Goal: Feedback & Contribution: Contribute content

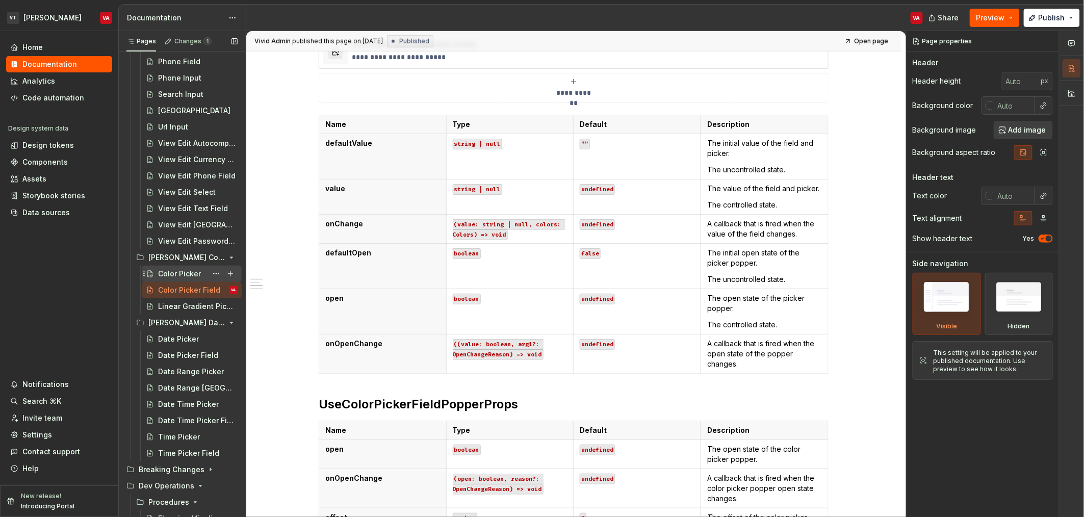
click at [176, 271] on div "Color Picker" at bounding box center [179, 274] width 43 height 10
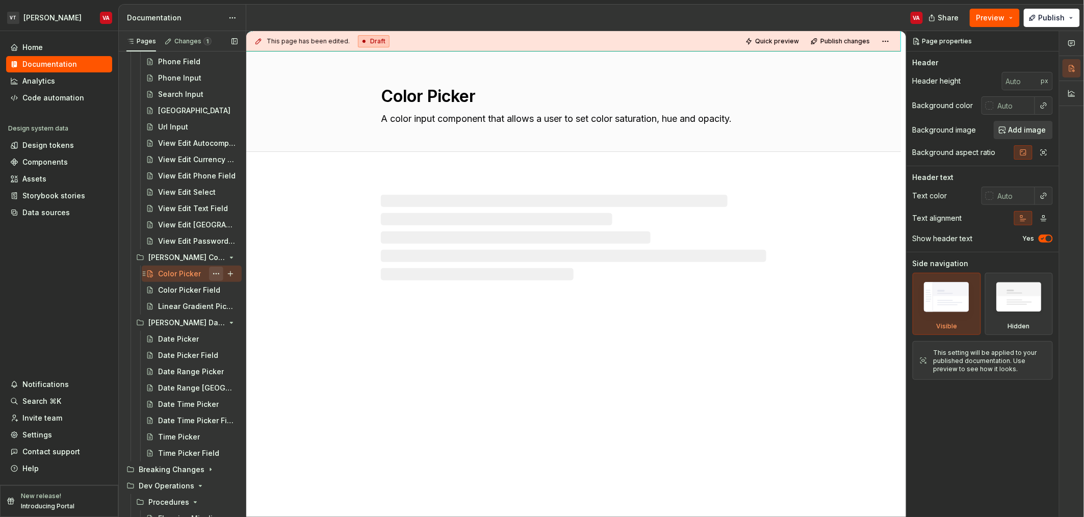
click at [209, 274] on button "Page tree" at bounding box center [216, 274] width 14 height 14
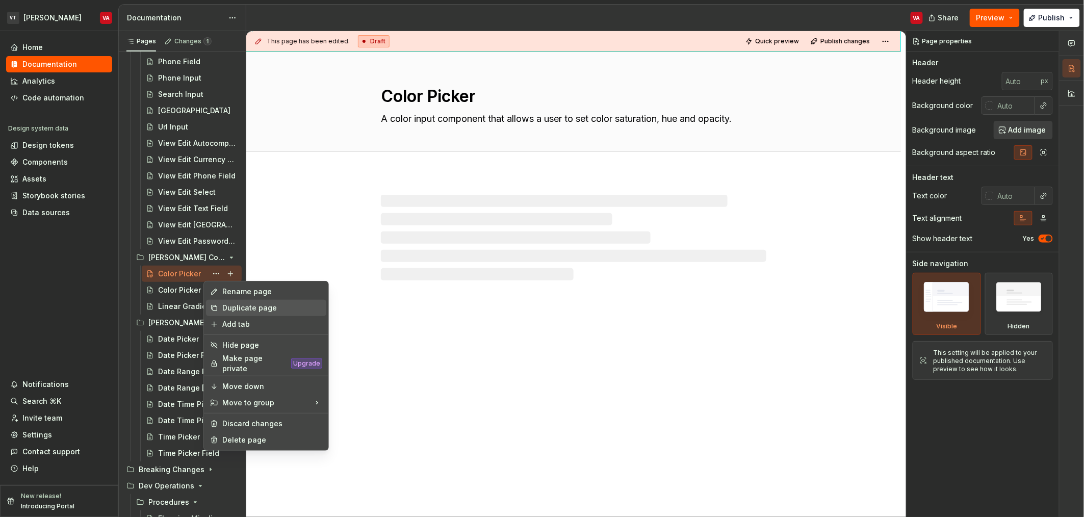
click at [247, 308] on div "Duplicate page" at bounding box center [272, 308] width 100 height 10
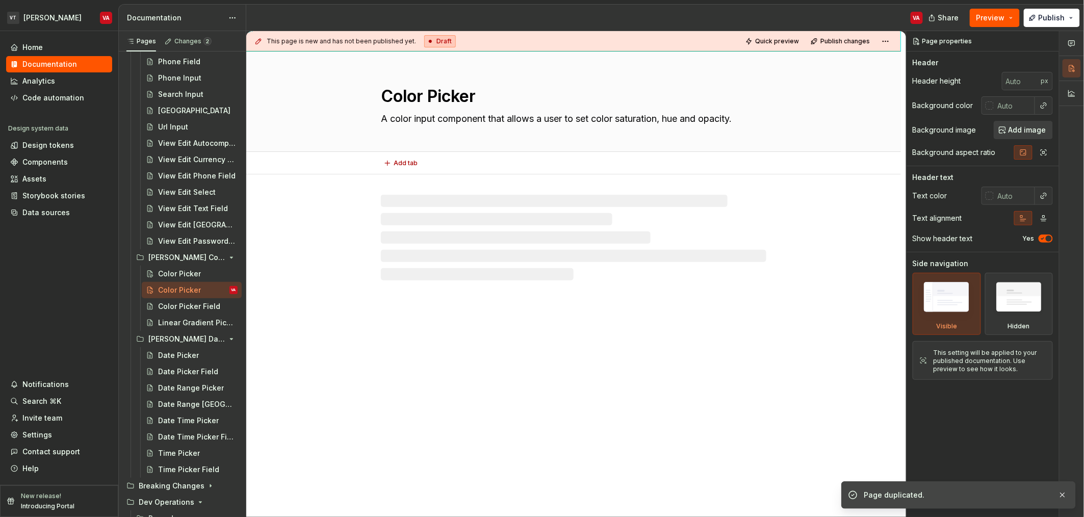
click at [471, 99] on textarea "Color Picker" at bounding box center [572, 96] width 386 height 24
click at [416, 94] on textarea "Color Picker" at bounding box center [572, 96] width 386 height 24
click at [425, 97] on textarea "Color Picker" at bounding box center [572, 96] width 386 height 24
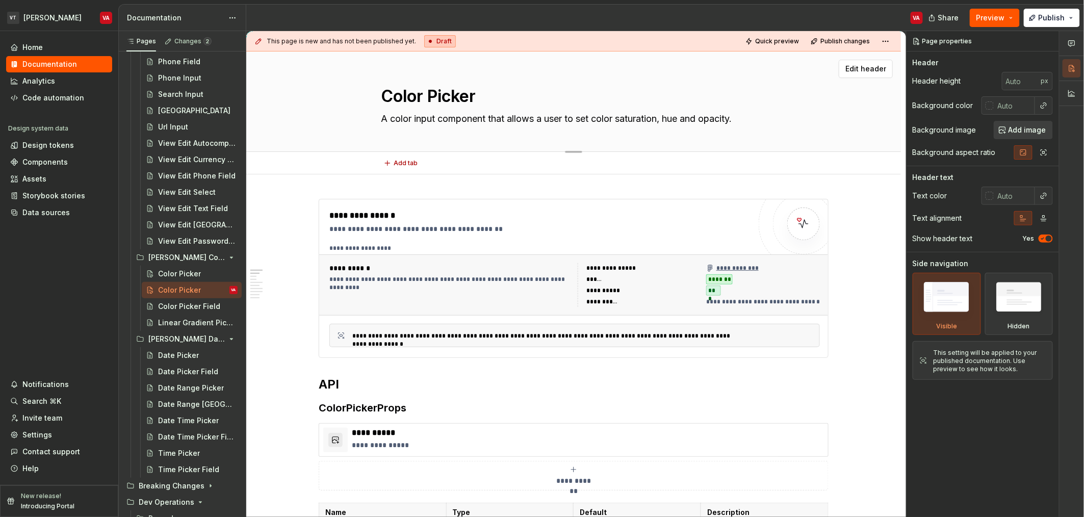
click at [422, 99] on textarea "Color Picker" at bounding box center [572, 96] width 386 height 24
type textarea "*"
type textarea "Picker"
type textarea "*"
type textarea "H Picker"
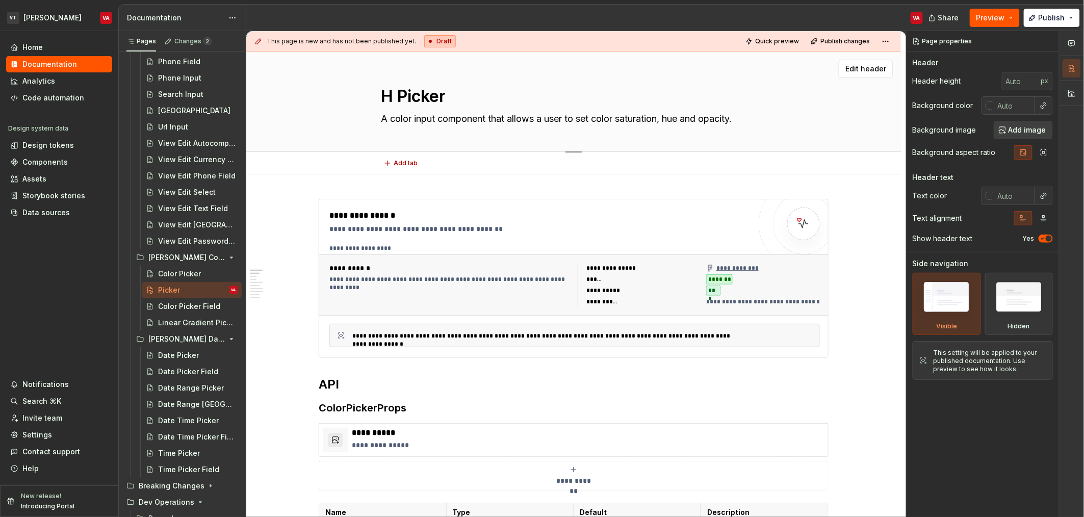
type textarea "*"
type textarea "He Picker"
type textarea "*"
type textarea "Hex Picker"
click at [422, 99] on textarea "Hex Picker" at bounding box center [572, 96] width 386 height 24
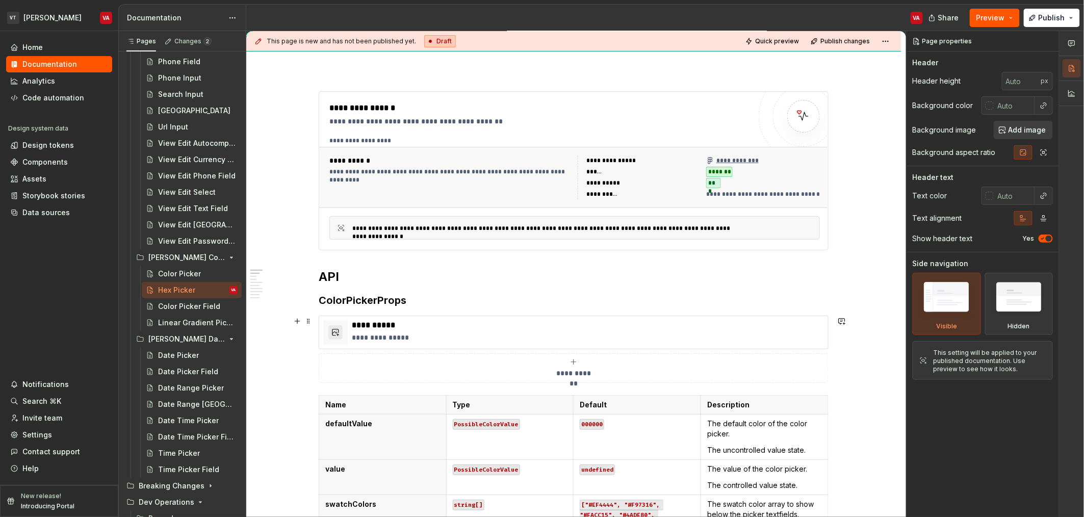
scroll to position [187, 0]
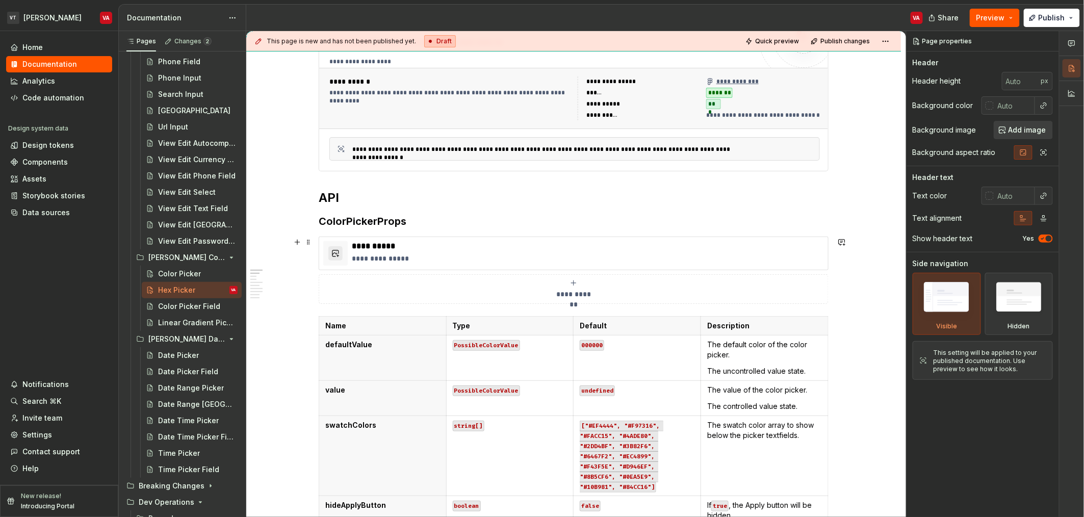
type textarea "*"
type textarea "Hex Picker"
click at [445, 226] on h3 "ColorPickerProps" at bounding box center [574, 221] width 510 height 14
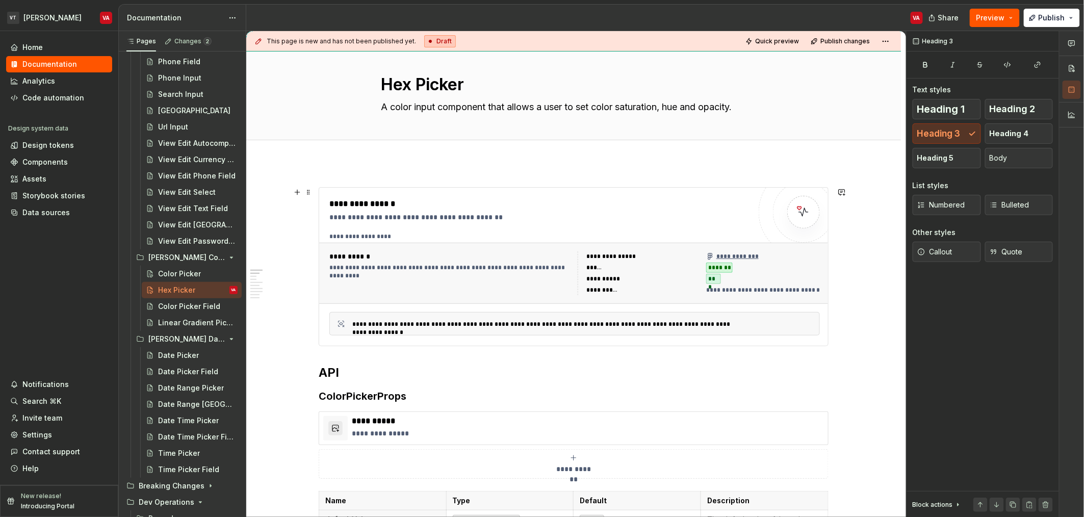
scroll to position [0, 0]
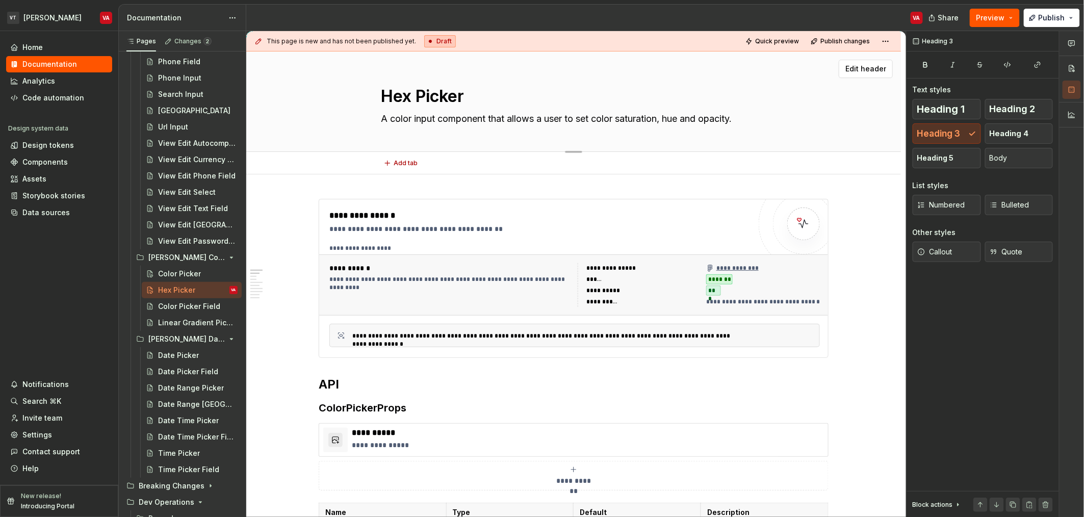
click at [455, 115] on textarea "A color input component that allows a user to set color saturation, hue and opa…" at bounding box center [572, 119] width 386 height 16
paste textarea "lect and enter a hex value"
type textarea "*"
type textarea "A color input component that allows a user to select and enter a hex value"
type textarea "*"
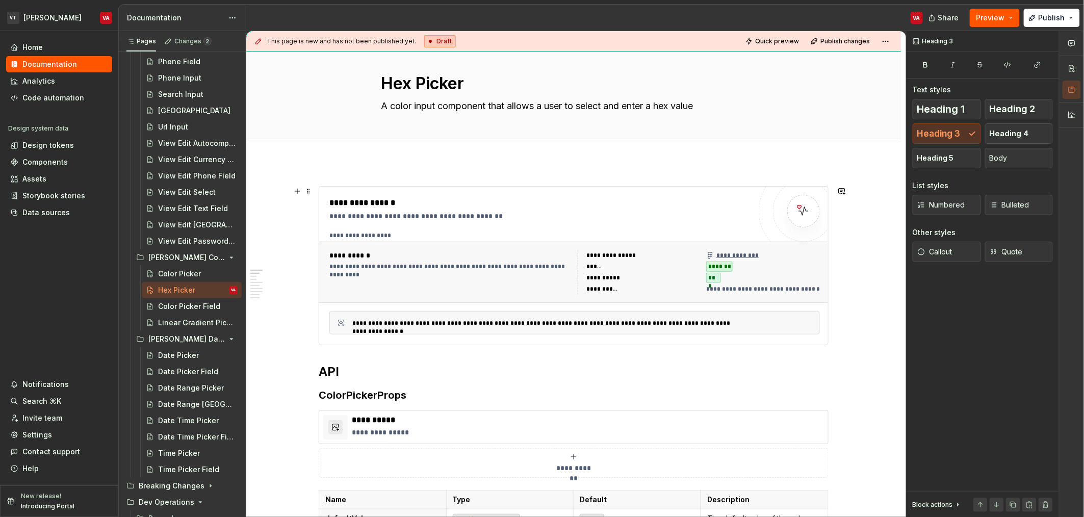
scroll to position [51, 0]
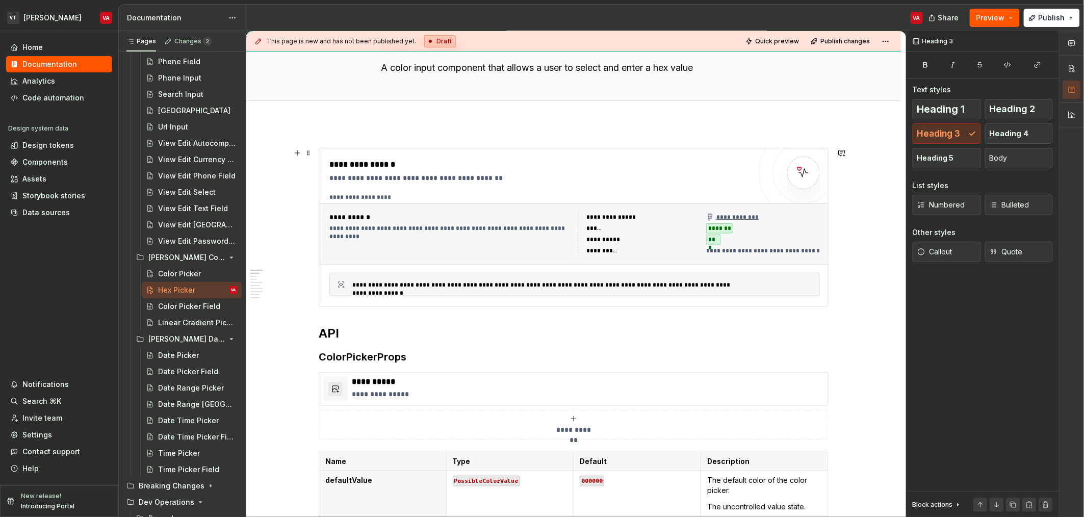
type textarea "A color input component that allows a user to select and enter a hex value"
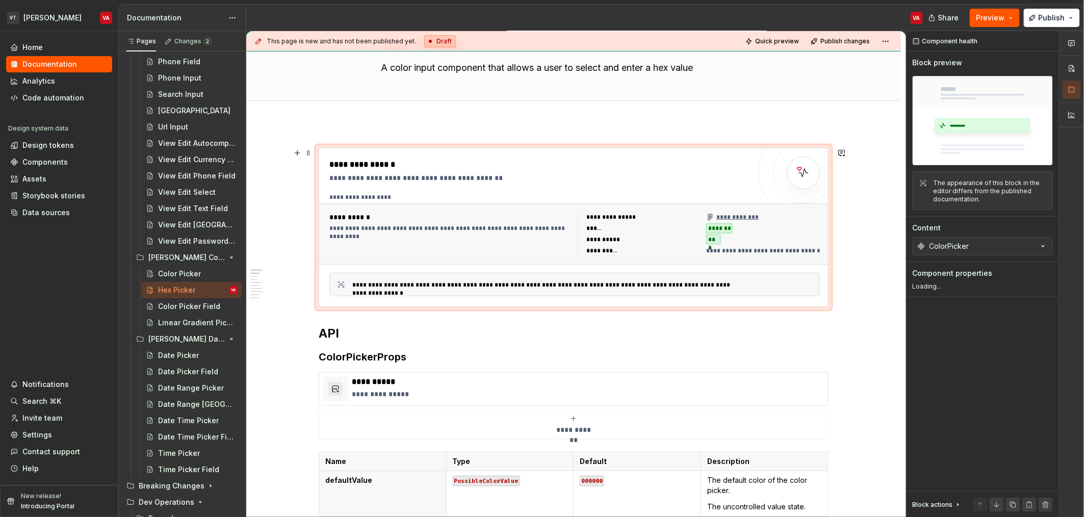
click at [449, 231] on div "**********" at bounding box center [451, 228] width 242 height 8
type textarea "*"
click at [962, 239] on button "ColorPicker" at bounding box center [983, 246] width 140 height 18
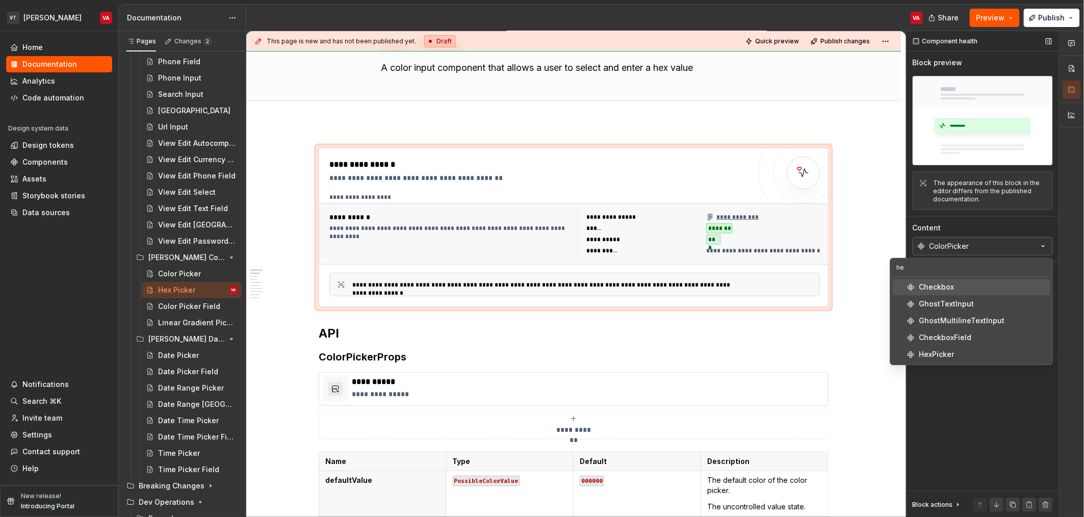
type input "hex"
type textarea "*"
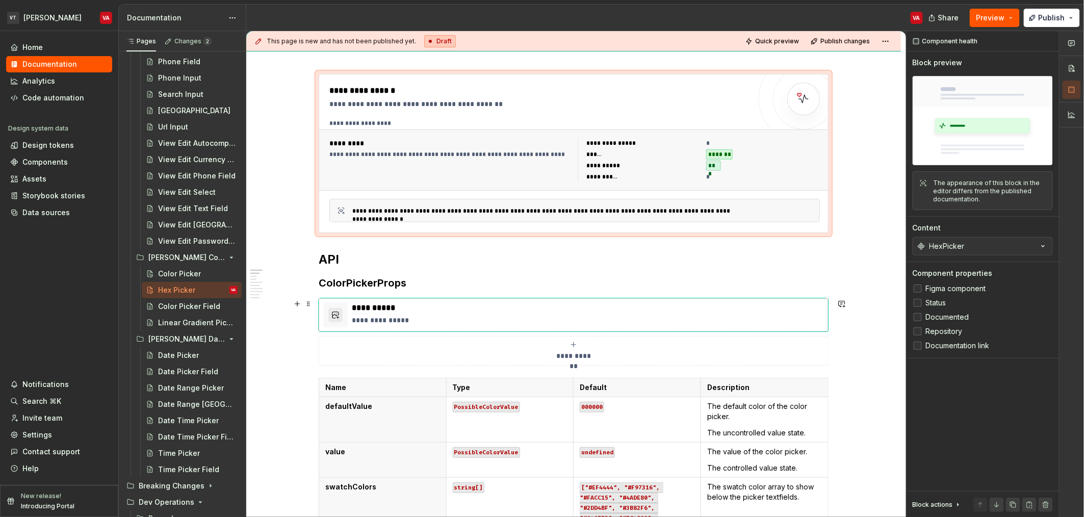
scroll to position [128, 0]
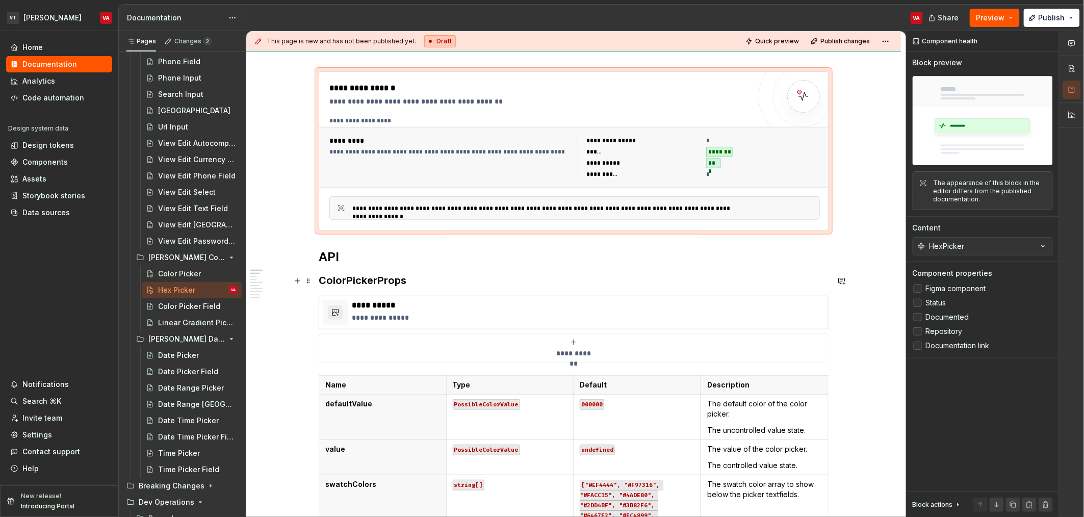
click at [349, 281] on h3 "ColorPickerProps" at bounding box center [574, 280] width 510 height 14
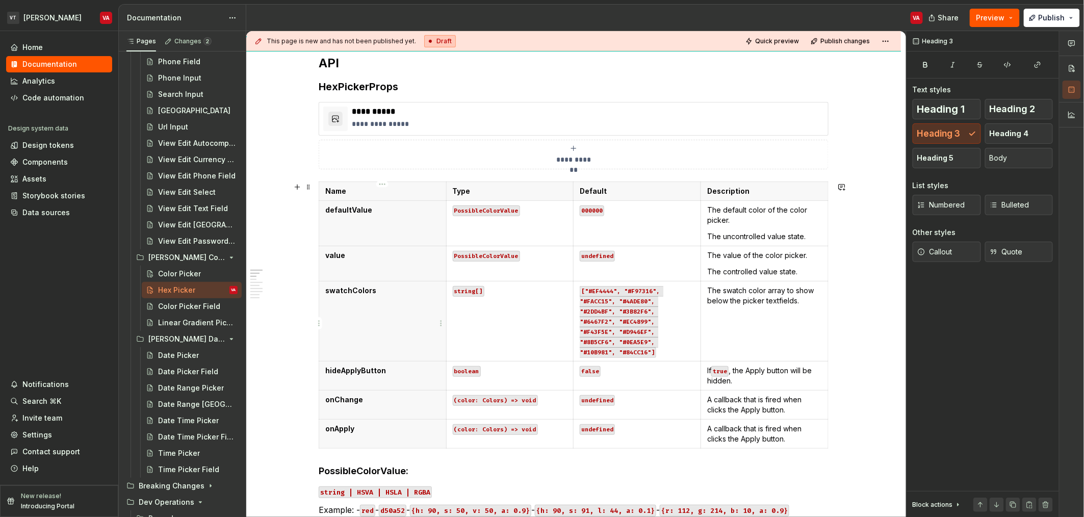
scroll to position [323, 0]
click at [405, 371] on p "hideApplyButton" at bounding box center [382, 369] width 115 height 10
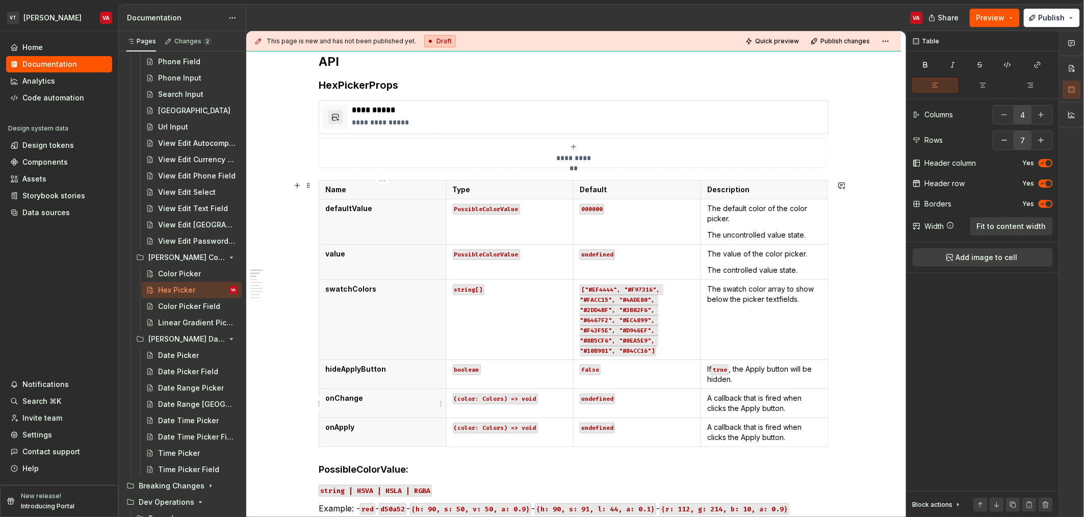
click at [383, 403] on p "onChange" at bounding box center [382, 398] width 115 height 10
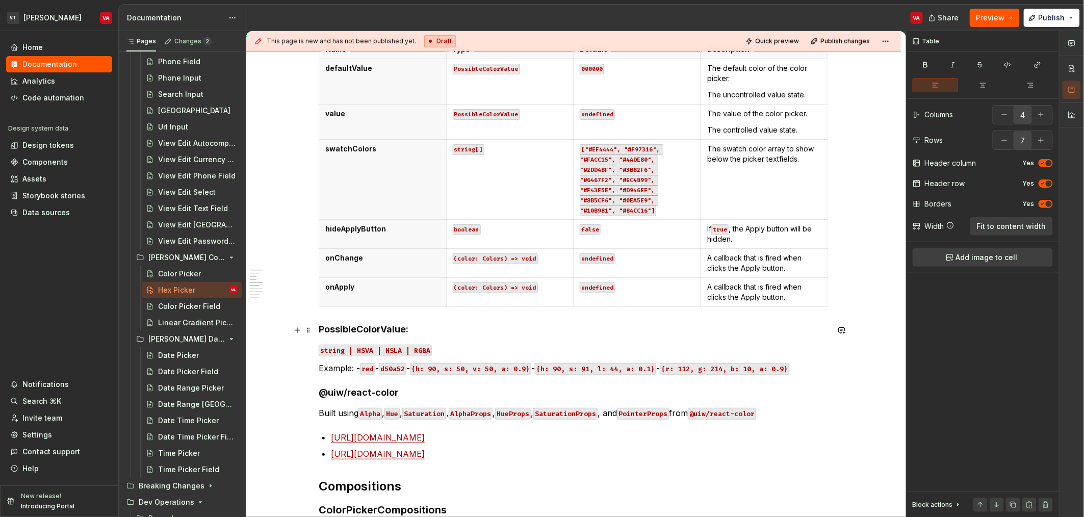
scroll to position [467, 0]
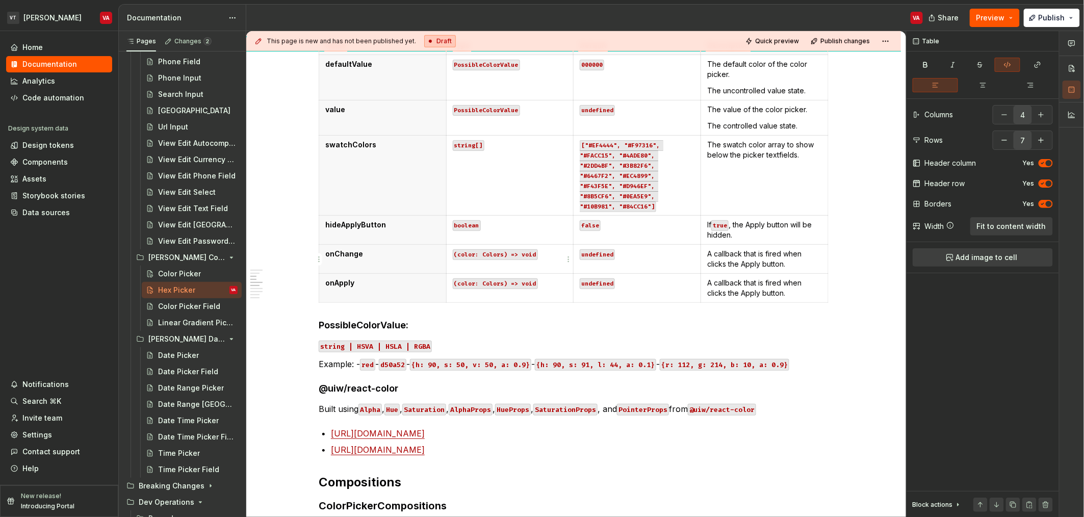
click at [495, 255] on code "(color: Colors) => void" at bounding box center [495, 254] width 85 height 11
click at [496, 256] on code "(color: Colors) => void" at bounding box center [495, 254] width 85 height 11
click at [494, 258] on code "(color: Colors) => void" at bounding box center [495, 254] width 85 height 11
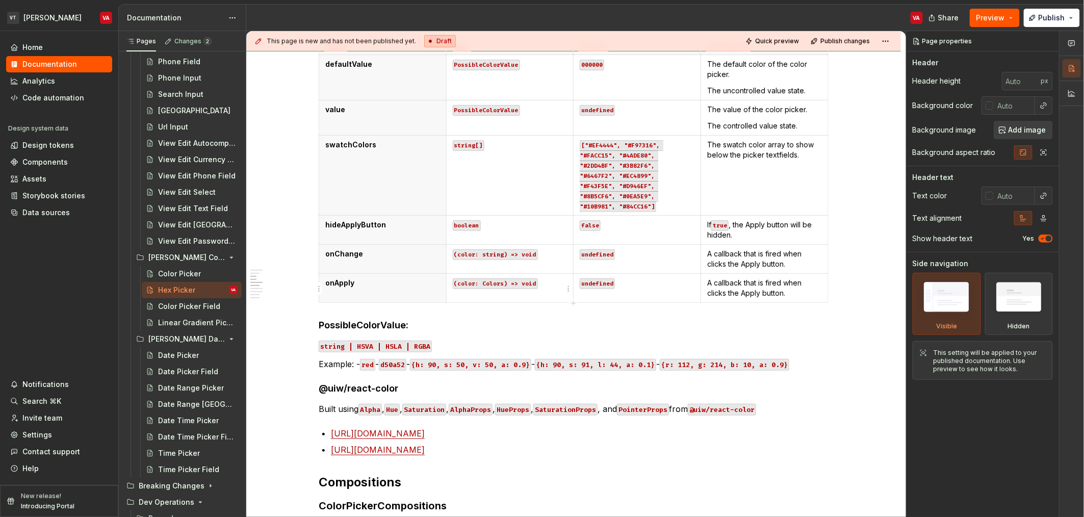
click at [495, 287] on code "(color: Colors) => void" at bounding box center [495, 284] width 85 height 11
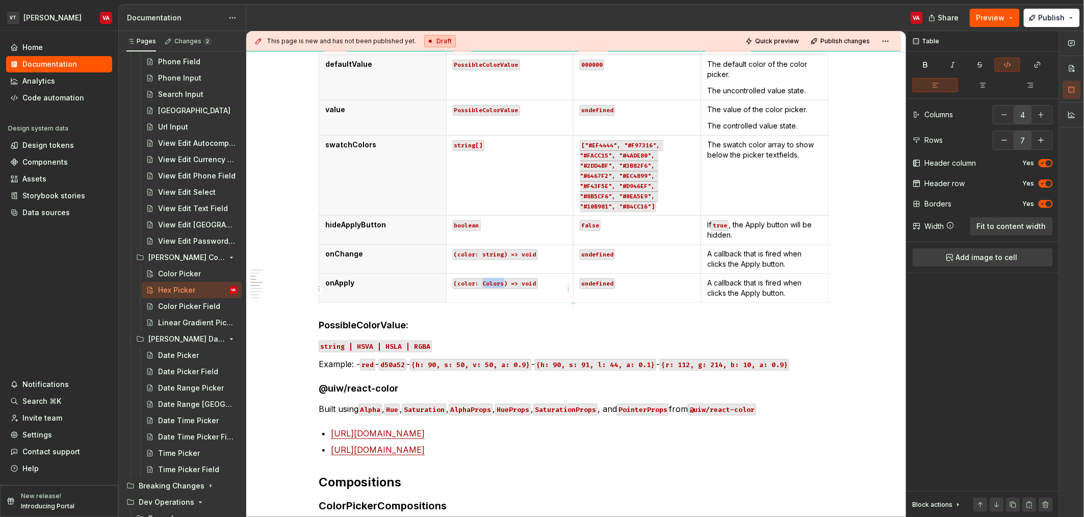
click at [495, 287] on code "(color: Colors) => void" at bounding box center [495, 284] width 85 height 11
click at [544, 324] on h4 "PossibleColorValue:" at bounding box center [574, 325] width 510 height 12
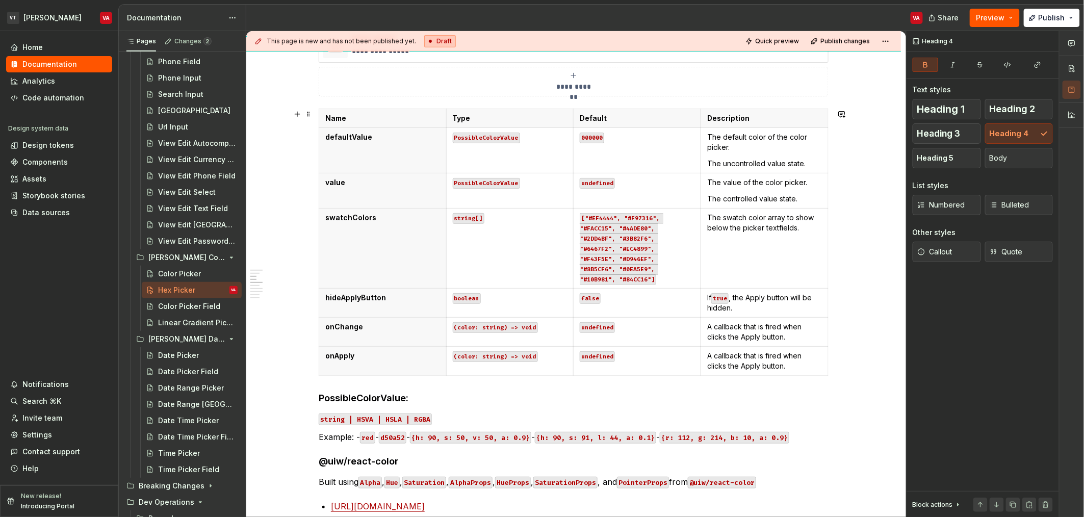
scroll to position [383, 0]
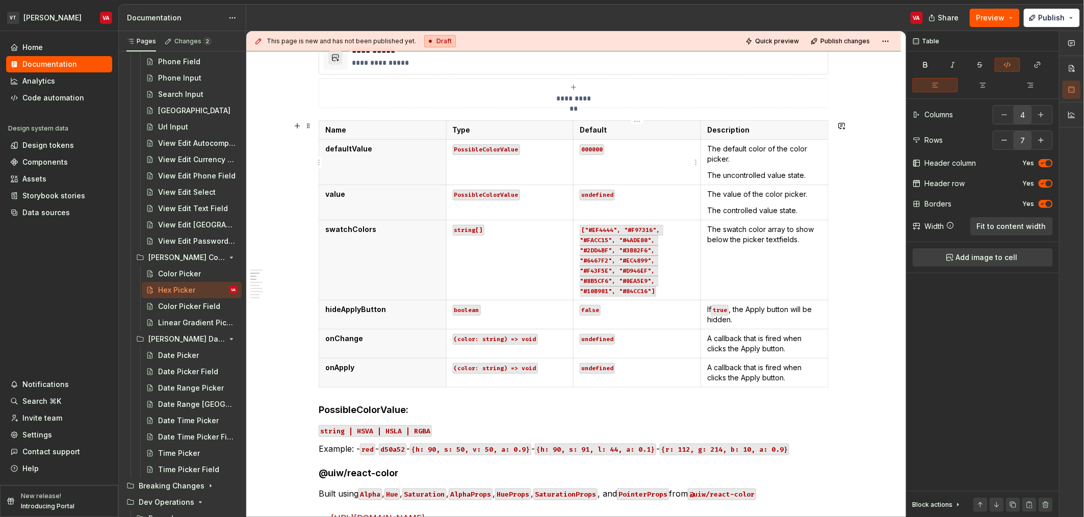
click at [598, 147] on code "000000" at bounding box center [592, 149] width 24 height 11
click at [594, 193] on code "undefined" at bounding box center [597, 195] width 35 height 11
click at [479, 194] on code "PossibleColorValue" at bounding box center [486, 195] width 67 height 11
click at [475, 227] on code "string[]" at bounding box center [469, 230] width 32 height 11
click at [483, 192] on code "PossibleColorValue" at bounding box center [486, 195] width 67 height 11
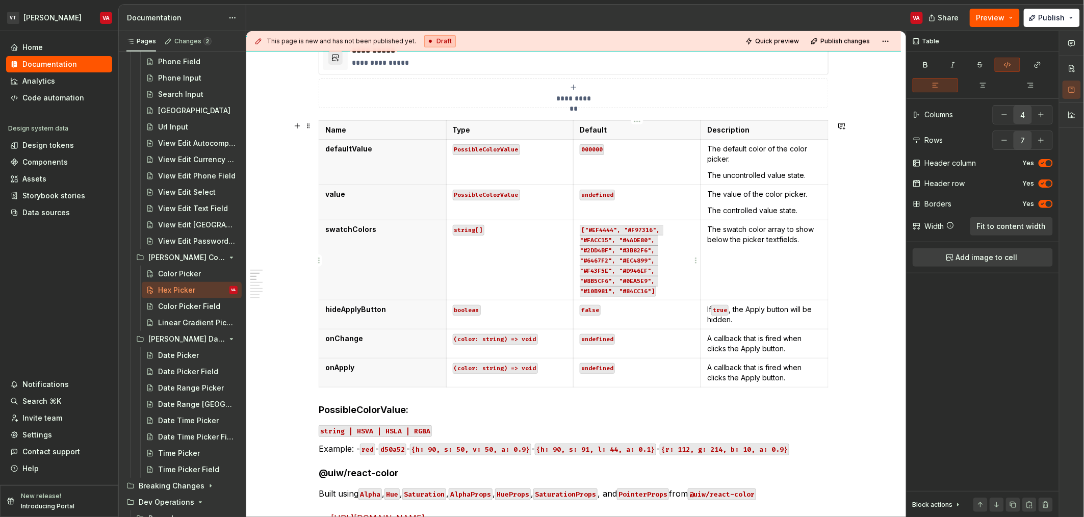
click at [607, 235] on code "["#EF4444", "#F97316", "#FACC15", "#4ADE80", "#2DD4BF", "#3B82F6", "#6467F2", "…" at bounding box center [622, 261] width 84 height 72
click at [608, 227] on code "["#EF4444", "#F97316", "#FACC15", "#4ADE80", "#2DD4BF", "#3B82F6", "#6467F2", "…" at bounding box center [622, 261] width 84 height 72
click at [635, 232] on code "["#EF4444", "#F97316", "#FACC15", "#4ADE80", "#2DD4BF", "#3B82F6", "#6467F2", "…" at bounding box center [622, 261] width 84 height 72
click at [746, 231] on p "The swatch color array to show below the picker textfields." at bounding box center [765, 234] width 115 height 20
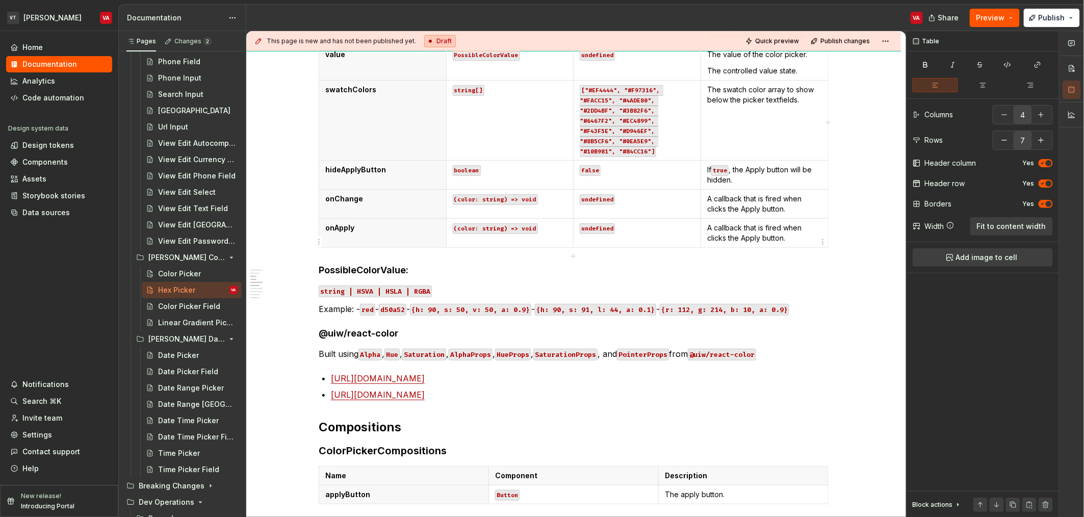
scroll to position [527, 0]
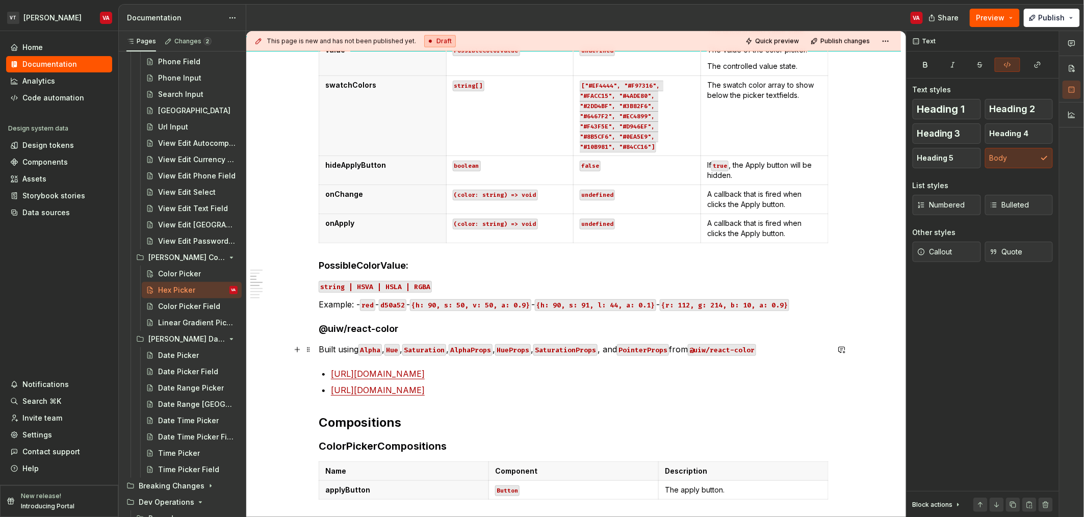
click at [420, 348] on code "Saturation" at bounding box center [424, 350] width 44 height 12
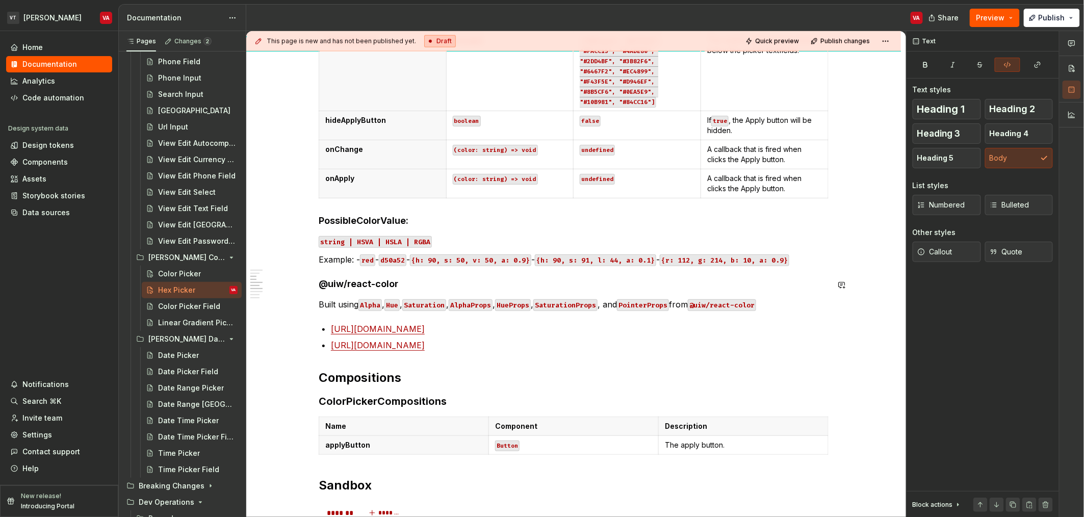
scroll to position [578, 0]
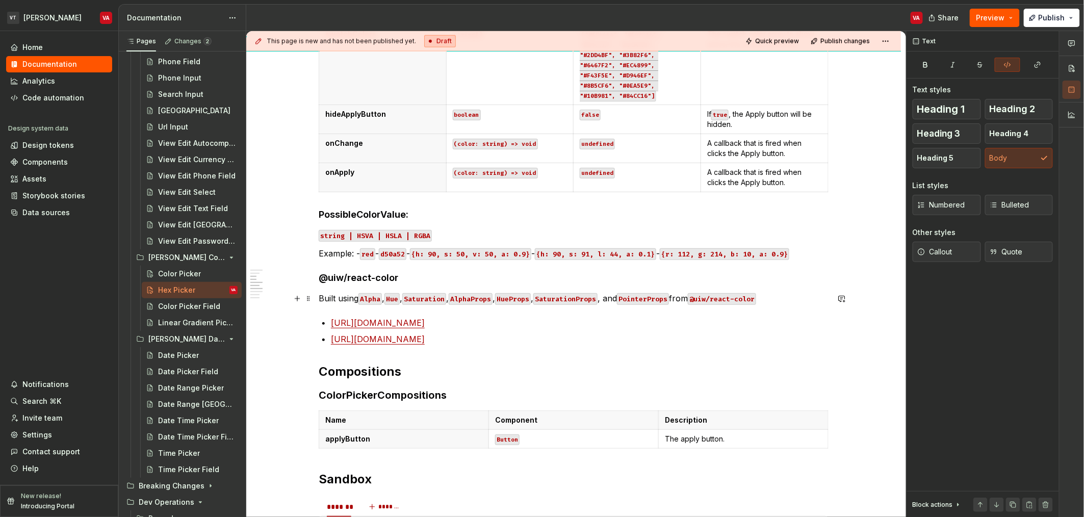
click at [490, 300] on code "AlphaProps" at bounding box center [471, 299] width 44 height 12
click at [524, 297] on code "HueProps" at bounding box center [513, 299] width 36 height 12
click at [591, 301] on code "SaturationProps" at bounding box center [566, 299] width 64 height 12
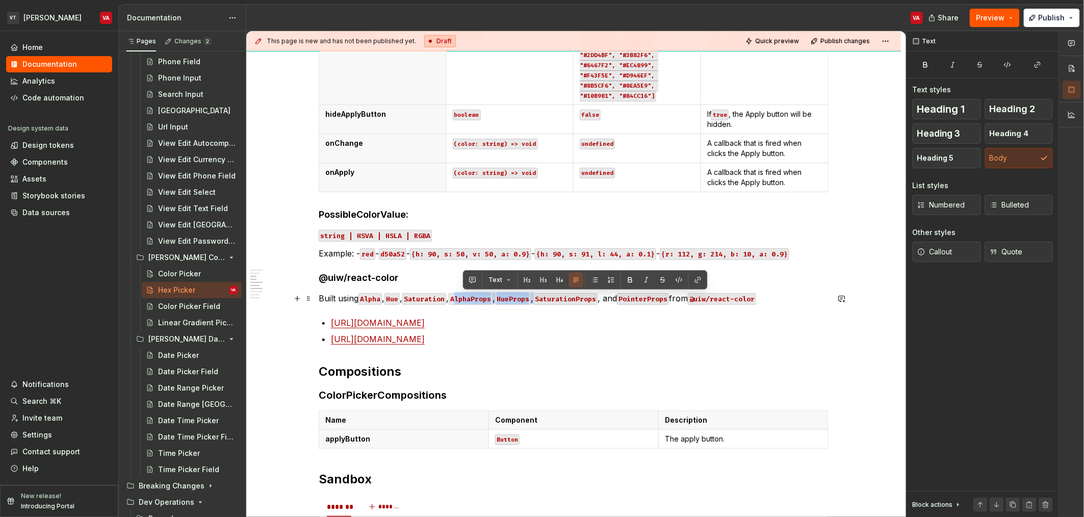
drag, startPoint x: 544, startPoint y: 297, endPoint x: 461, endPoint y: 300, distance: 83.7
click at [461, 300] on p "Built using Alpha , Hue , Saturation , AlphaProps , HueProps , SaturationProps …" at bounding box center [574, 298] width 510 height 12
click at [467, 300] on code "AlphaProps" at bounding box center [471, 299] width 44 height 12
drag, startPoint x: 505, startPoint y: 302, endPoint x: 458, endPoint y: 302, distance: 46.9
click at [458, 302] on p "Built using Alpha , Hue , Saturation , AlphaProps , HueProps , SaturationProps …" at bounding box center [574, 298] width 510 height 12
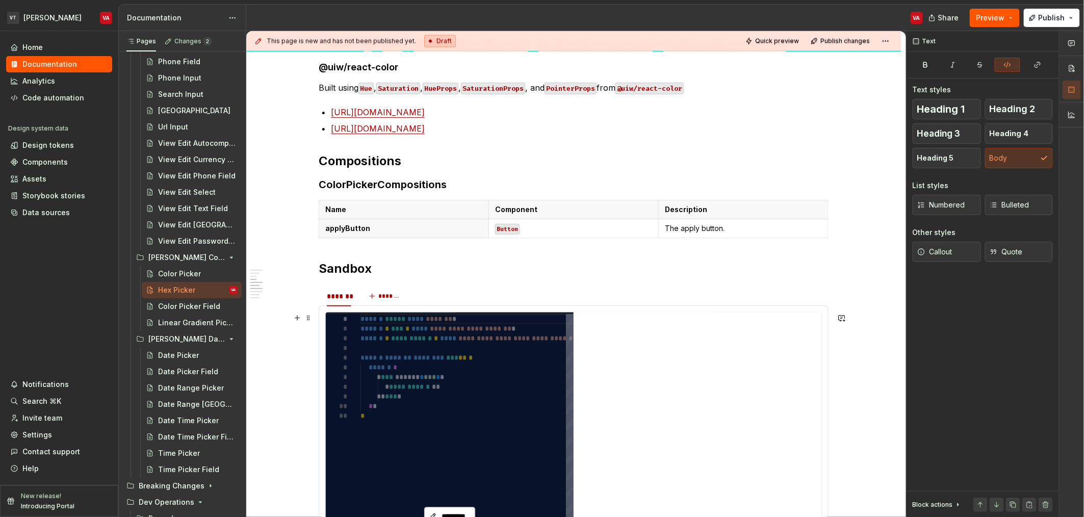
scroll to position [773, 0]
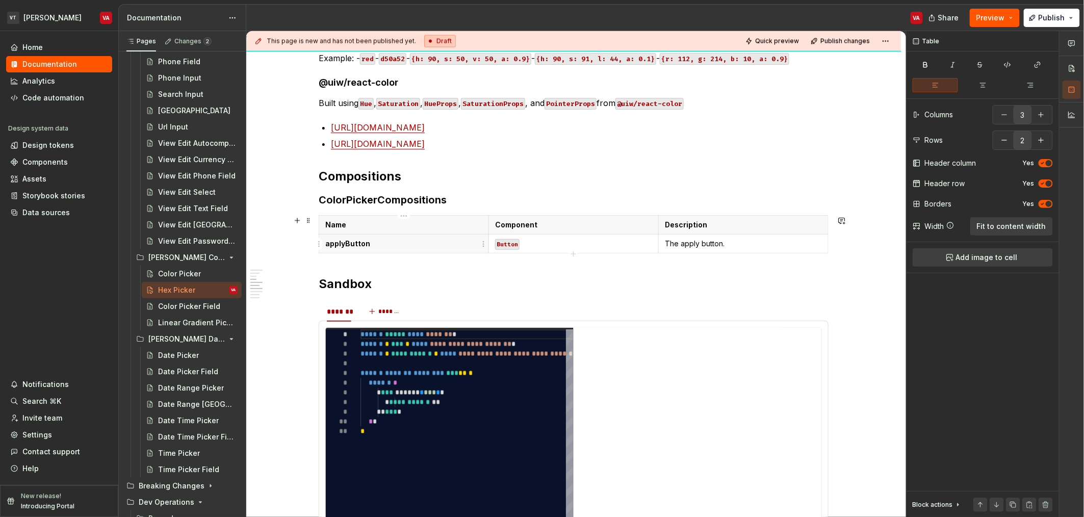
click at [365, 245] on p "applyButton" at bounding box center [403, 244] width 157 height 10
click at [357, 169] on h2 "Compositions" at bounding box center [574, 176] width 510 height 16
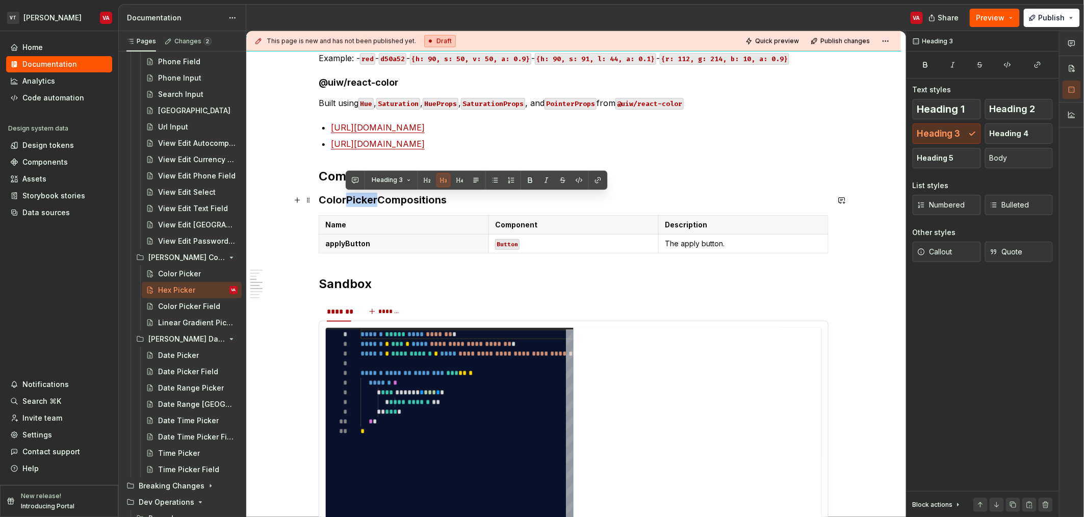
drag, startPoint x: 376, startPoint y: 200, endPoint x: 345, endPoint y: 200, distance: 31.6
click at [345, 200] on h3 "ColorPickerCompositions" at bounding box center [574, 200] width 510 height 14
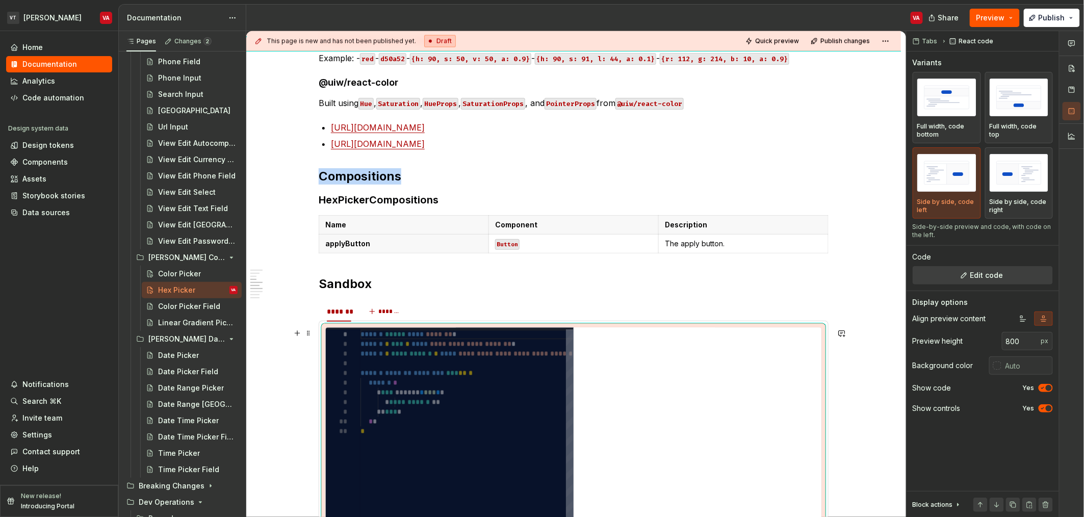
type textarea "*"
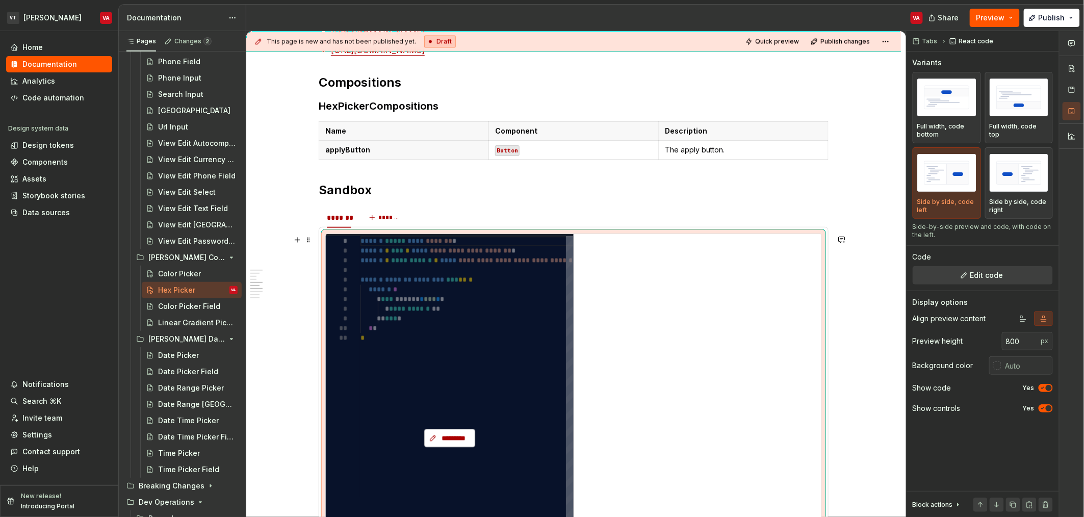
scroll to position [901, 0]
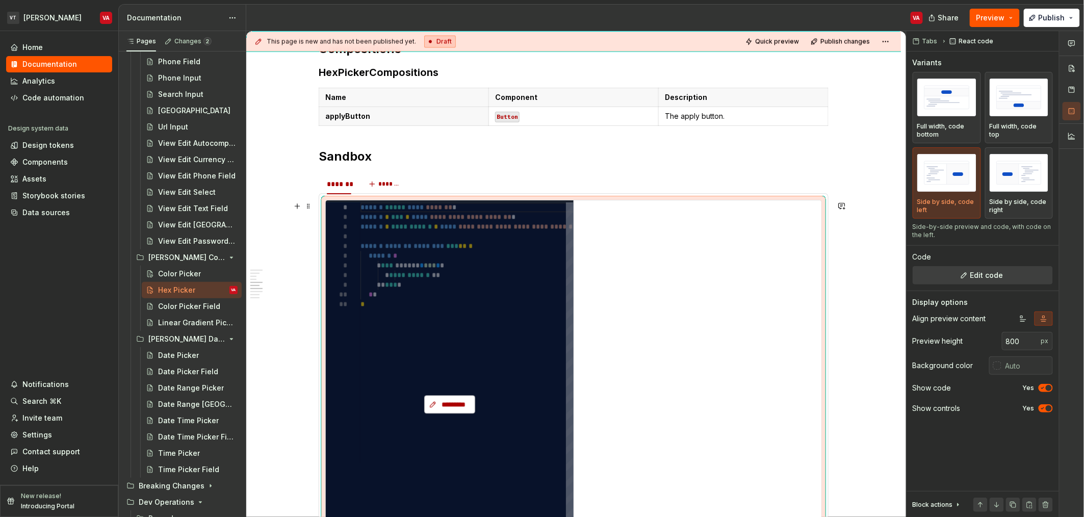
click at [443, 406] on span "*********" at bounding box center [454, 404] width 30 height 10
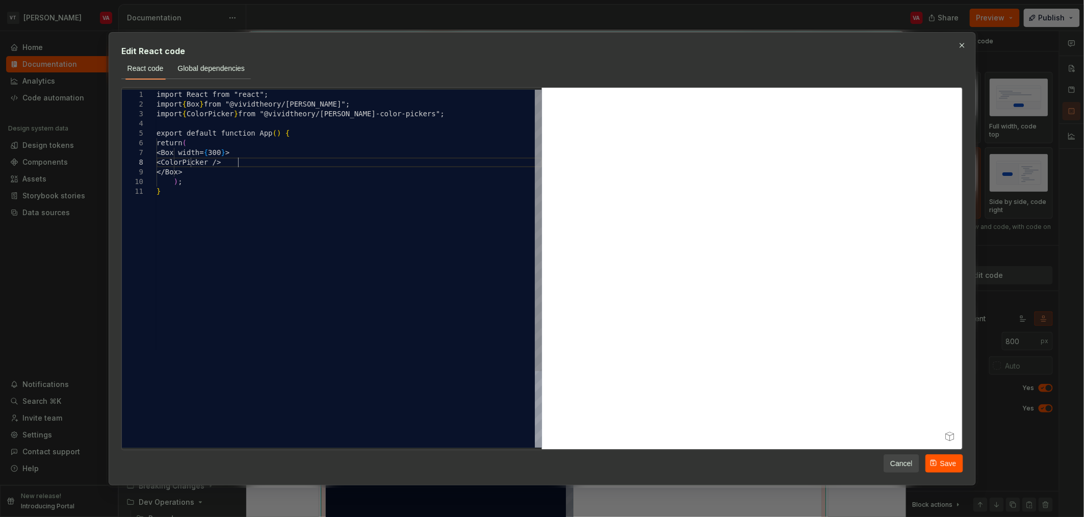
scroll to position [0, 0]
click at [236, 165] on div "import React from "react"; import { Box } from "@vividtheory/[PERSON_NAME]"; im…" at bounding box center [350, 317] width 386 height 455
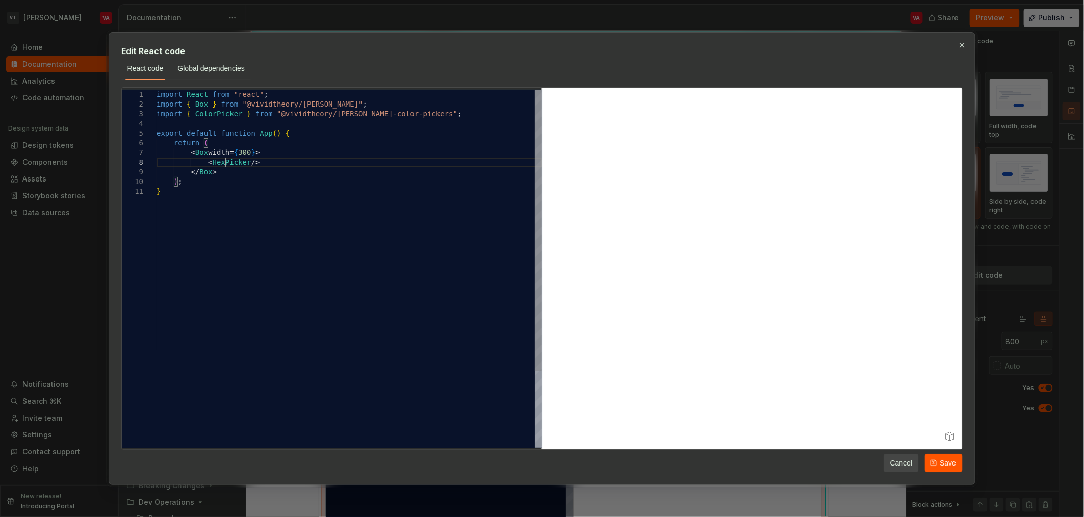
scroll to position [68, 68]
click at [236, 165] on div "import React from "react" ; import { Box } from "@vividtheory/[PERSON_NAME]" ; …" at bounding box center [350, 317] width 386 height 455
click at [228, 110] on div "import React from "react" ; import { Box } from "@vividtheory/[PERSON_NAME]" ; …" at bounding box center [350, 317] width 386 height 455
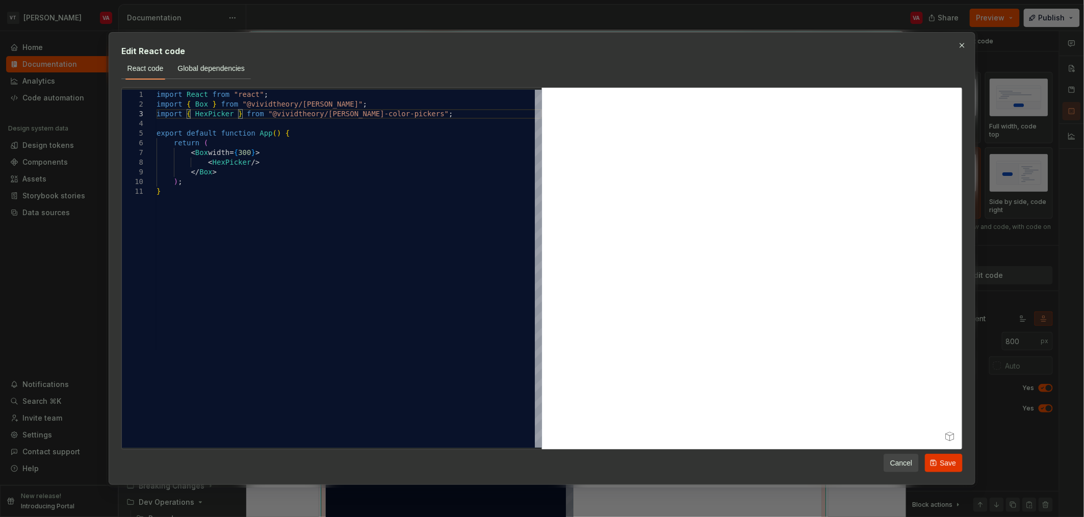
type textarea "**********"
click at [944, 467] on span "Save" at bounding box center [948, 463] width 16 height 10
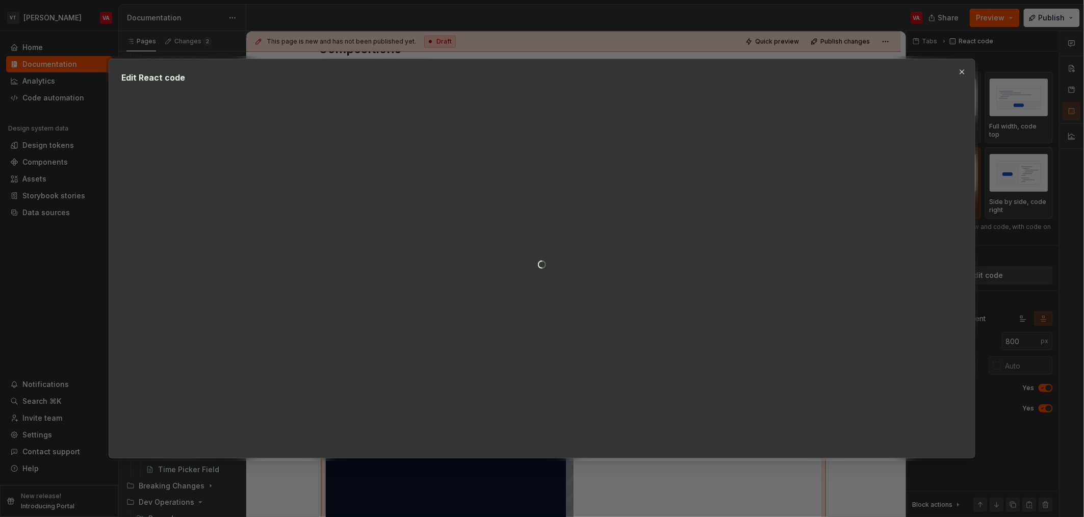
type textarea "*"
type textarea "**********"
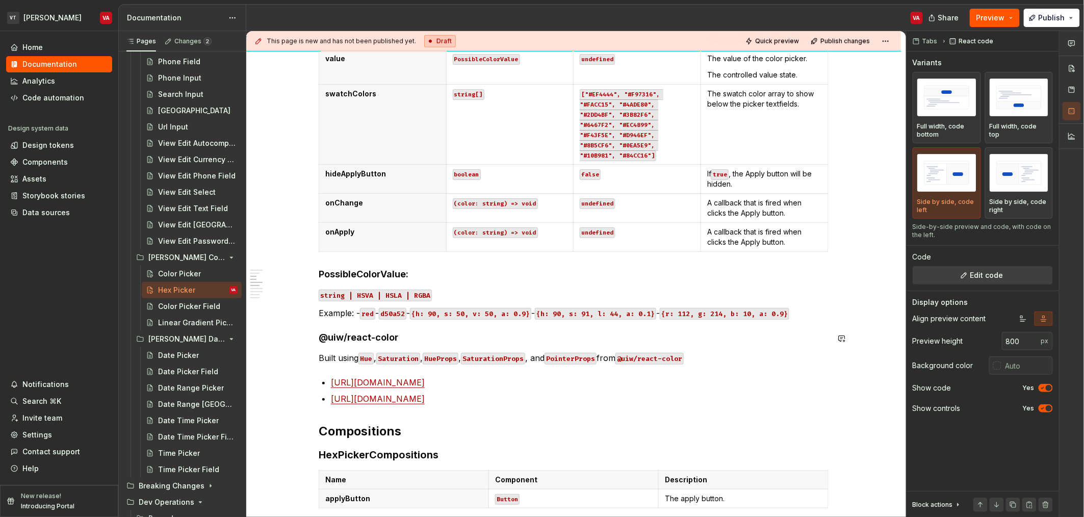
scroll to position [501, 0]
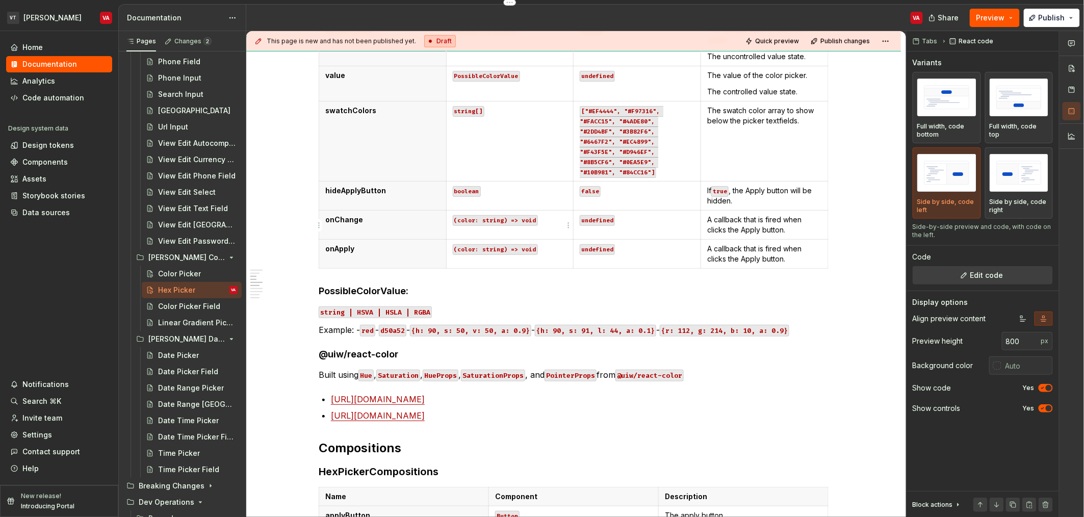
click at [493, 220] on code "(color: string) => void" at bounding box center [495, 220] width 85 height 11
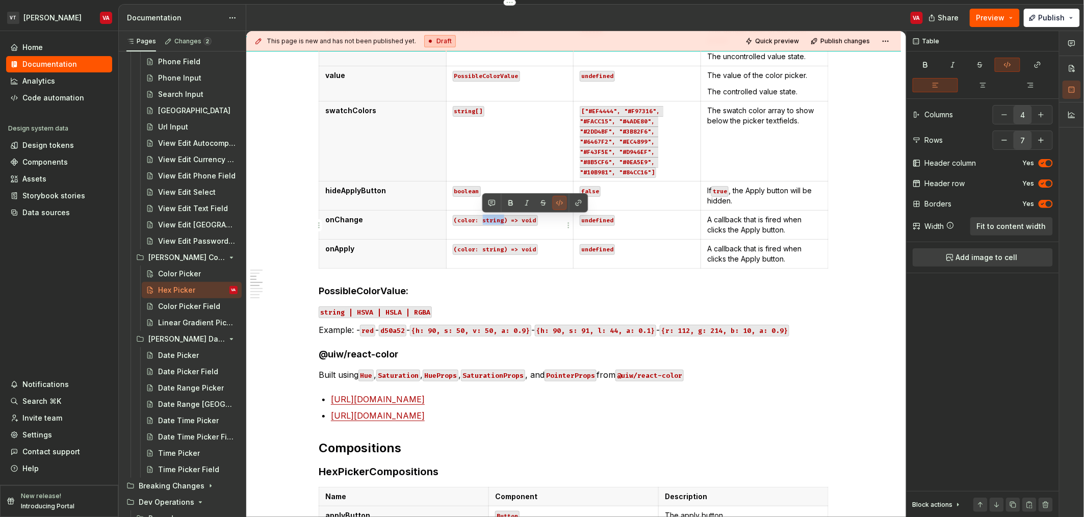
click at [493, 220] on code "(color: string) => void" at bounding box center [495, 220] width 85 height 11
click at [493, 221] on code "(color: Colors) => void" at bounding box center [495, 220] width 85 height 11
copy code "Colors"
click at [494, 249] on code "(color: string) => void" at bounding box center [495, 249] width 85 height 11
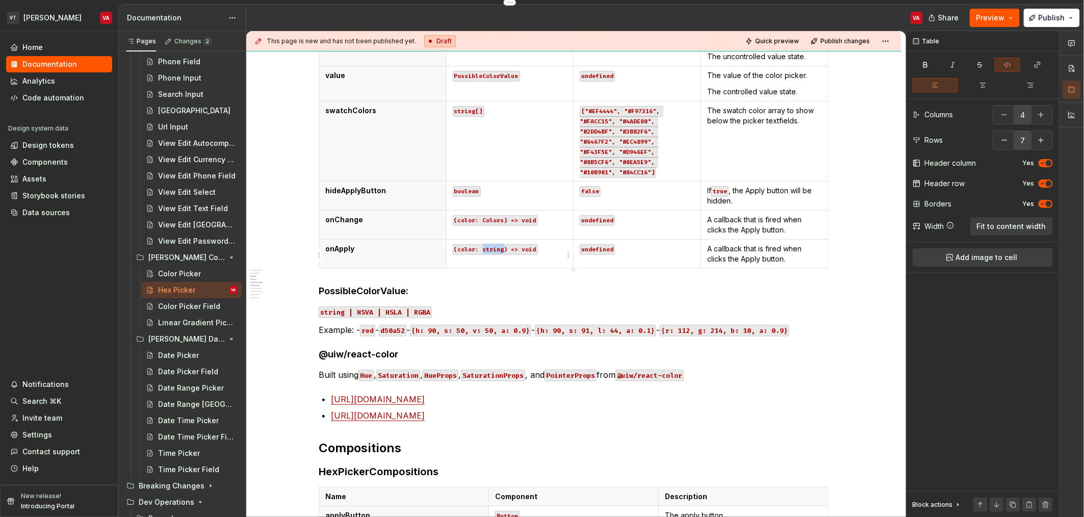
click at [494, 249] on code "(color: string) => void" at bounding box center [495, 249] width 85 height 11
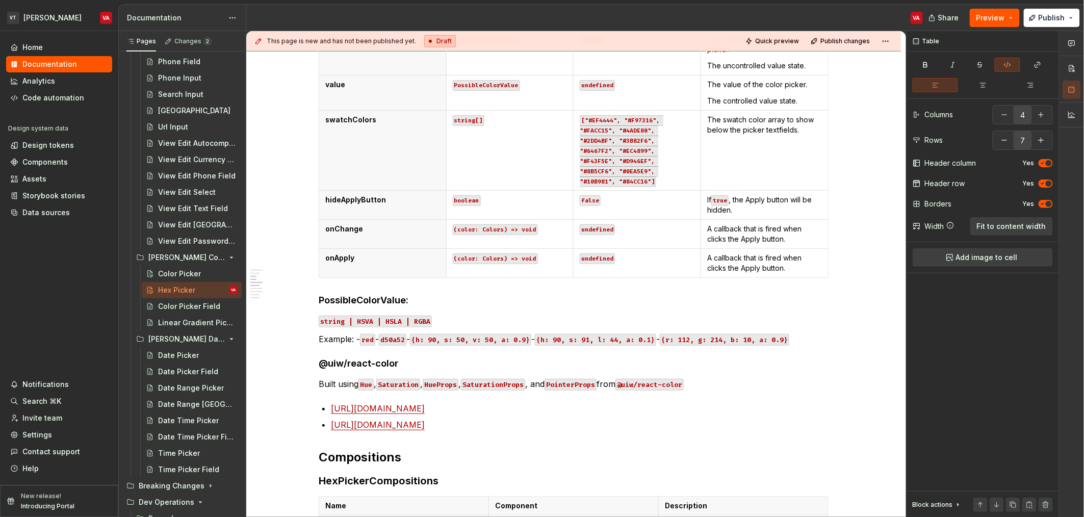
scroll to position [493, 0]
click at [212, 305] on button "Page tree" at bounding box center [216, 306] width 14 height 14
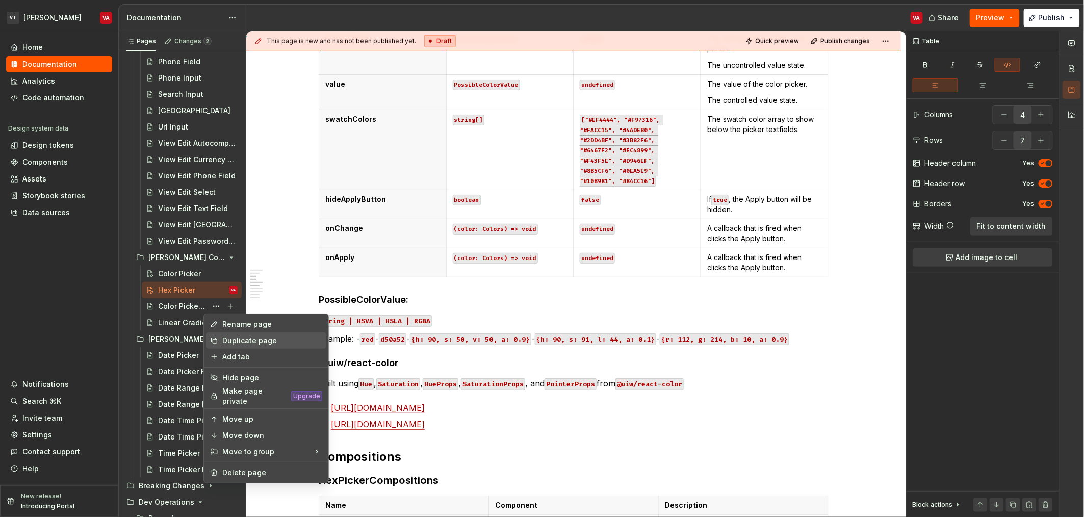
click at [241, 340] on div "Duplicate page" at bounding box center [272, 341] width 100 height 10
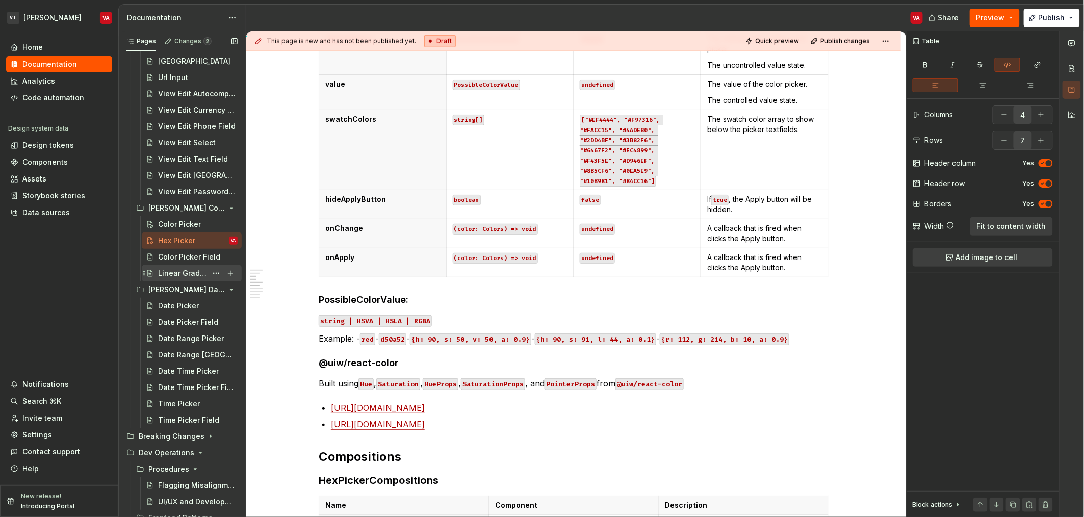
scroll to position [561, 0]
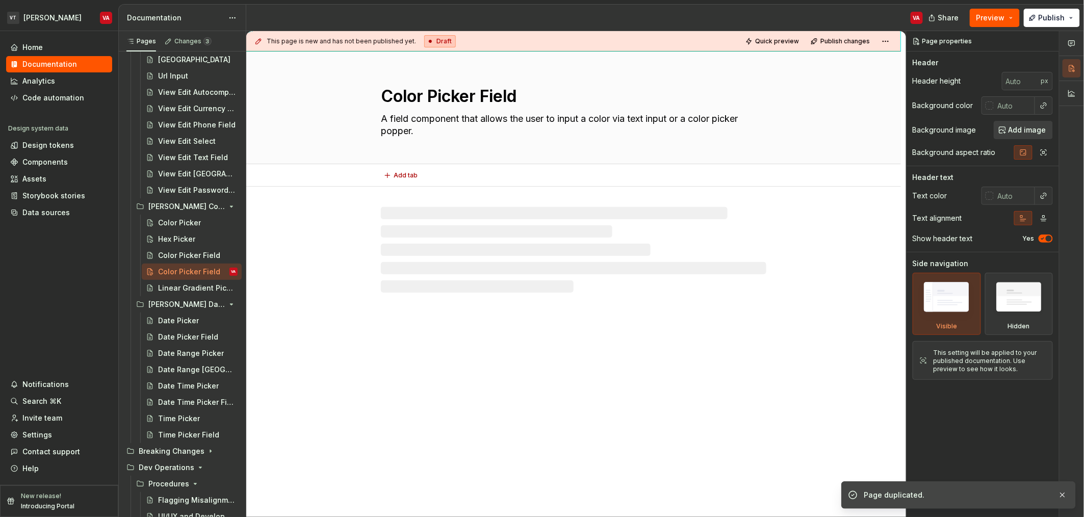
click at [426, 98] on textarea "Color Picker Field" at bounding box center [572, 96] width 386 height 24
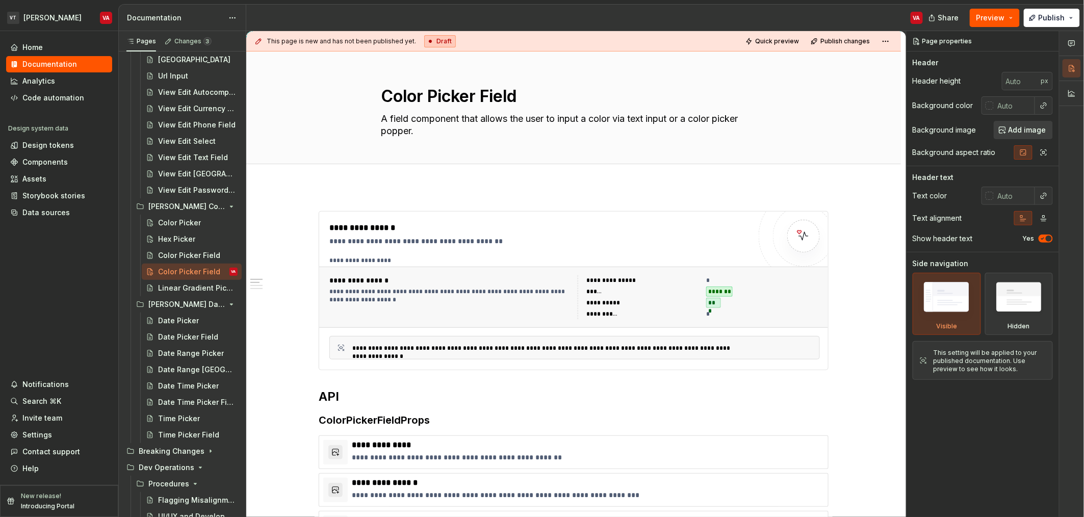
type textarea "*"
type textarea "Picker Field"
type textarea "*"
type textarea "hPicker Field"
type textarea "*"
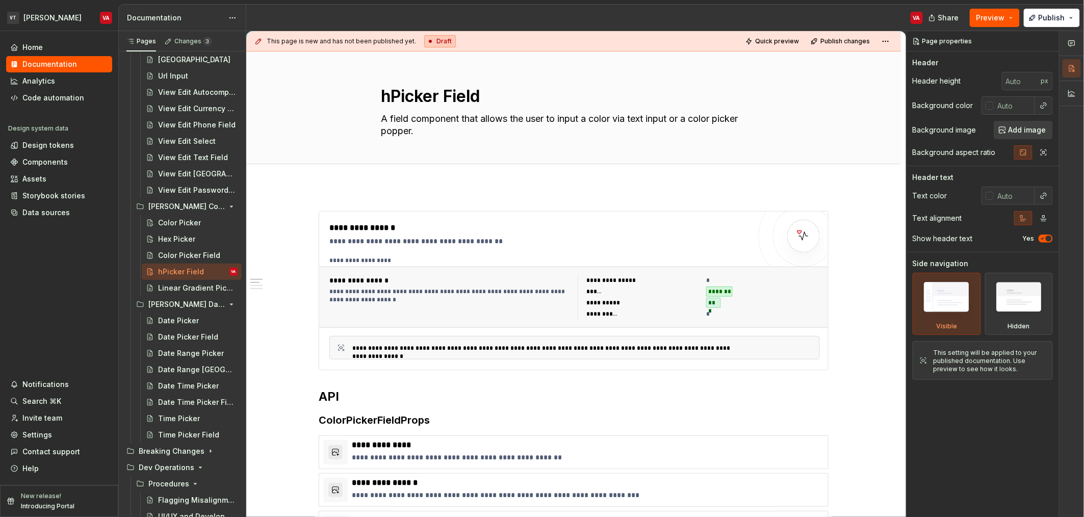
type textarea "Picker Field"
type textarea "*"
type textarea "HPicker Field"
type textarea "*"
type textarea "HePicker Field"
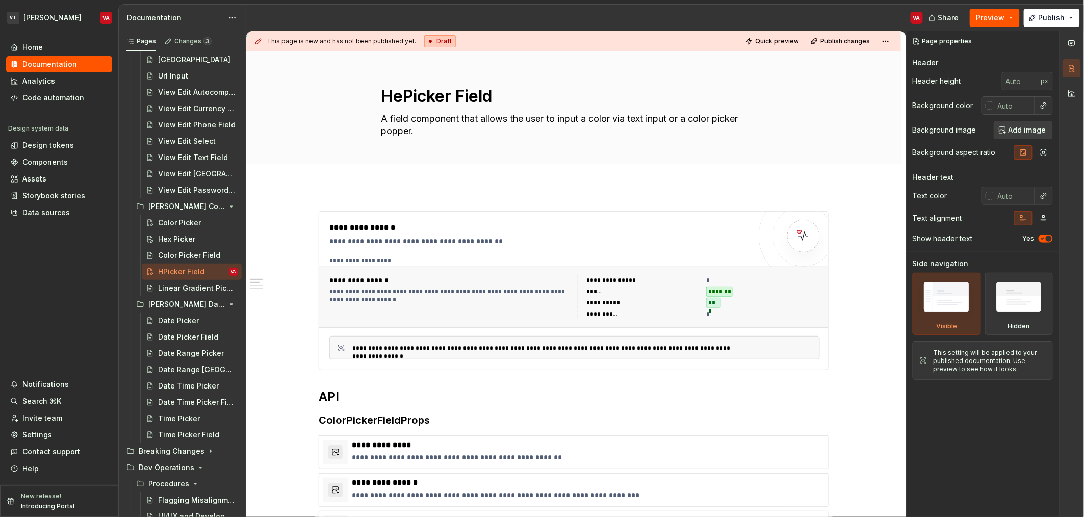
type textarea "*"
type textarea "HexPicker Field"
type textarea "*"
type textarea "Hex Picker Field"
type textarea "*"
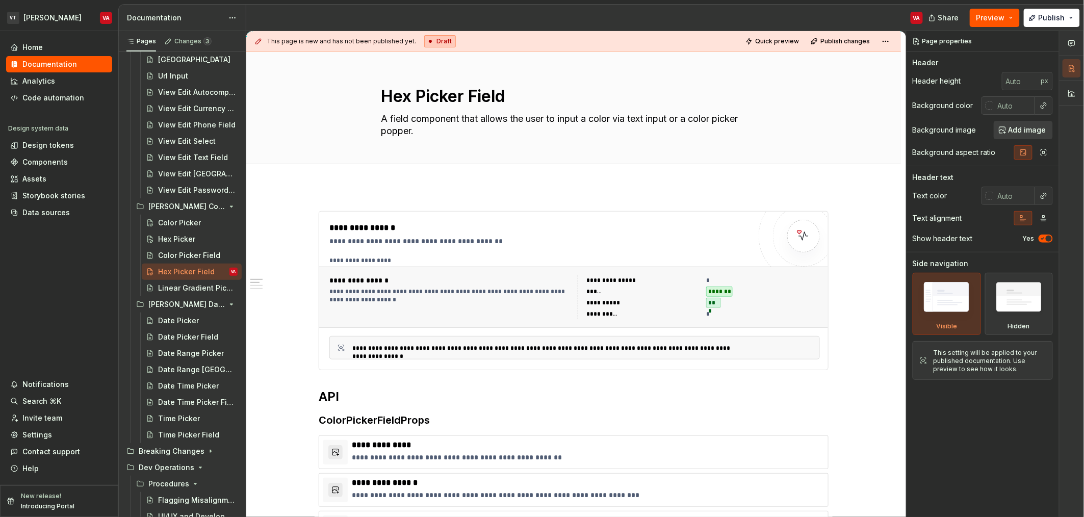
type textarea "Hex Picker Field"
click at [436, 132] on textarea "A field component that allows the user to input a color via text input or a col…" at bounding box center [572, 125] width 386 height 29
paste textarea "hex color code via text input or a hex"
type textarea "*"
type textarea "A field component that allows the user to input a hex color code via text input…"
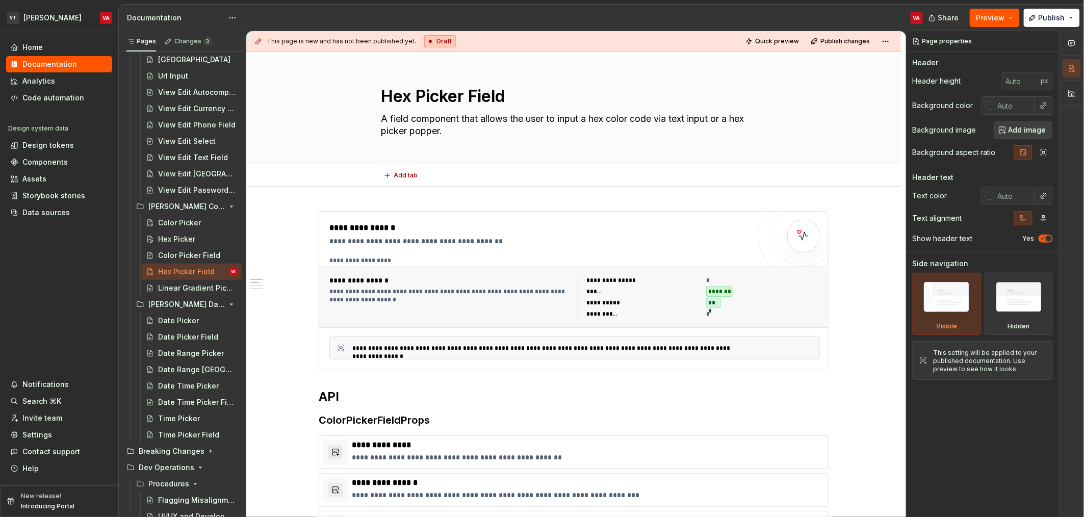
type textarea "*"
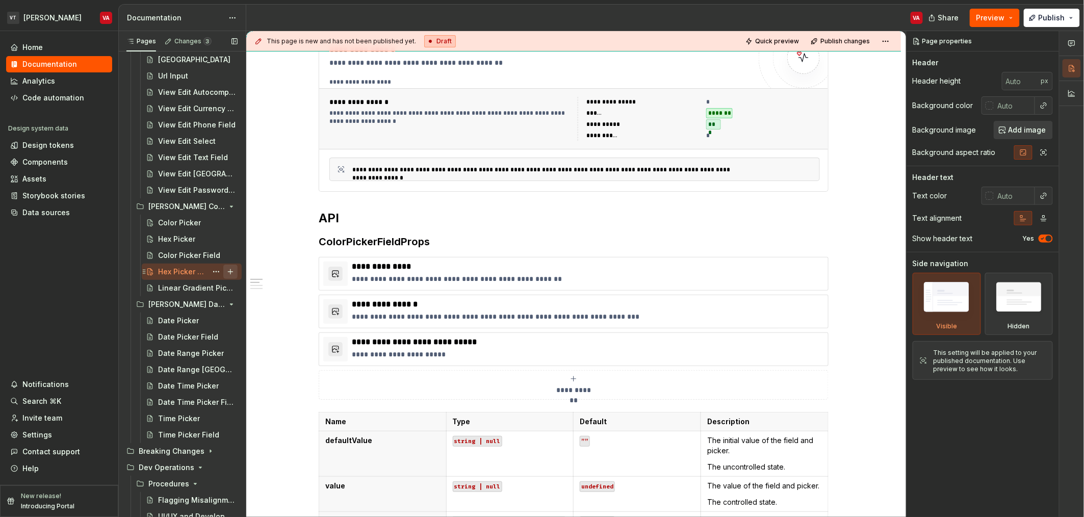
scroll to position [544, 0]
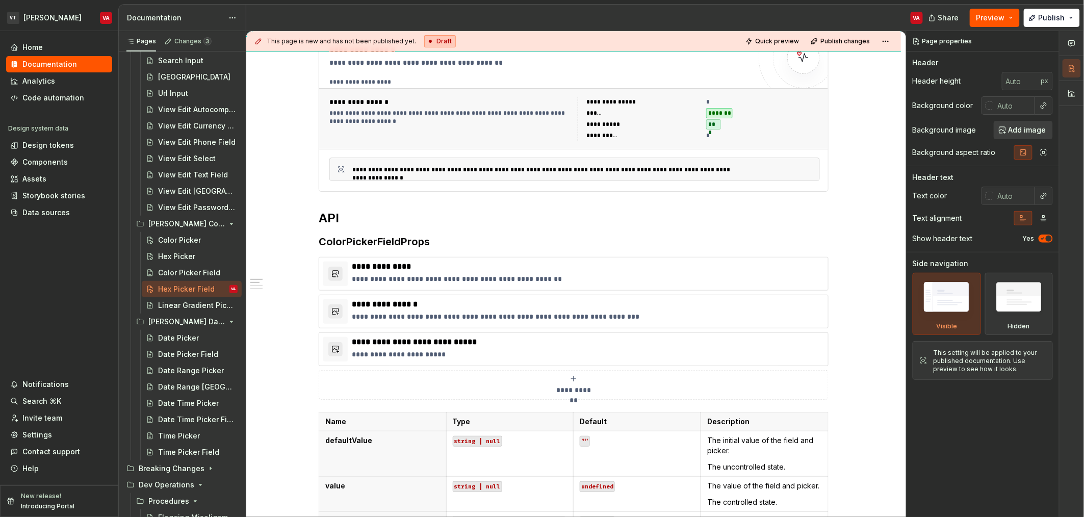
type textarea "A field component that allows the user to input a hex color code via text input…"
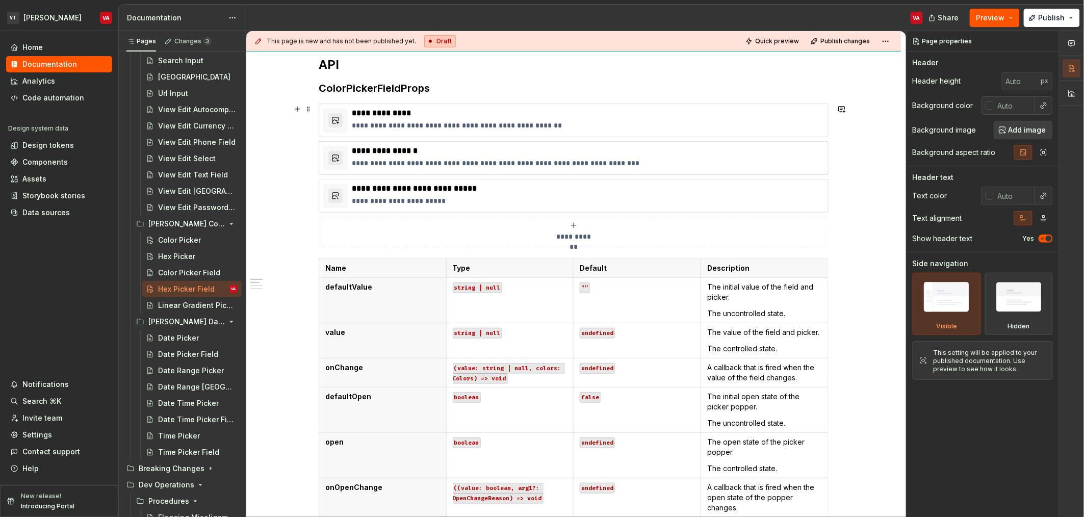
scroll to position [348, 0]
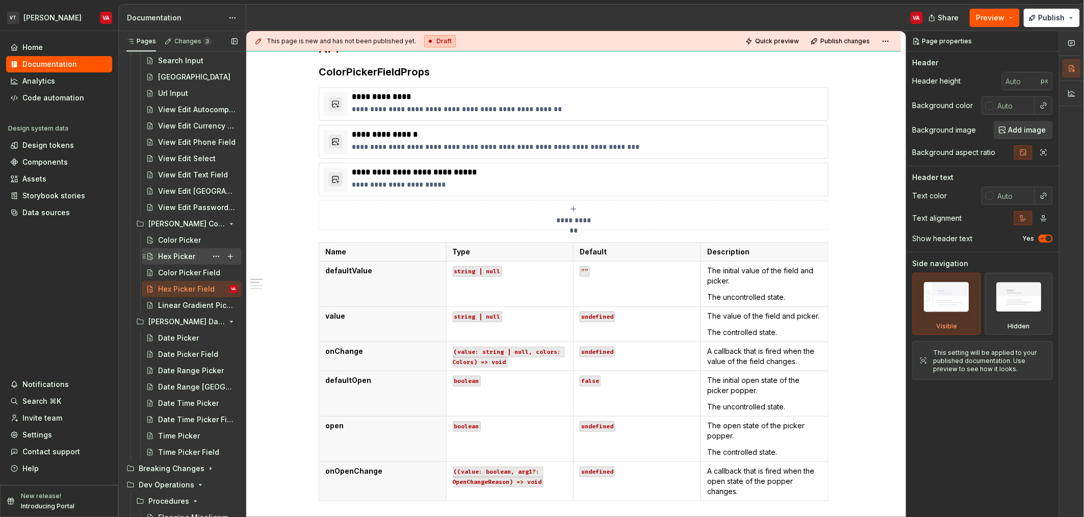
click at [164, 256] on div "Hex Picker" at bounding box center [176, 256] width 37 height 10
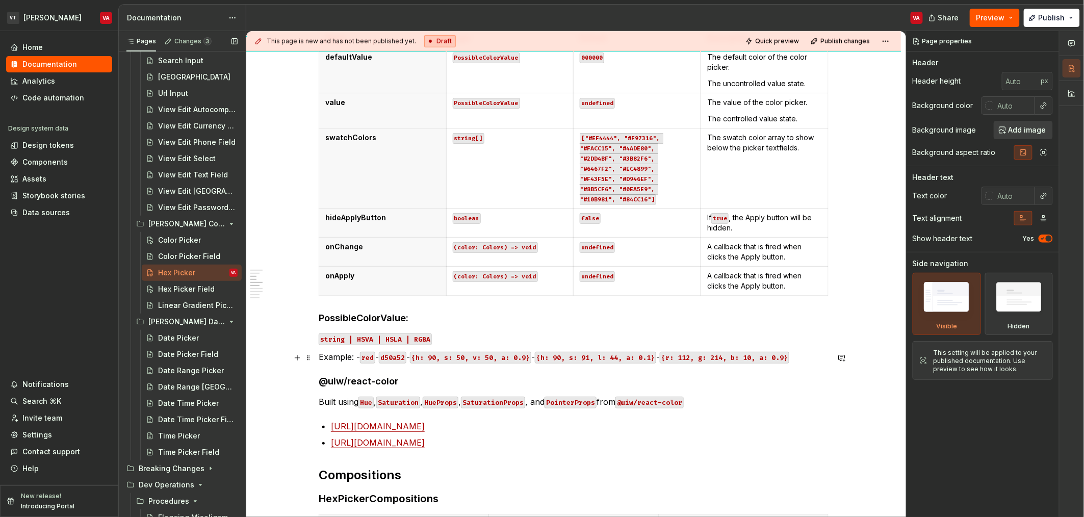
scroll to position [467, 0]
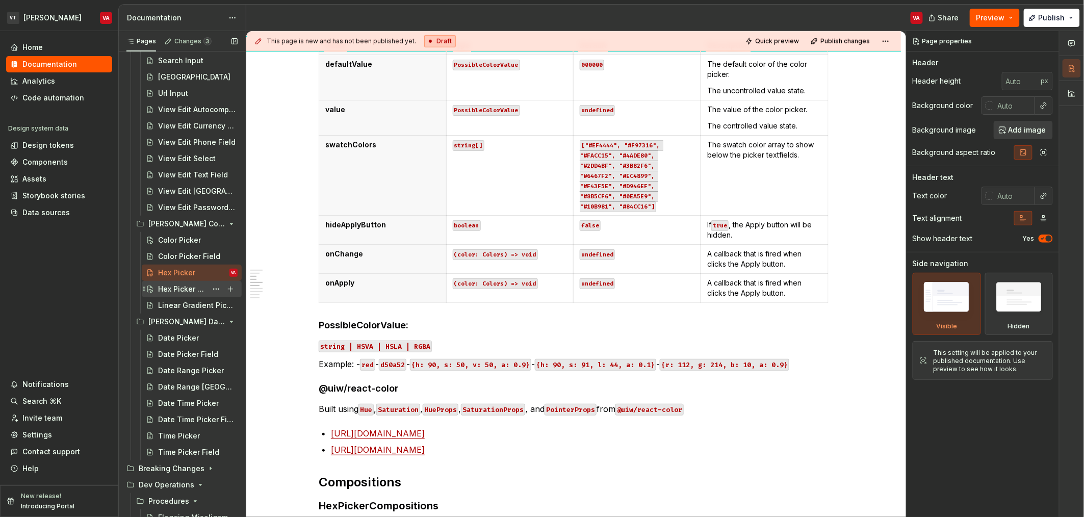
click at [170, 288] on div "Hex Picker Field" at bounding box center [182, 289] width 49 height 10
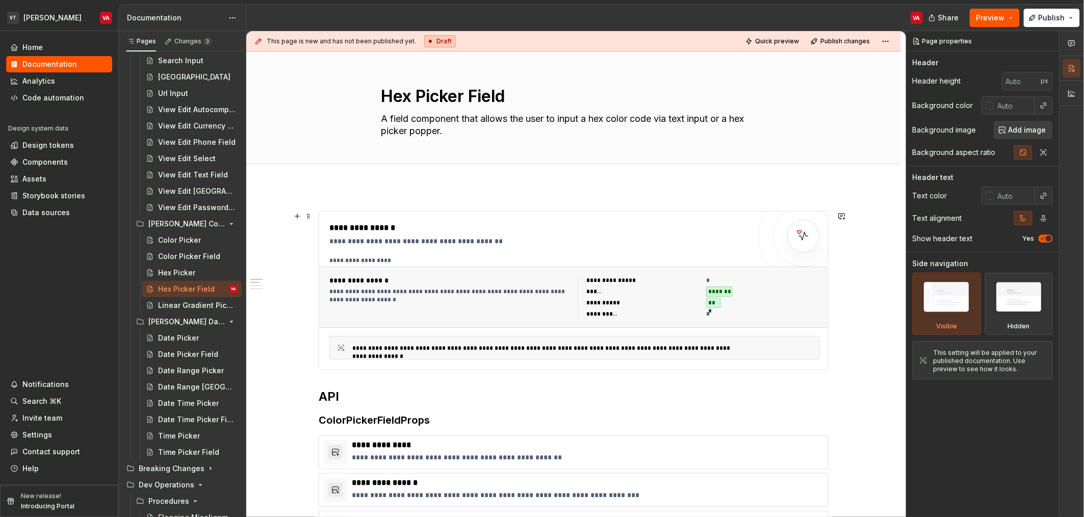
type textarea "*"
click at [447, 285] on div "**********" at bounding box center [451, 280] width 242 height 10
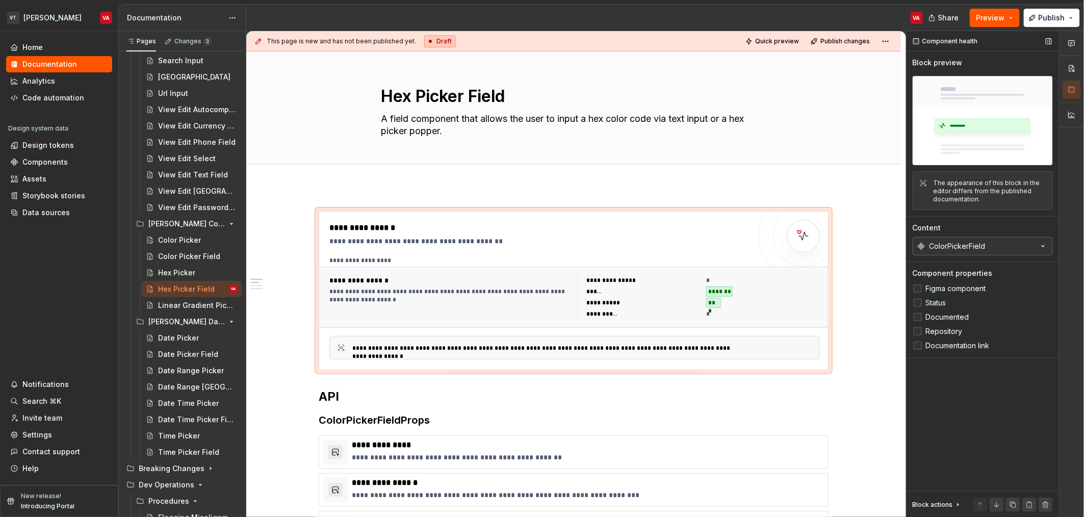
click at [987, 249] on button "ColorPickerField" at bounding box center [983, 246] width 140 height 18
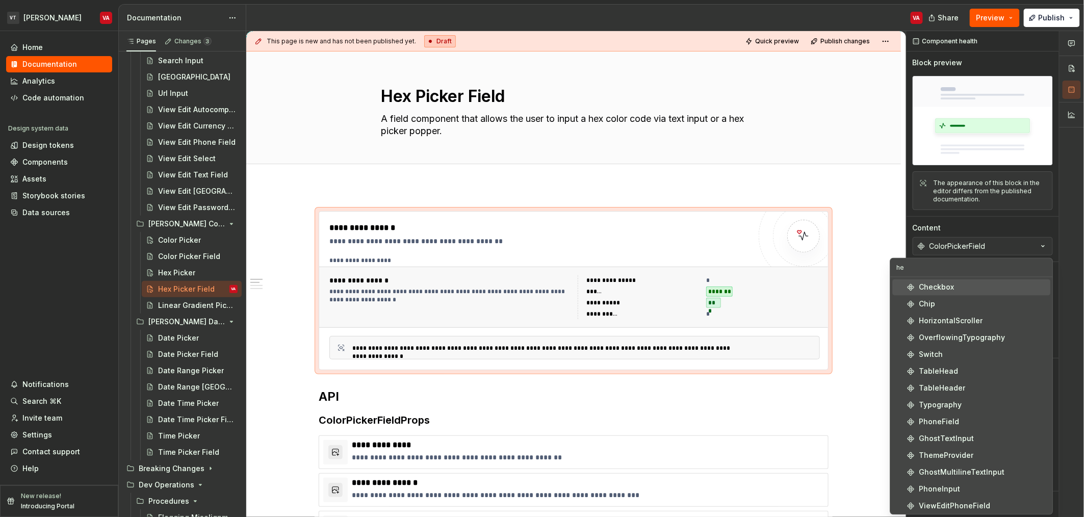
type input "hex"
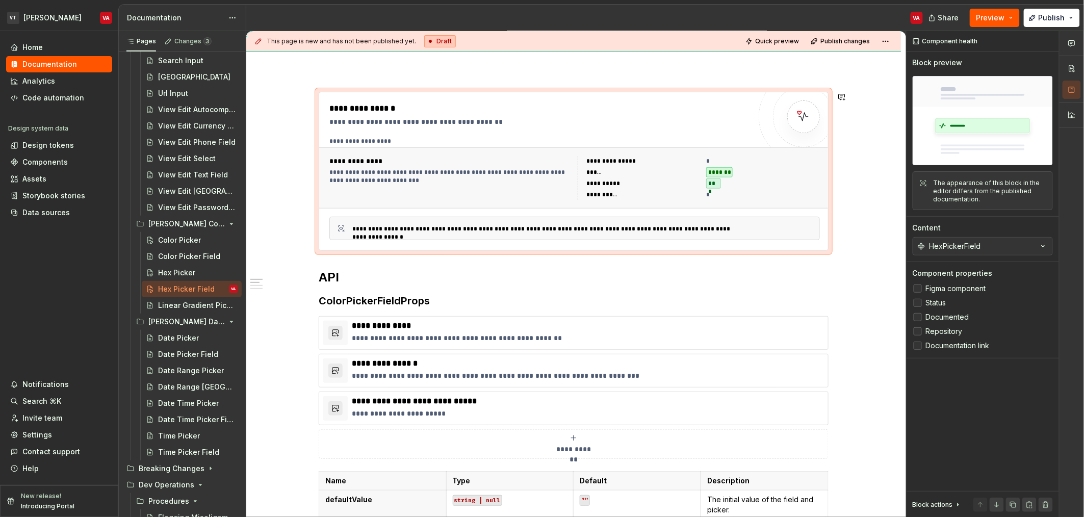
scroll to position [179, 0]
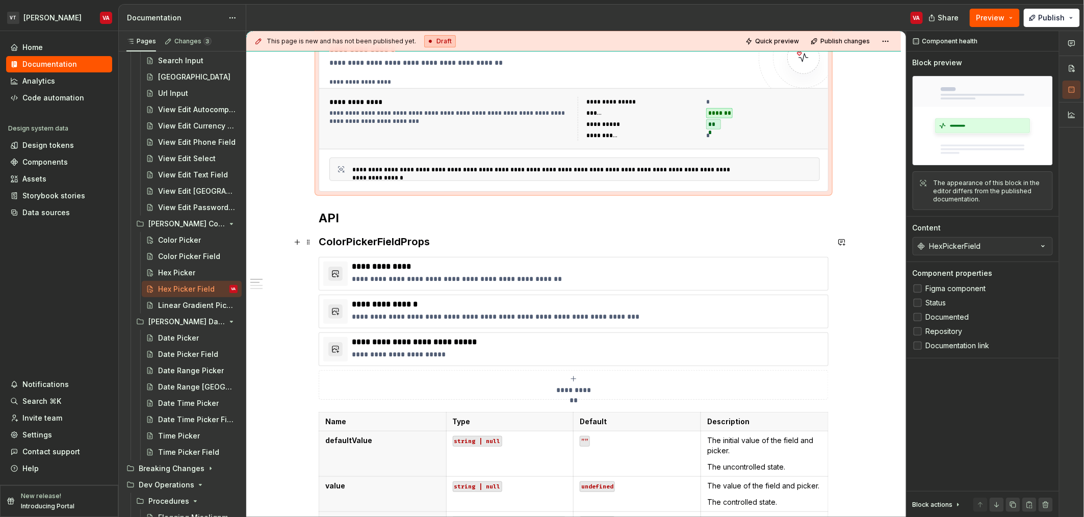
click at [345, 241] on h3 "ColorPickerFieldProps" at bounding box center [574, 242] width 510 height 14
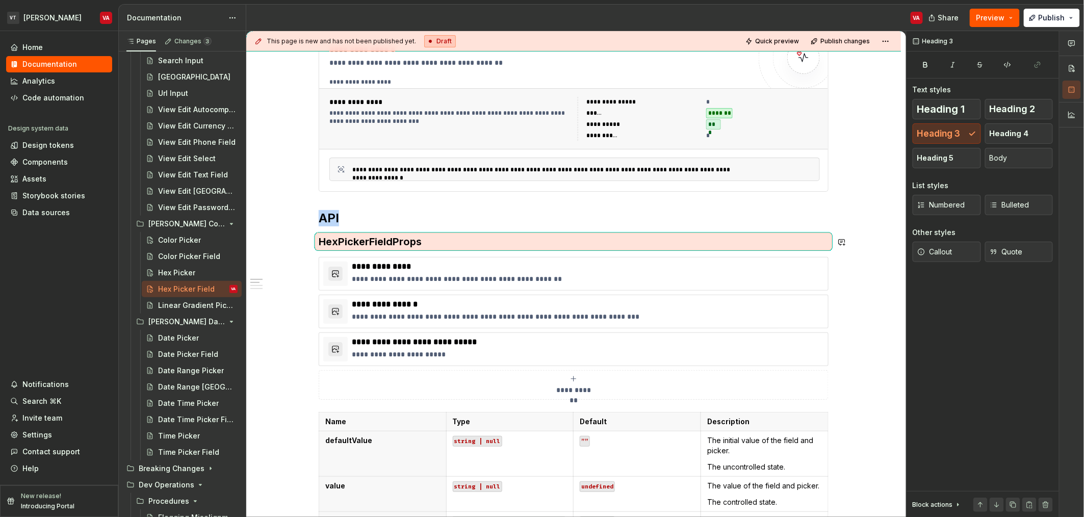
click at [345, 241] on h3 "HexPickerFieldProps" at bounding box center [574, 242] width 510 height 14
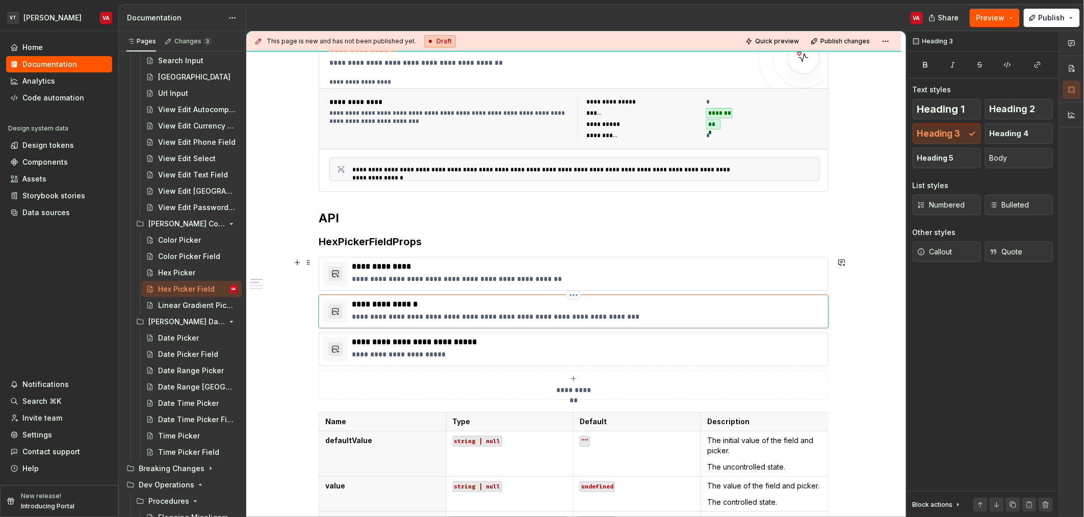
click at [371, 304] on p "**********" at bounding box center [588, 304] width 472 height 10
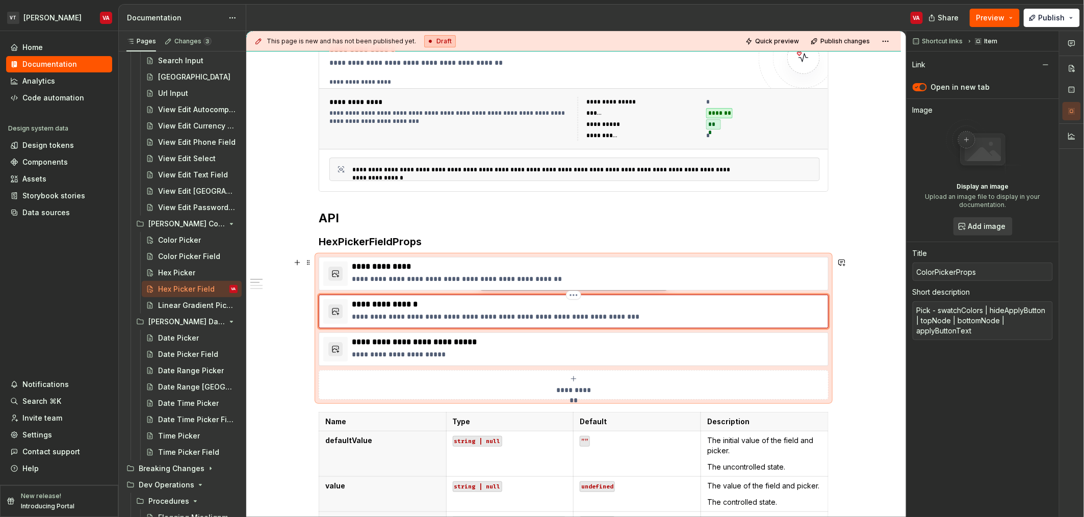
click at [374, 305] on p "**********" at bounding box center [588, 304] width 472 height 10
type textarea "*"
type input "PickerProps"
type textarea "*"
type input "HPickerProps"
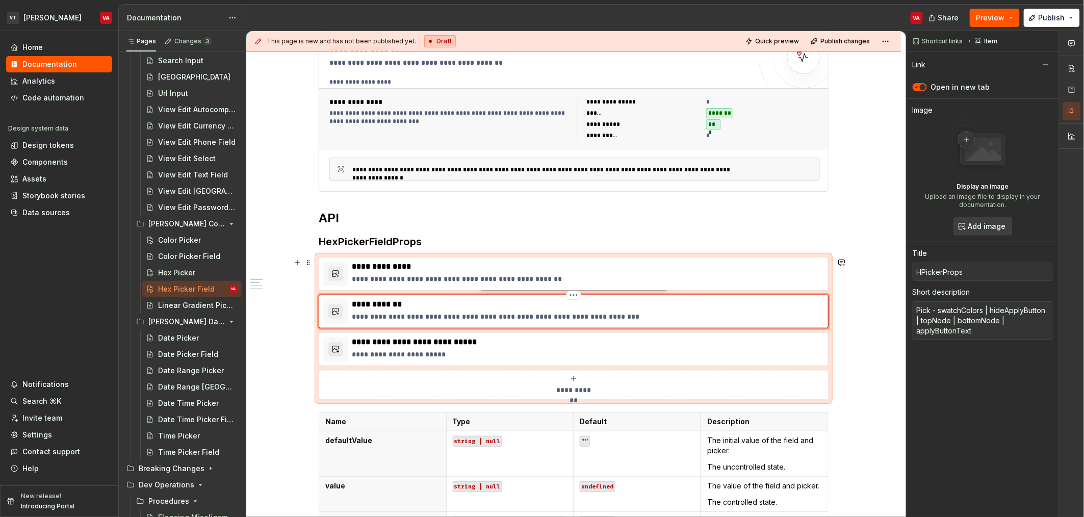
type textarea "*"
type input "HePickerProps"
type textarea "*"
type input "HexPickerProps"
type input "[PERSON_NAME] Color Pickers / Color Picker/ API"
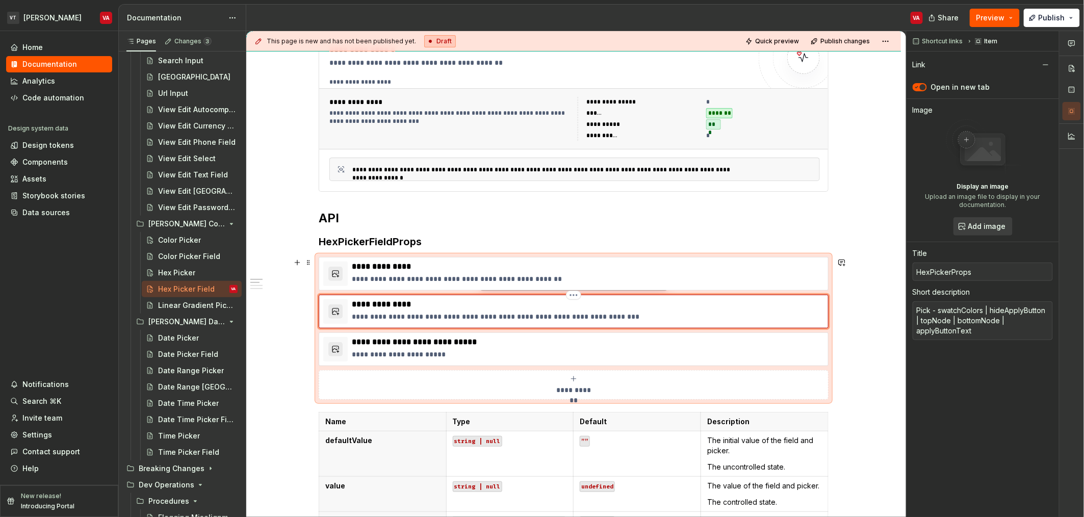
click at [445, 316] on p "**********" at bounding box center [588, 317] width 472 height 10
drag, startPoint x: 573, startPoint y: 318, endPoint x: 488, endPoint y: 317, distance: 84.7
click at [488, 317] on p "**********" at bounding box center [588, 317] width 472 height 10
drag, startPoint x: 637, startPoint y: 317, endPoint x: 484, endPoint y: 316, distance: 153.5
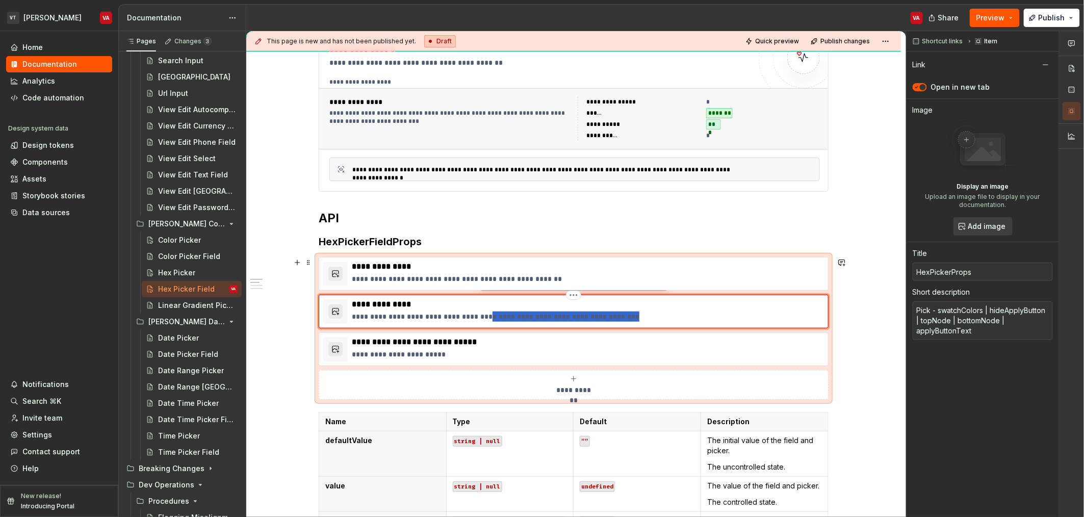
click at [484, 316] on p "**********" at bounding box center [588, 317] width 472 height 10
type textarea "*"
type textarea "Pick - swatchColors | hideApplyButton"
type textarea "*"
type textarea "Pick - swatchColors | hideApplyButton"
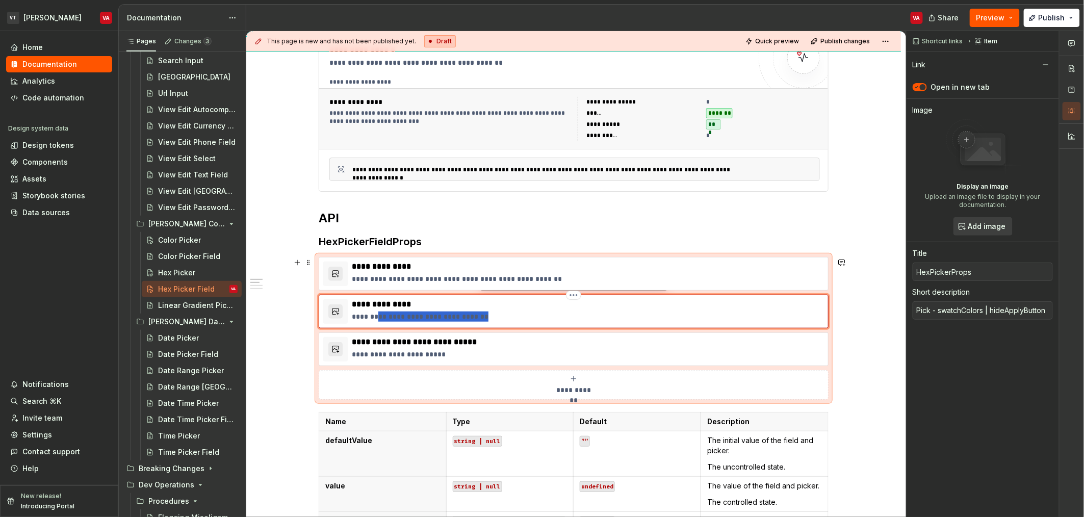
drag, startPoint x: 486, startPoint y: 317, endPoint x: 373, endPoint y: 312, distance: 112.9
click at [373, 312] on p "**********" at bounding box center [588, 317] width 472 height 10
click at [174, 254] on div "Color Picker Field" at bounding box center [182, 256] width 49 height 10
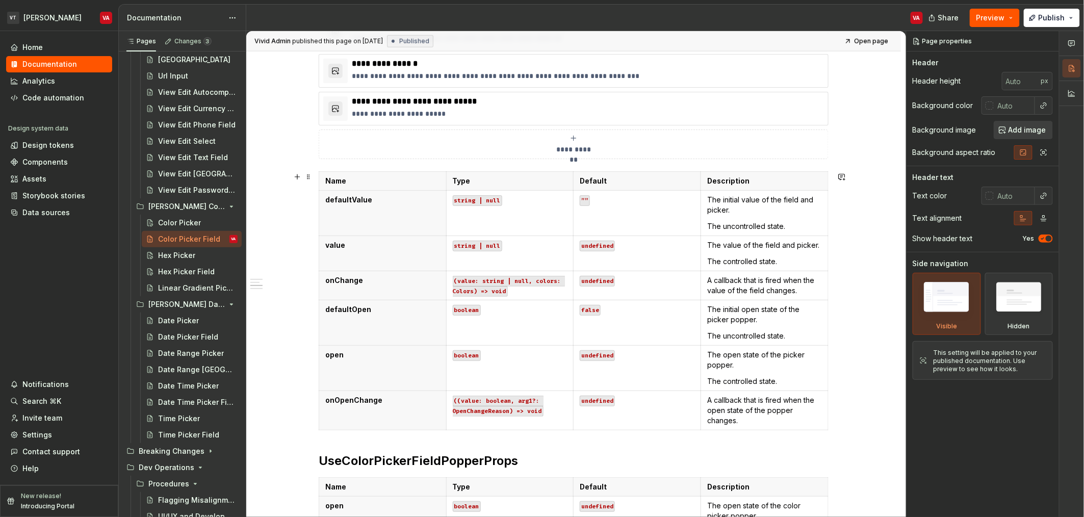
scroll to position [323, 0]
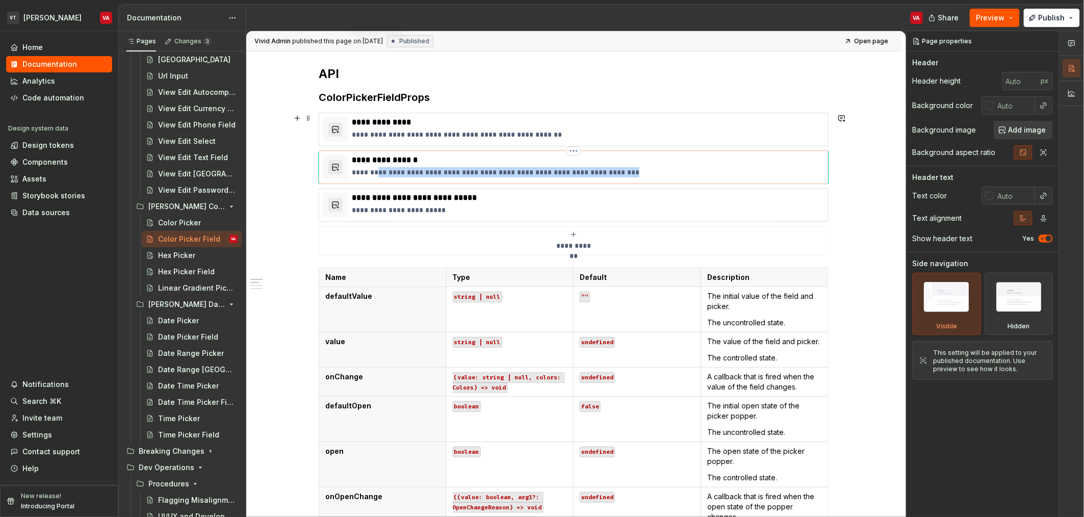
drag, startPoint x: 640, startPoint y: 170, endPoint x: 373, endPoint y: 169, distance: 266.8
click at [373, 169] on p "**********" at bounding box center [588, 172] width 472 height 10
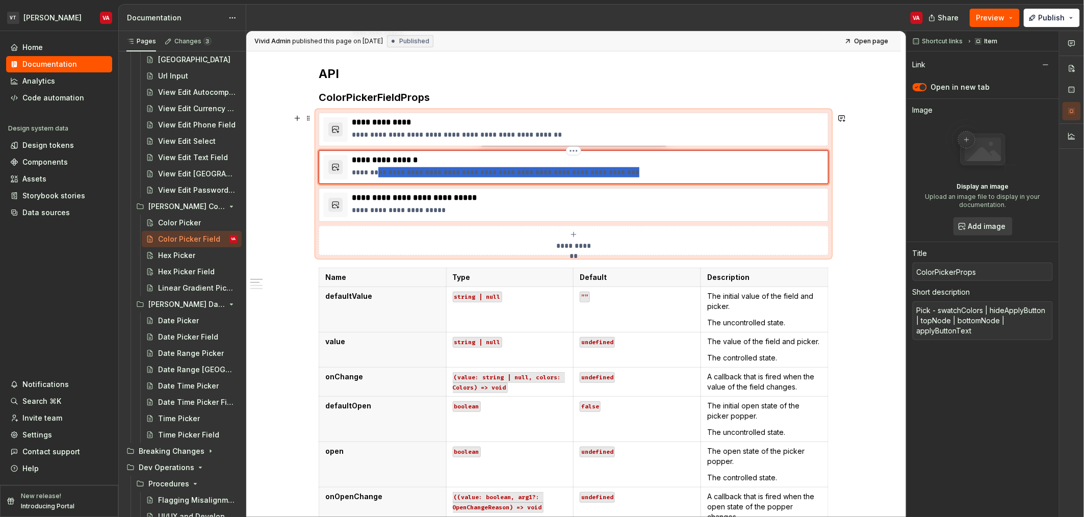
type textarea "*"
type textarea "Pick - swatchColors | hideApplyButton"
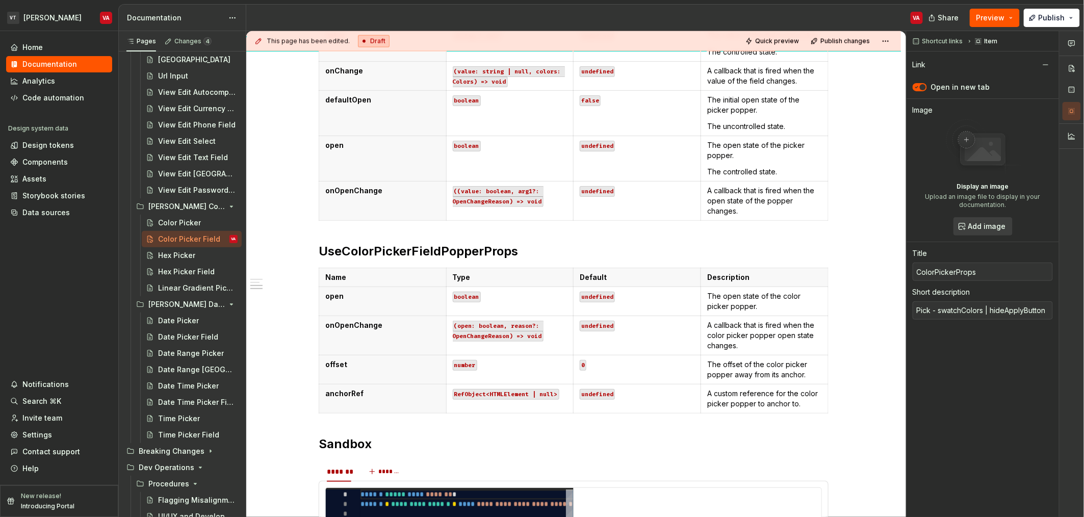
scroll to position [638, 0]
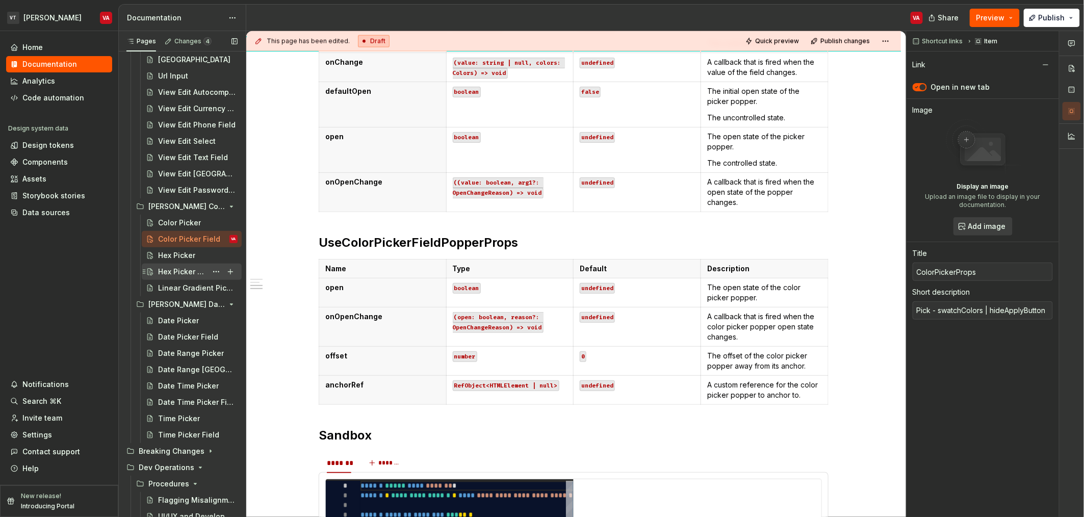
click at [171, 275] on div "Hex Picker Field" at bounding box center [182, 272] width 49 height 10
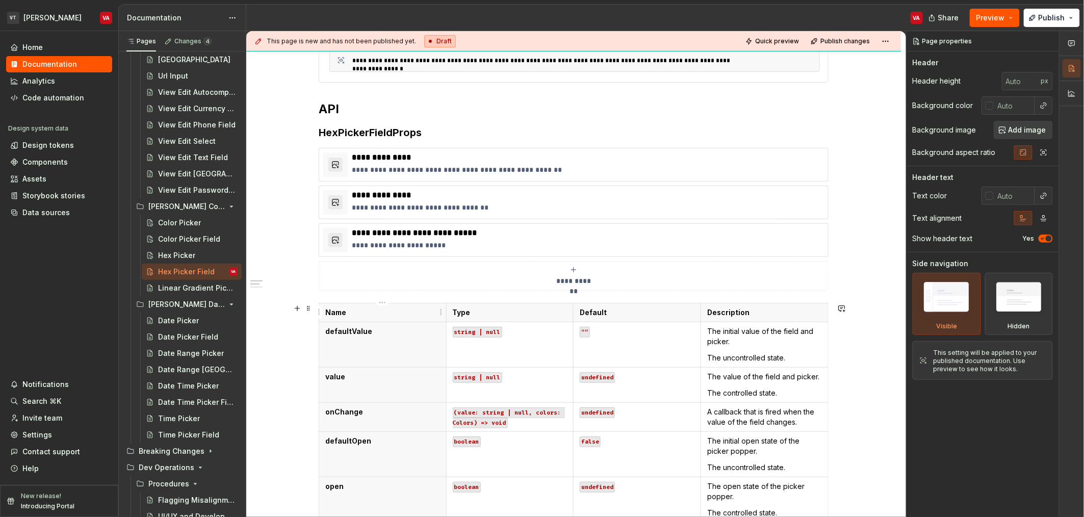
scroll to position [289, 0]
drag, startPoint x: 482, startPoint y: 209, endPoint x: 422, endPoint y: 208, distance: 60.2
click at [422, 208] on p "**********" at bounding box center [588, 206] width 472 height 10
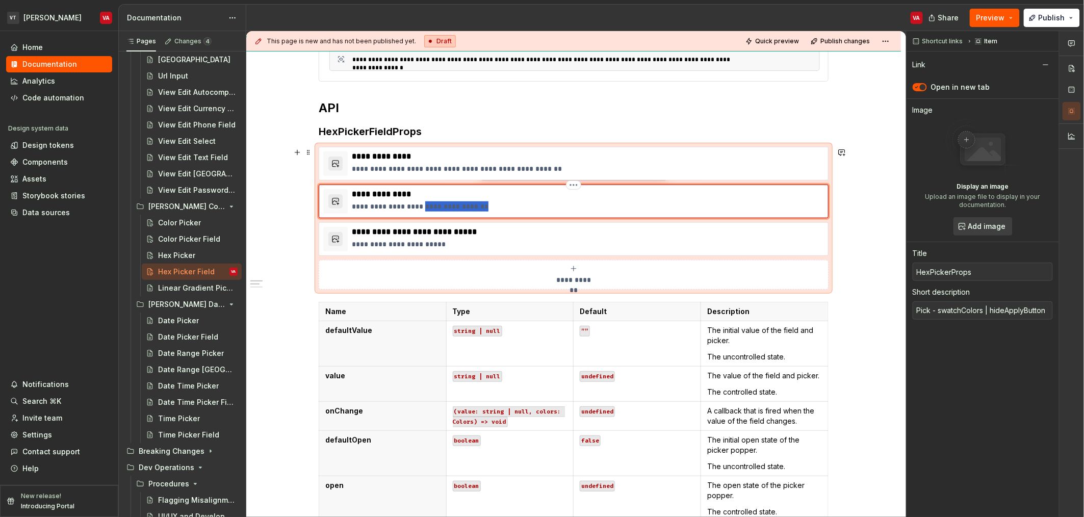
type textarea "*"
type textarea "Pick - swatchColors"
type textarea "*"
type textarea "Pick - swatchColors"
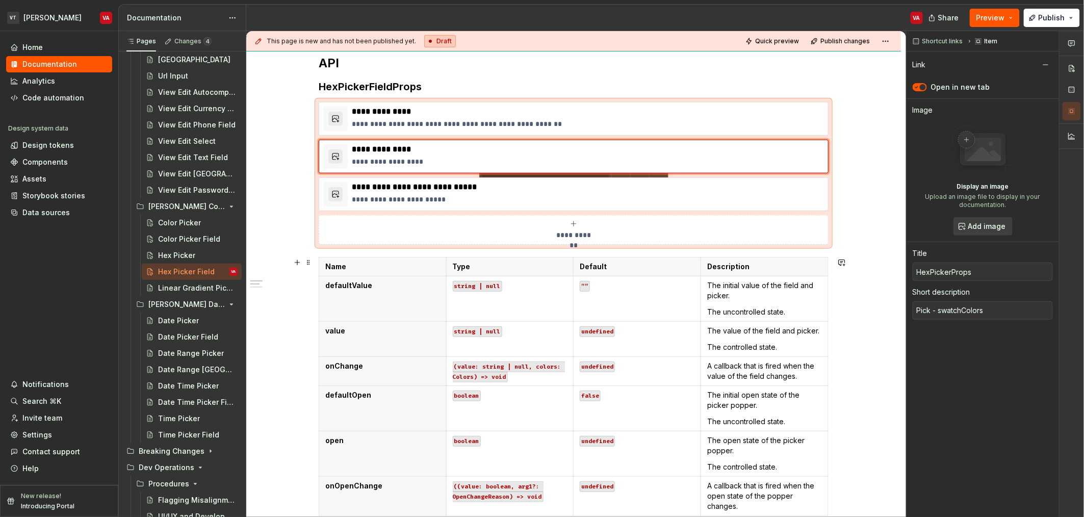
type input "[PERSON_NAME] Color Pickers / Color Picker/ API"
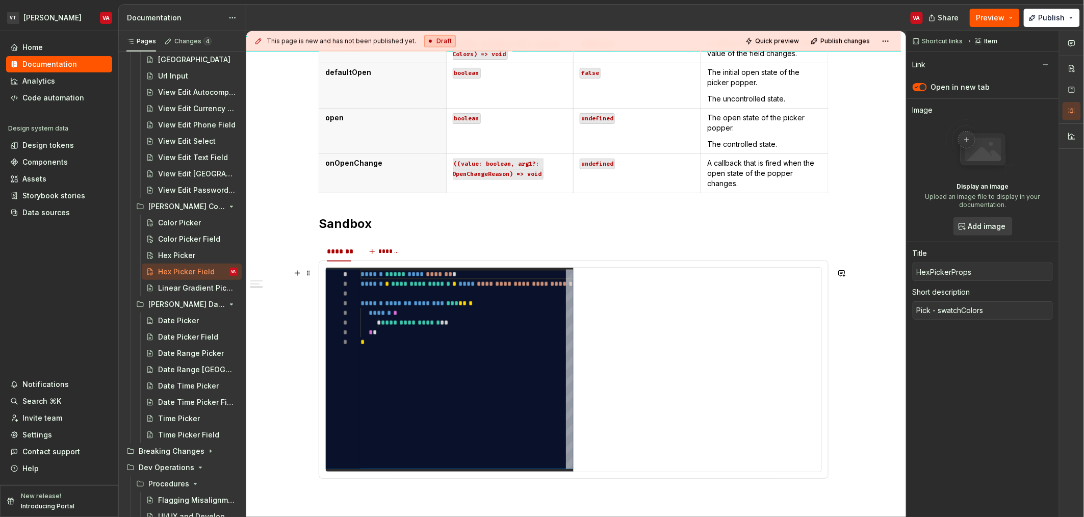
scroll to position [697, 0]
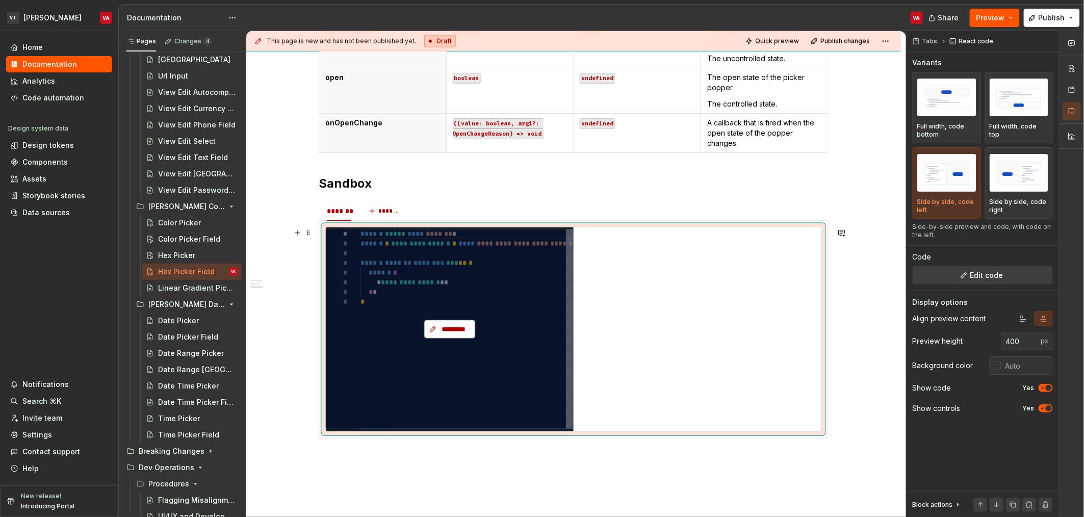
click at [449, 329] on span "*********" at bounding box center [454, 329] width 30 height 10
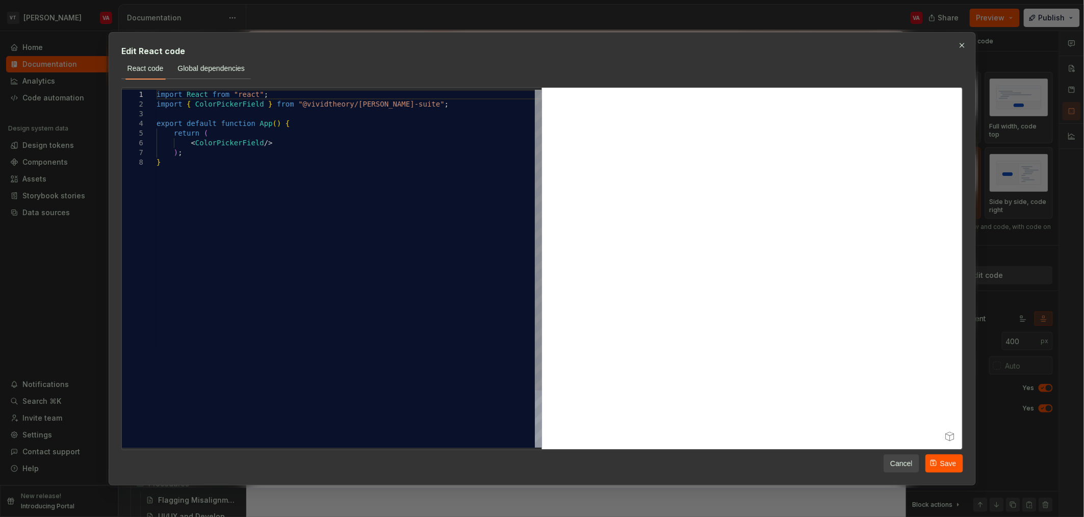
type textarea "*"
click at [223, 149] on div "import React from "react" ; import { ColorPickerField } from "@vividtheory/[PER…" at bounding box center [350, 303] width 386 height 426
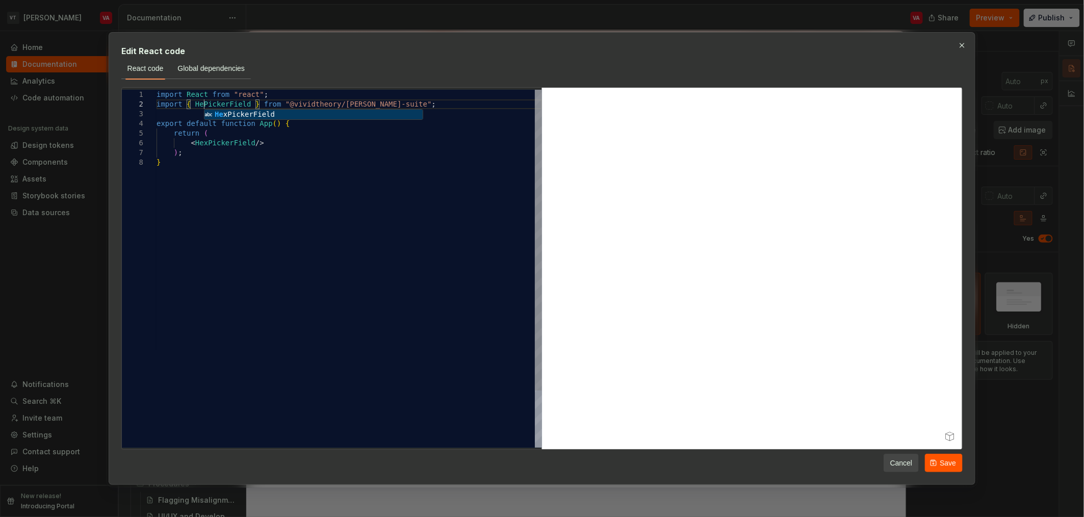
type textarea "**********"
click at [956, 457] on button "Save" at bounding box center [944, 463] width 38 height 18
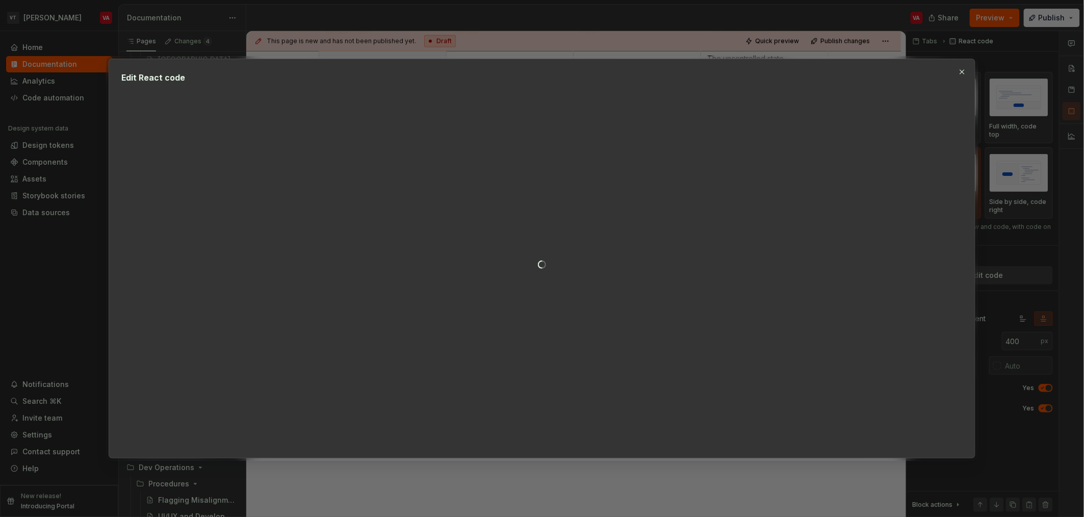
type textarea "*"
type textarea "**********"
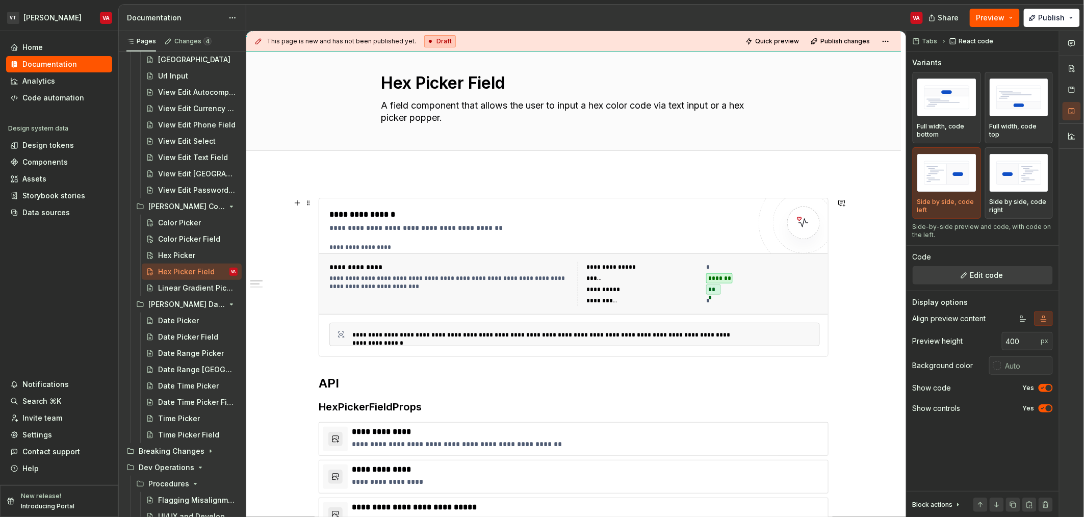
scroll to position [0, 0]
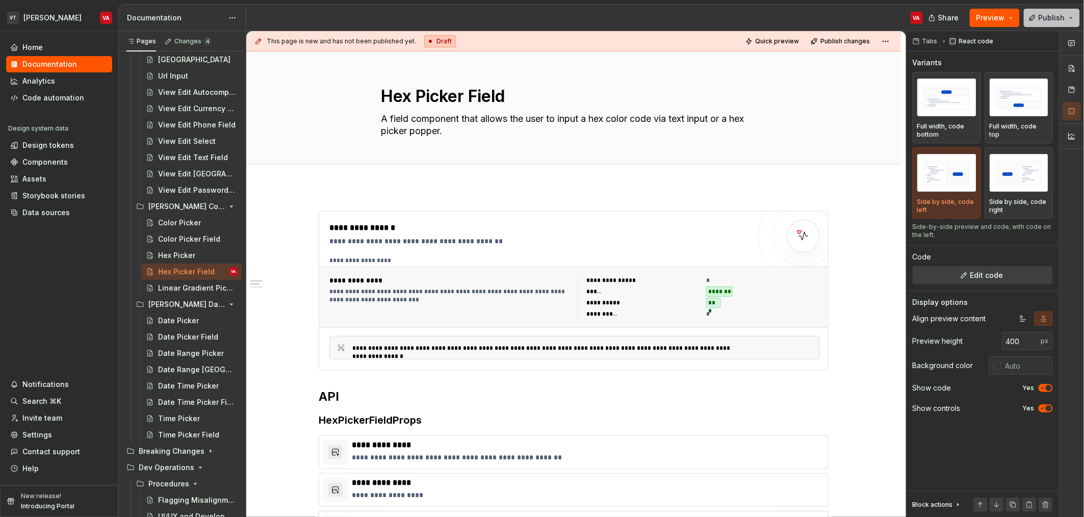
click at [1051, 15] on span "Publish" at bounding box center [1052, 18] width 27 height 10
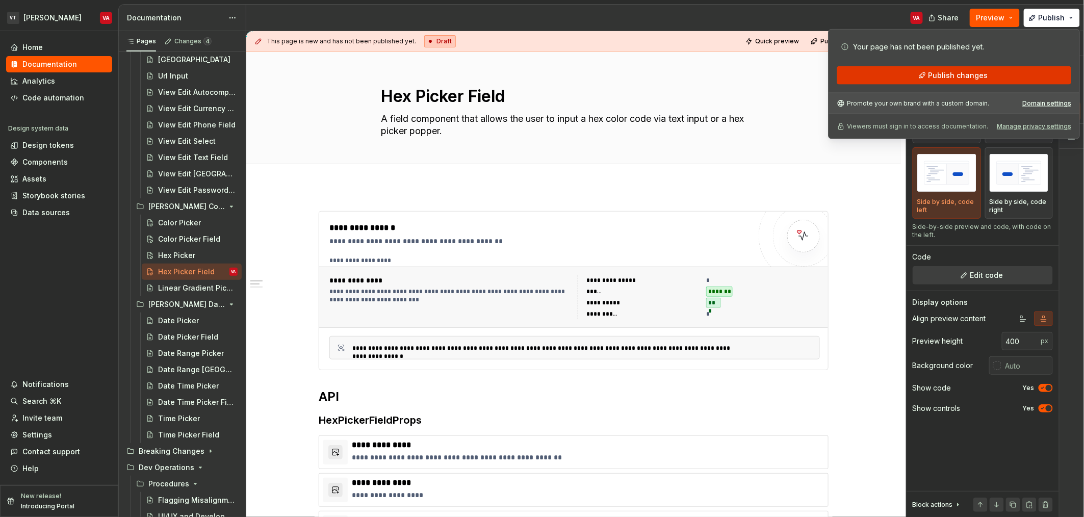
click at [943, 74] on span "Publish changes" at bounding box center [959, 75] width 60 height 10
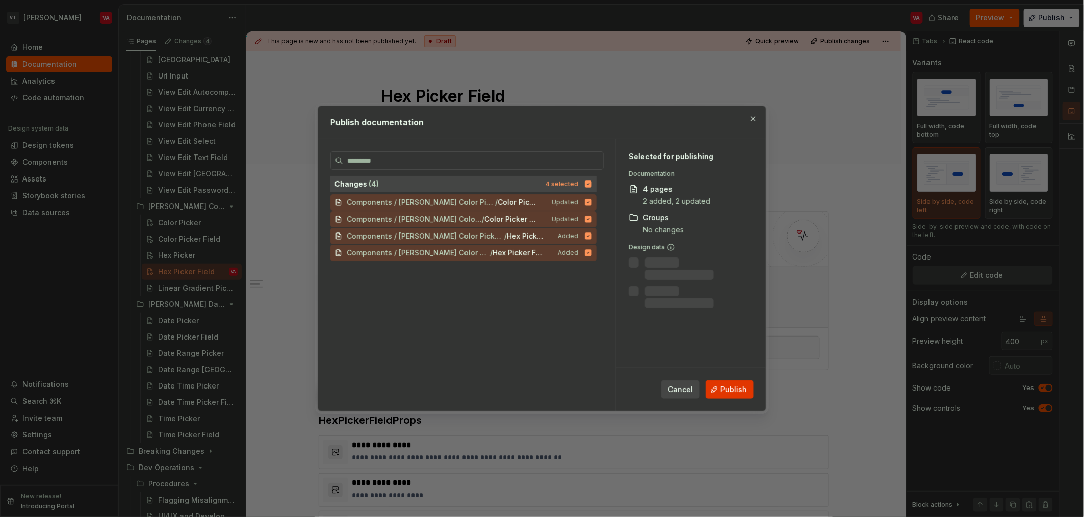
click at [740, 385] on span "Publish" at bounding box center [734, 390] width 27 height 10
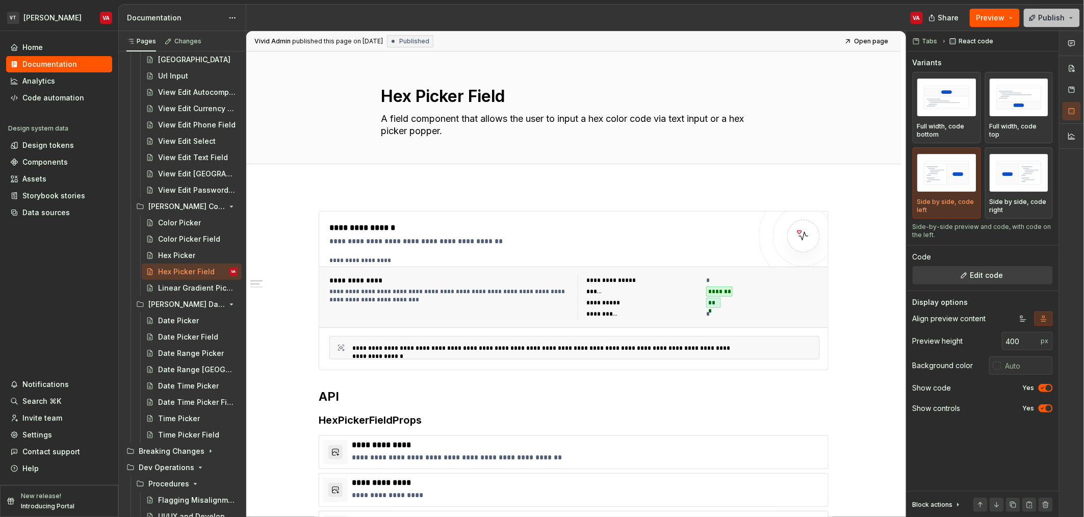
click at [1061, 17] on span "Publish" at bounding box center [1052, 18] width 27 height 10
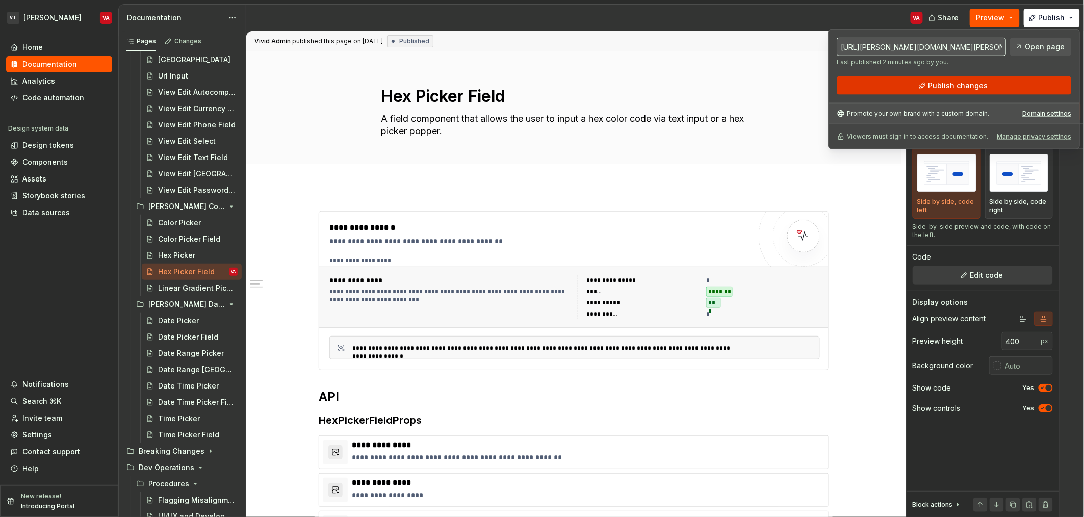
click at [979, 81] on span "Publish changes" at bounding box center [959, 86] width 60 height 10
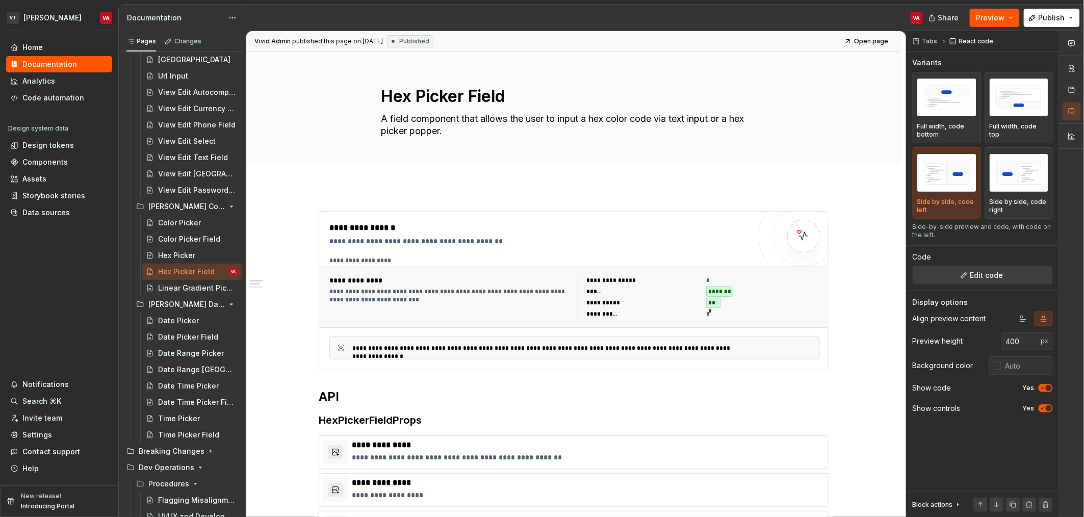
click at [1052, 28] on div "Share Preview Publish" at bounding box center [1007, 18] width 153 height 26
click at [1054, 23] on button "Publish" at bounding box center [1052, 18] width 56 height 18
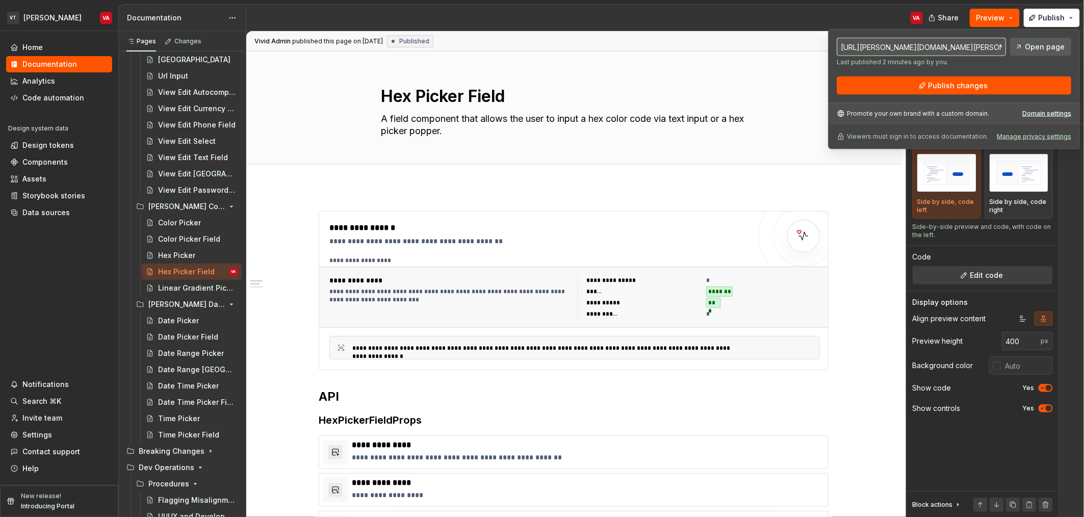
click at [1035, 46] on span "Open page" at bounding box center [1045, 47] width 40 height 10
click at [767, 34] on div "[PERSON_NAME] published this page on [DATE] Published Open page" at bounding box center [573, 41] width 655 height 20
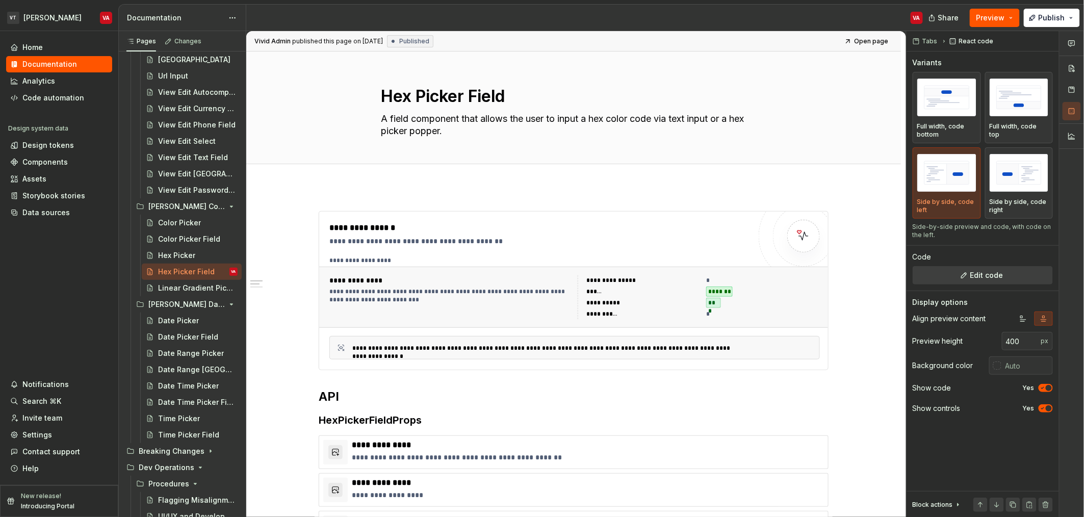
click at [776, 18] on div "VA" at bounding box center [588, 18] width 685 height 27
type textarea "*"
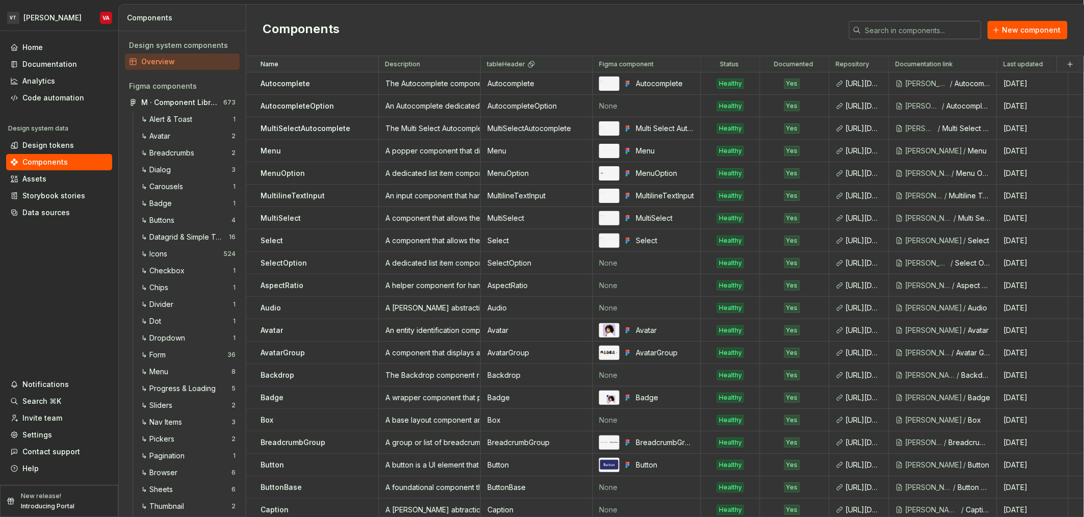
click at [914, 29] on input "text" at bounding box center [922, 30] width 120 height 18
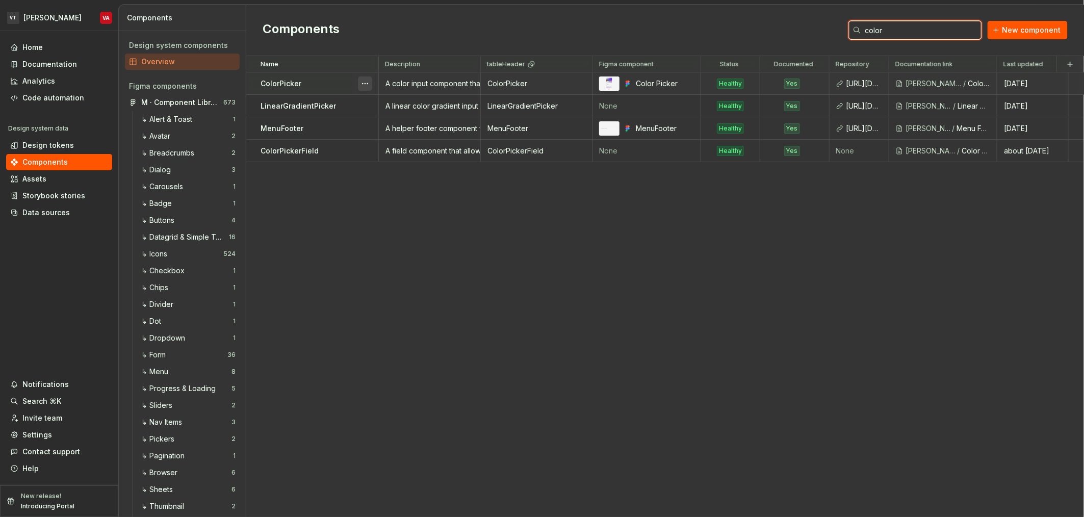
type input "color"
click at [367, 83] on button "button" at bounding box center [365, 84] width 14 height 14
click at [438, 307] on html "VT Minerva VA Home Documentation Analytics Code automation Design system data D…" at bounding box center [542, 258] width 1084 height 517
click at [408, 79] on div "A color input component that allows a user to set color saturation, hue and opa…" at bounding box center [430, 84] width 100 height 10
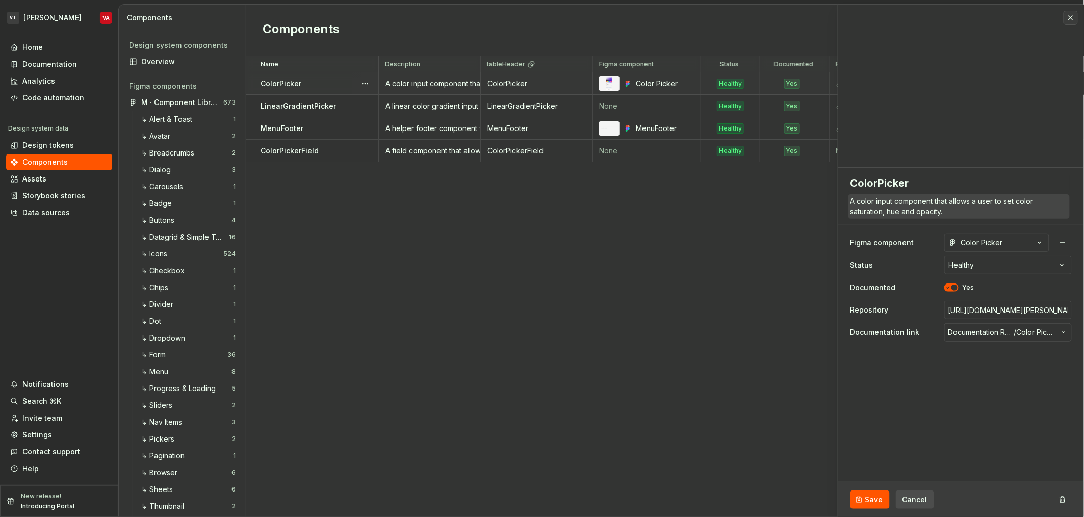
type textarea "*"
click at [913, 202] on textarea "A color input component that allows a user to set color saturation, hue and opa…" at bounding box center [959, 206] width 221 height 24
click at [929, 208] on textarea "A color input component that allows a user to set color saturation, hue and opa…" at bounding box center [959, 206] width 221 height 24
click at [893, 213] on textarea "A color input component that allows a user to set color saturation, hue and opa…" at bounding box center [959, 206] width 221 height 24
click at [929, 216] on textarea "A color input component that allows a user to set color saturation, hue and opa…" at bounding box center [959, 206] width 221 height 24
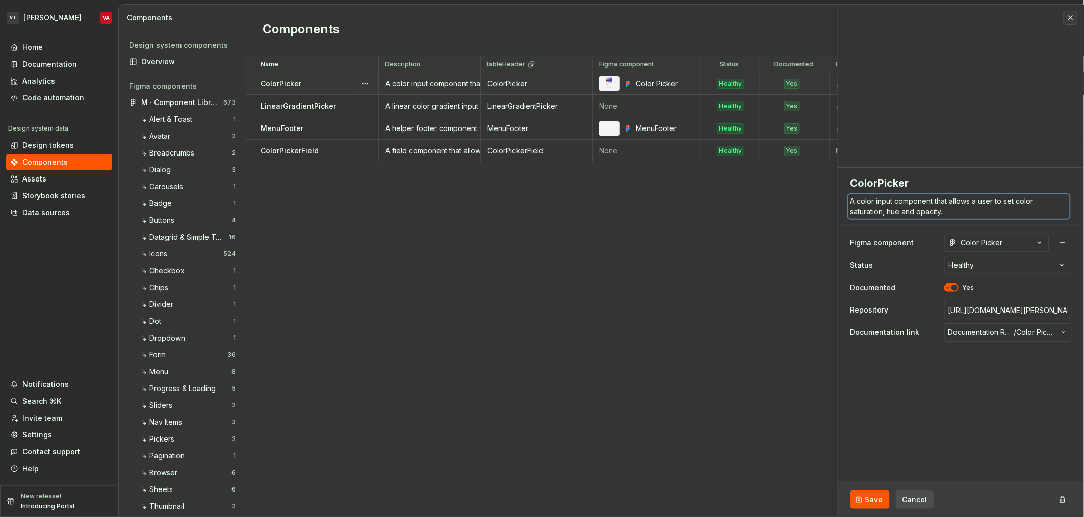
drag, startPoint x: 954, startPoint y: 213, endPoint x: 1020, endPoint y: 201, distance: 66.8
click at [1020, 201] on textarea "A color input component that allows a user to set color saturation, hue and opa…" at bounding box center [959, 206] width 221 height 24
type textarea "A color input component that allows a user to set"
type textarea "*"
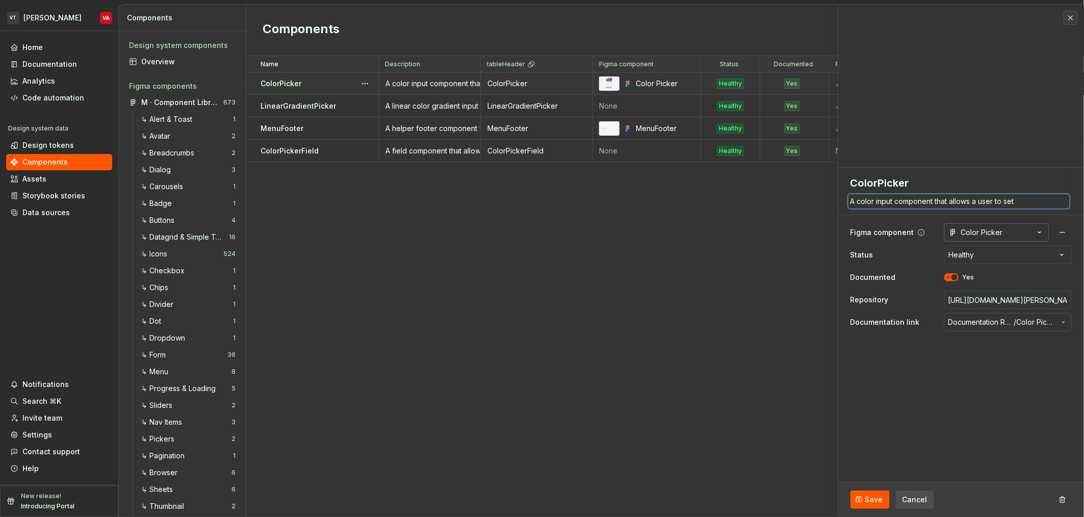
type textarea "A color input component that allows a user to"
type textarea "*"
type textarea "A color input component that allows a user to i"
type textarea "*"
type textarea "A color input component that allows a user to"
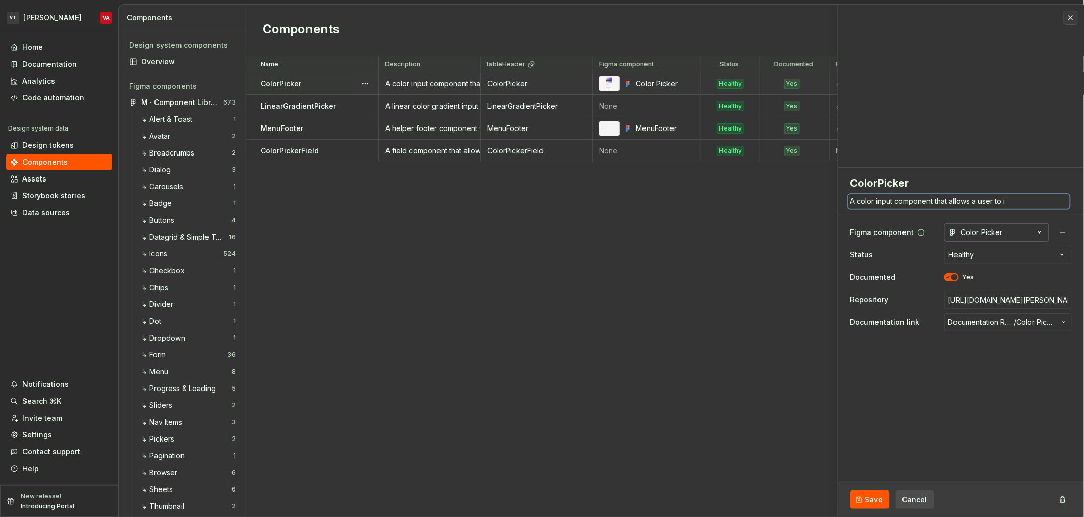
type textarea "*"
type textarea "A color input component that allows a user to e"
type textarea "*"
type textarea "A color input component that allows a user to en"
type textarea "*"
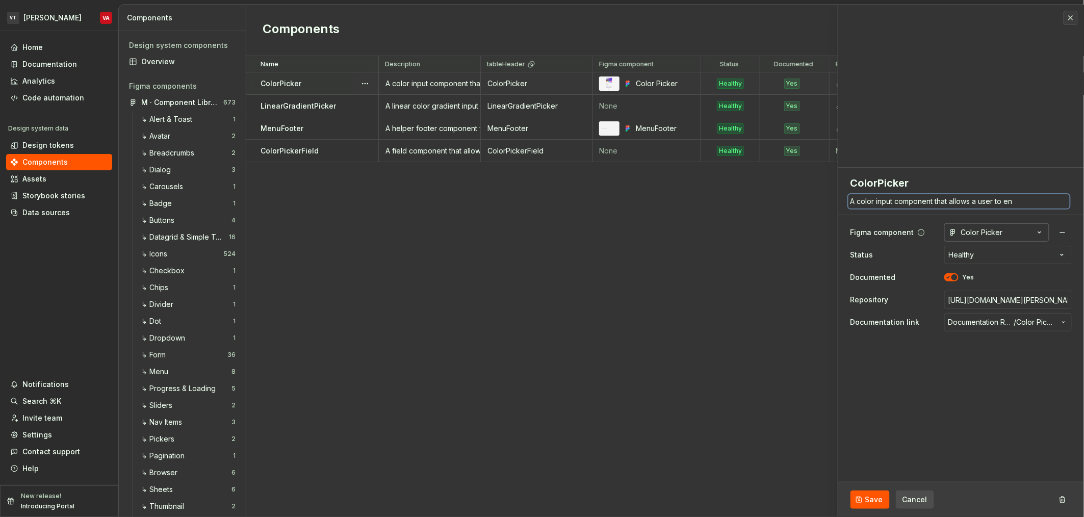
type textarea "A color input component that allows a user to ent"
type textarea "*"
type textarea "A color input component that allows a user to ente"
type textarea "*"
type textarea "A color input component that allows a user to enter"
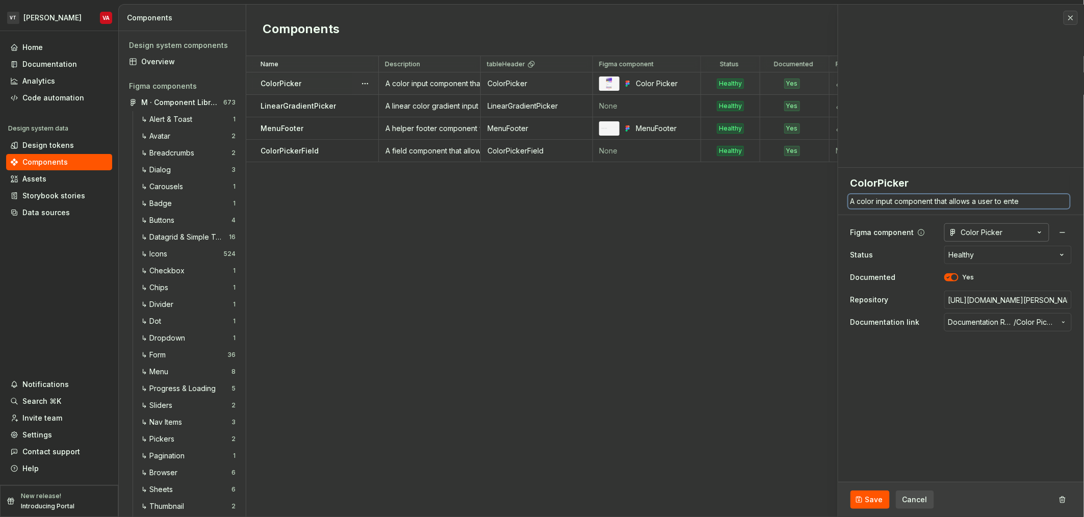
type textarea "*"
type textarea "A color input component that allows a user to enter"
type textarea "*"
type textarea "A color input component that allows a user to"
type textarea "*"
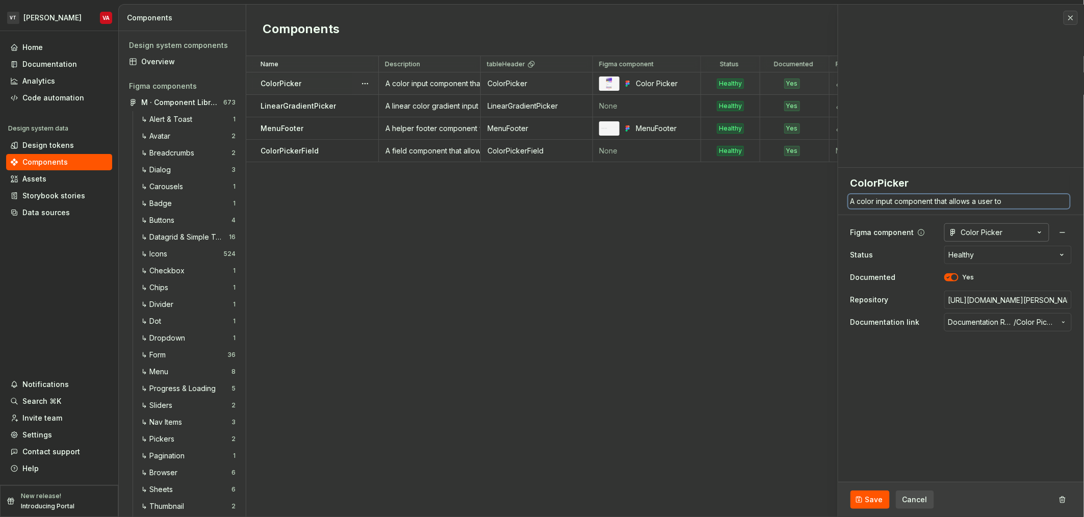
type textarea "A color input component that allows a user to s"
type textarea "*"
type textarea "A color input component that allows a user to se"
type textarea "*"
type textarea "A color input component that allows a user to sel"
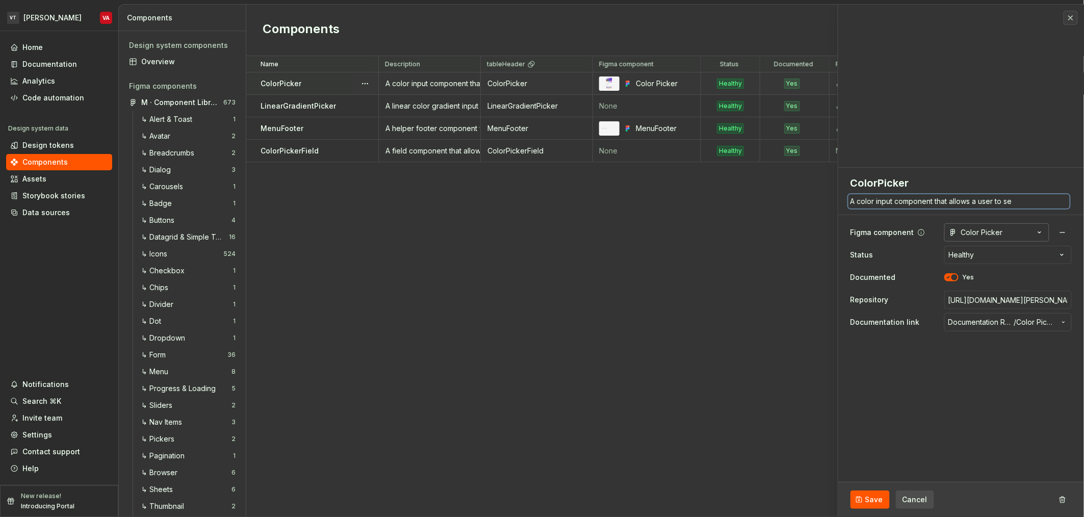
type textarea "*"
type textarea "A color input component that allows a user to sele"
type textarea "*"
type textarea "A color input component that allows a user to selec"
type textarea "*"
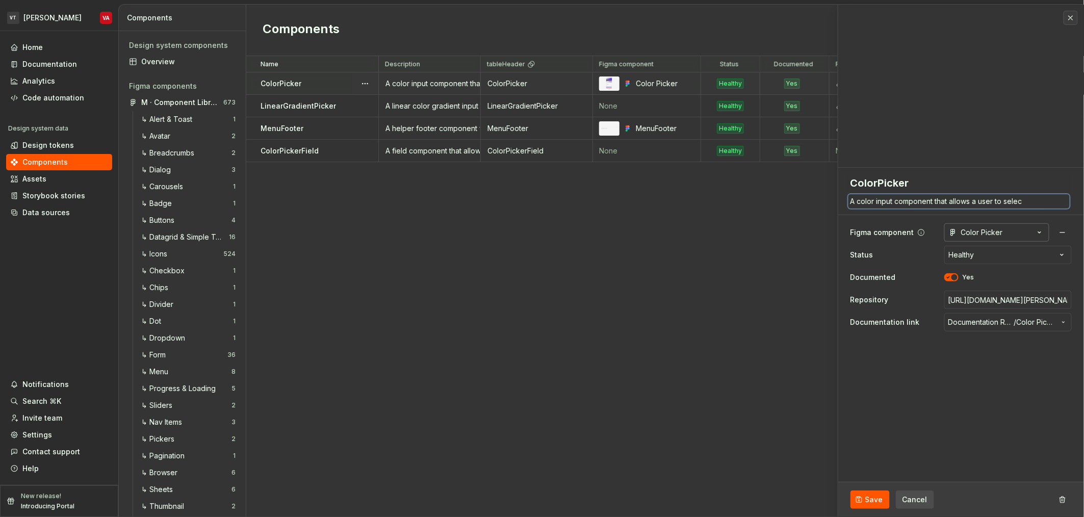
type textarea "A color input component that allows a user to select"
type textarea "*"
type textarea "A color input component that allows a user to select"
type textarea "*"
type textarea "A color input component that allows a user to select a"
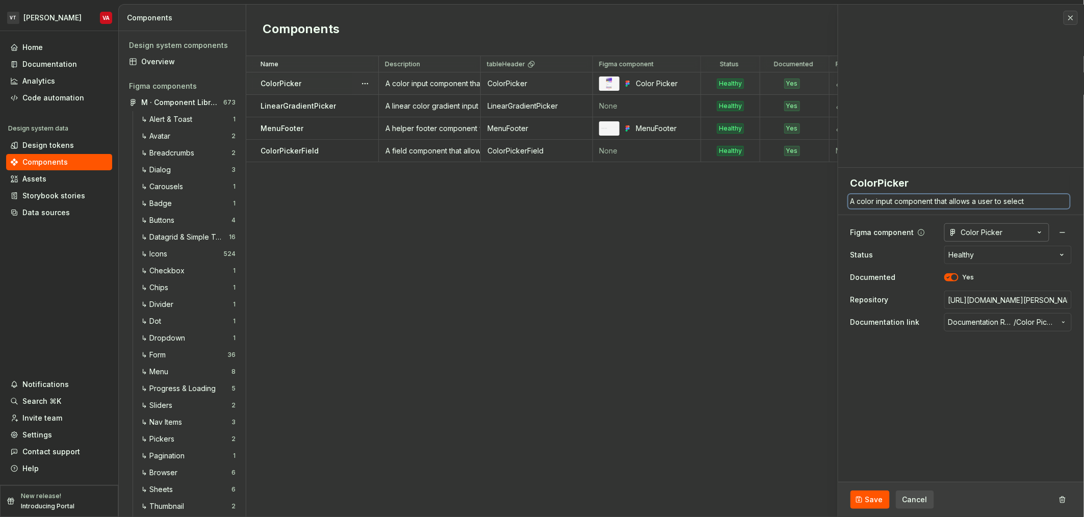
type textarea "*"
type textarea "A color input component that allows a user to select an"
type textarea "*"
type textarea "A color input component that allows a user to select and"
type textarea "*"
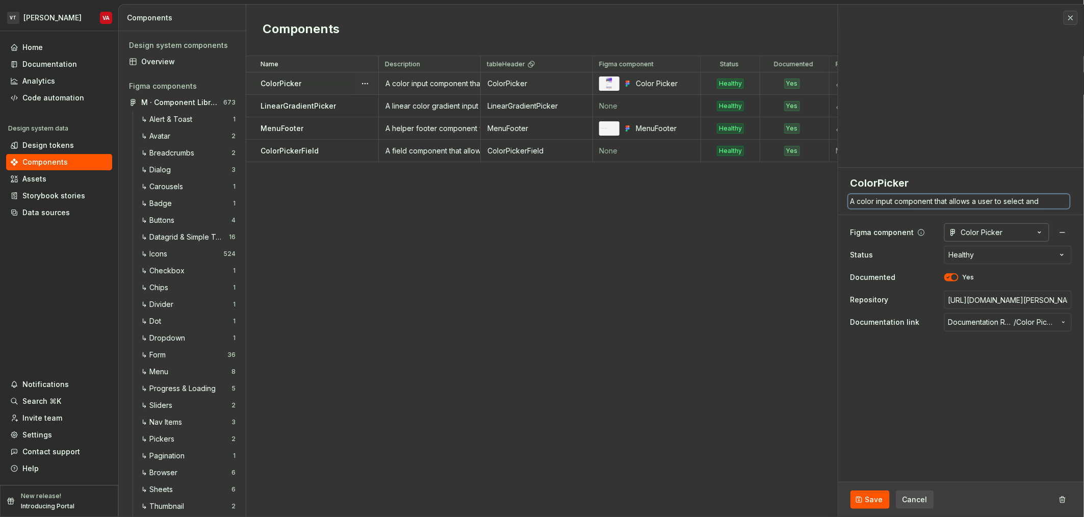
type textarea "A color input component that allows a user to select and"
type textarea "*"
type textarea "A color input component that allows a user to select and t"
type textarea "*"
type textarea "A color input component that allows a user to select and"
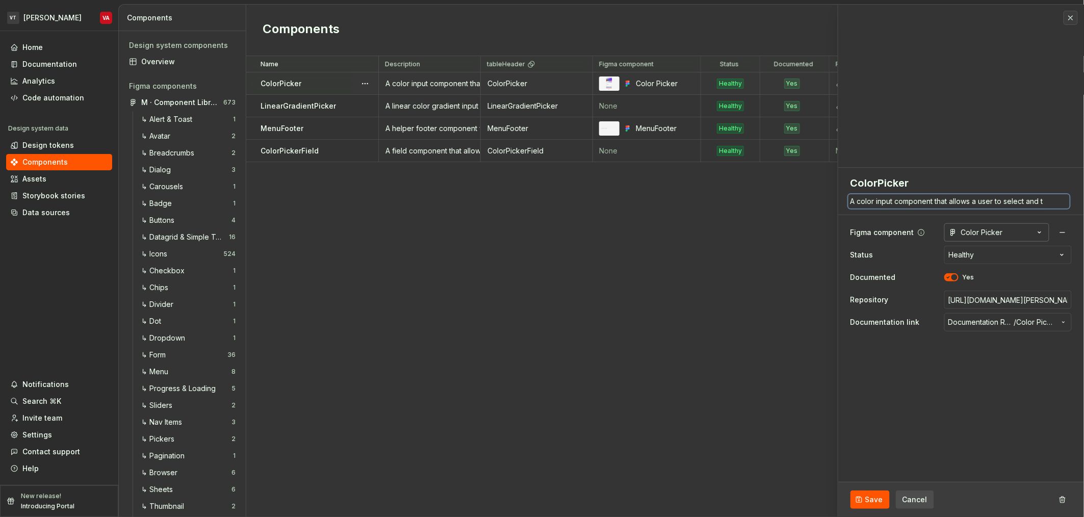
type textarea "*"
type textarea "A color input component that allows a user to select and e"
type textarea "*"
type textarea "A color input component that allows a user to select and en"
type textarea "*"
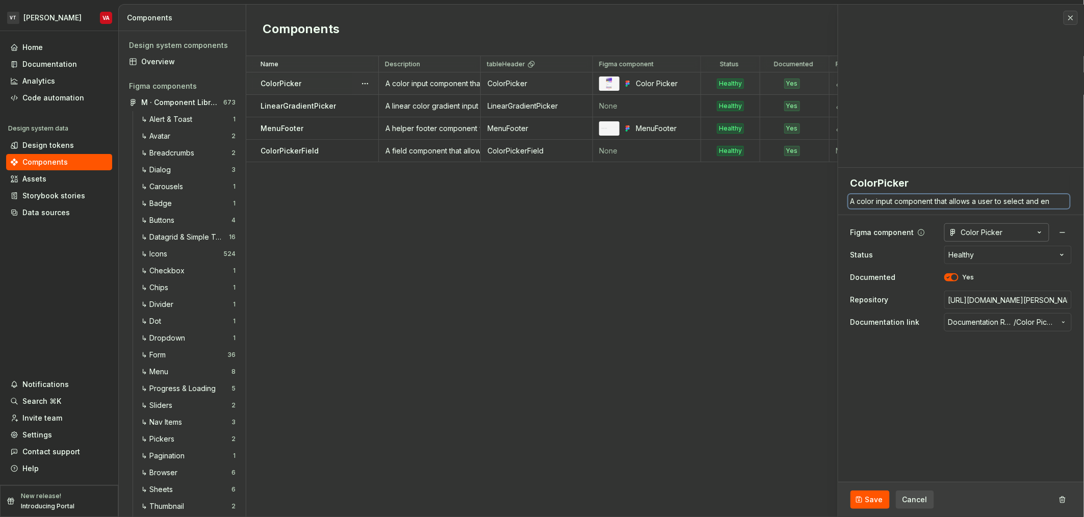
type textarea "A color input component that allows a user to select and ent"
type textarea "*"
type textarea "A color input component that allows a user to select and ente"
type textarea "*"
type textarea "A color input component that allows a user to select and enter"
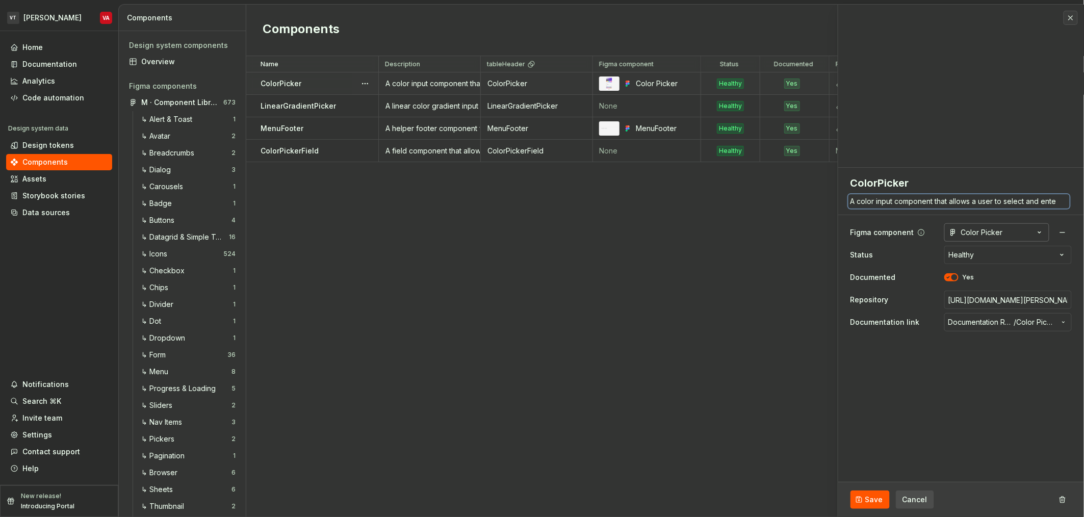
type textarea "*"
type textarea "A color input component that allows a user to select and enter"
type textarea "*"
type textarea "A color input component that allows a user to select and enter a"
type textarea "*"
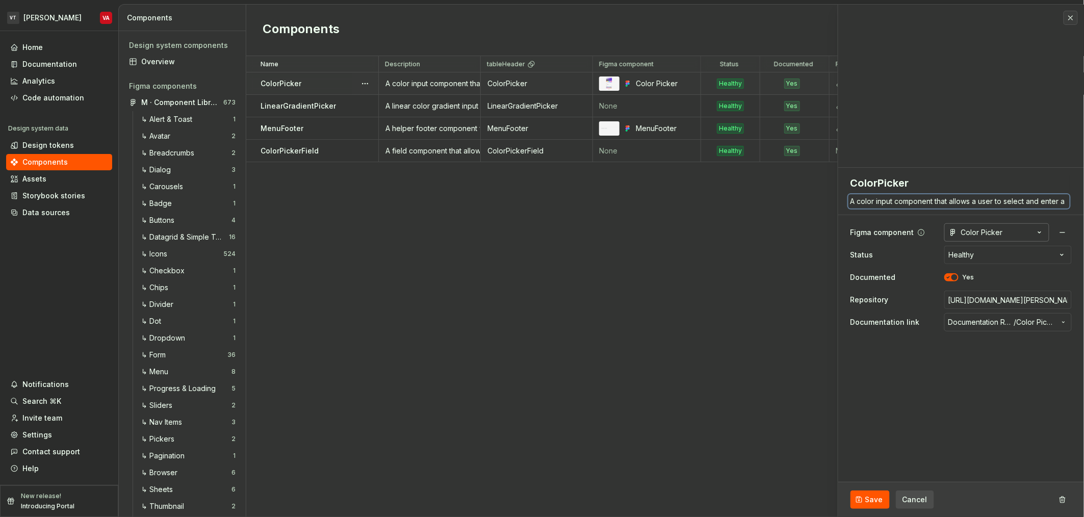
type textarea "A color input component that allows a user to select and enter a"
type textarea "*"
type textarea "A color input component that allows a user to select and enter a h"
type textarea "*"
type textarea "A color input component that allows a user to select and enter a he"
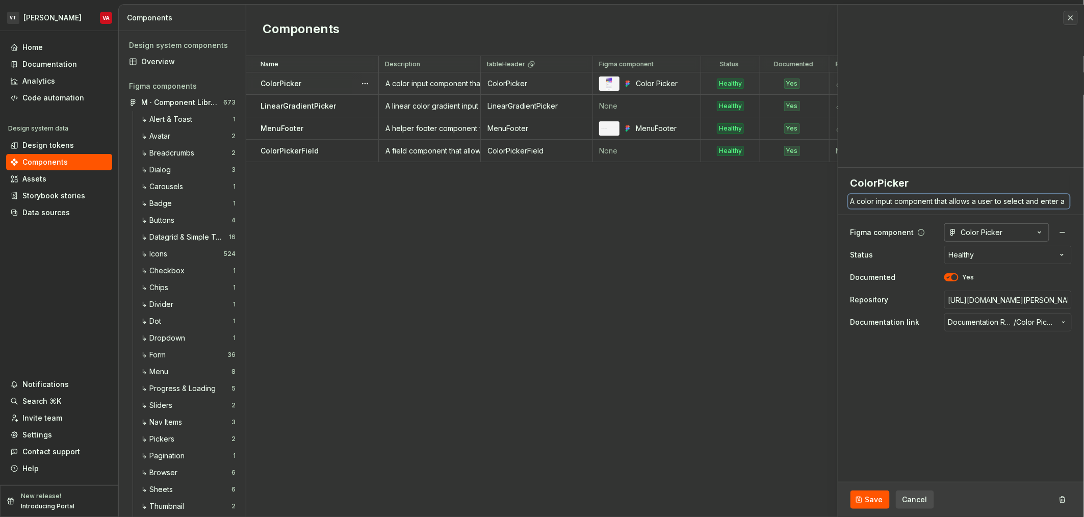
type textarea "*"
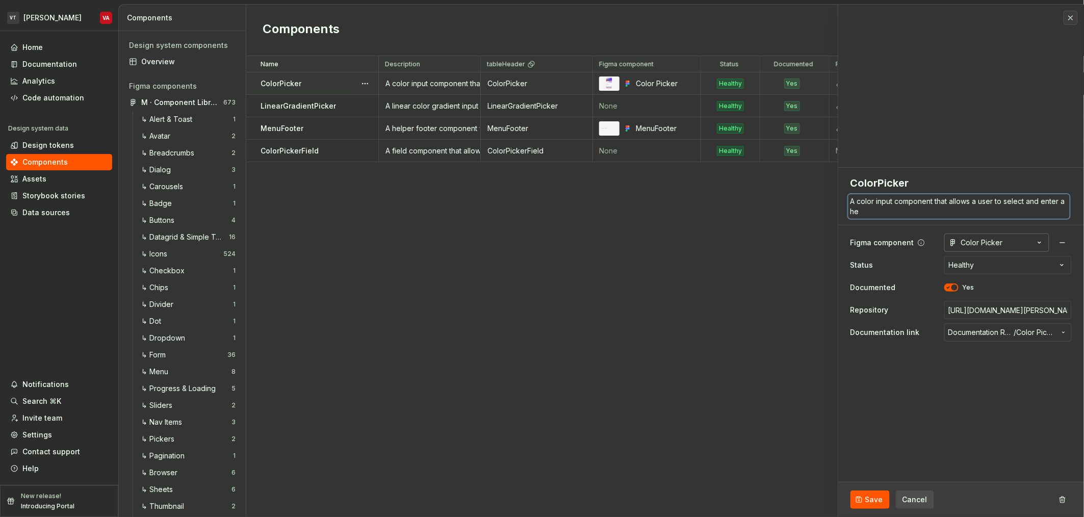
type textarea "A color input component that allows a user to select and enter a hed"
type textarea "*"
type textarea "A color input component that allows a user to select and enter a he"
type textarea "*"
type textarea "A color input component that allows a user to select and enter a hex"
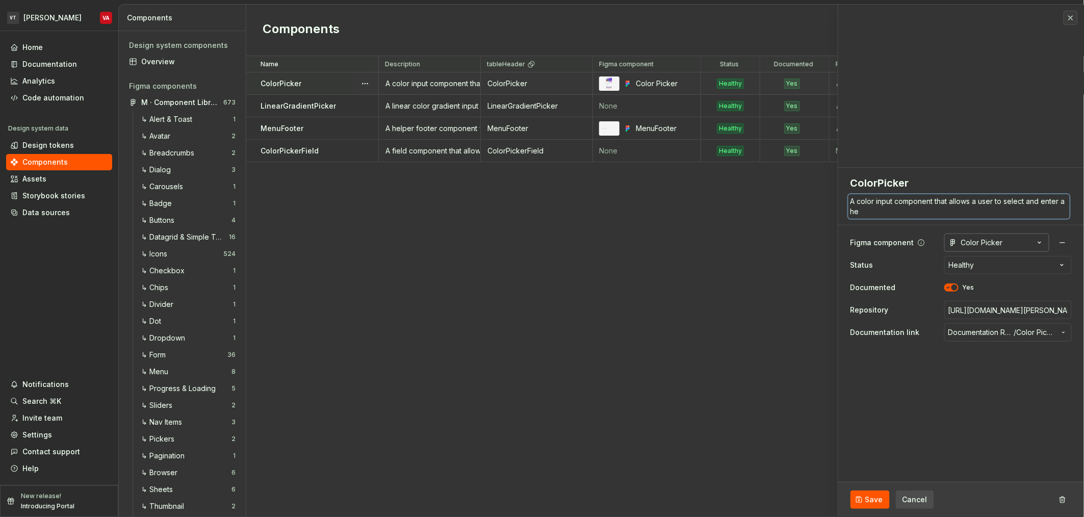
type textarea "*"
type textarea "A color input component that allows a user to select and enter a hex"
type textarea "*"
type textarea "A color input component that allows a user to select and enter a hex v"
type textarea "*"
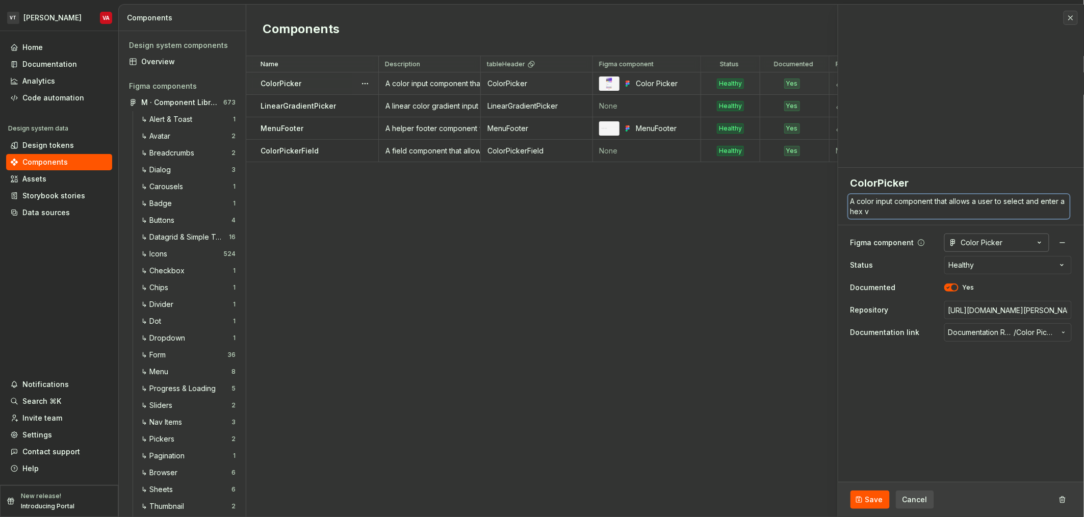
type textarea "A color input component that allows a user to select and enter a hex va"
type textarea "*"
type textarea "A color input component that allows a user to select and enter a hex val"
type textarea "*"
type textarea "A color input component that allows a user to select and enter a hex valu"
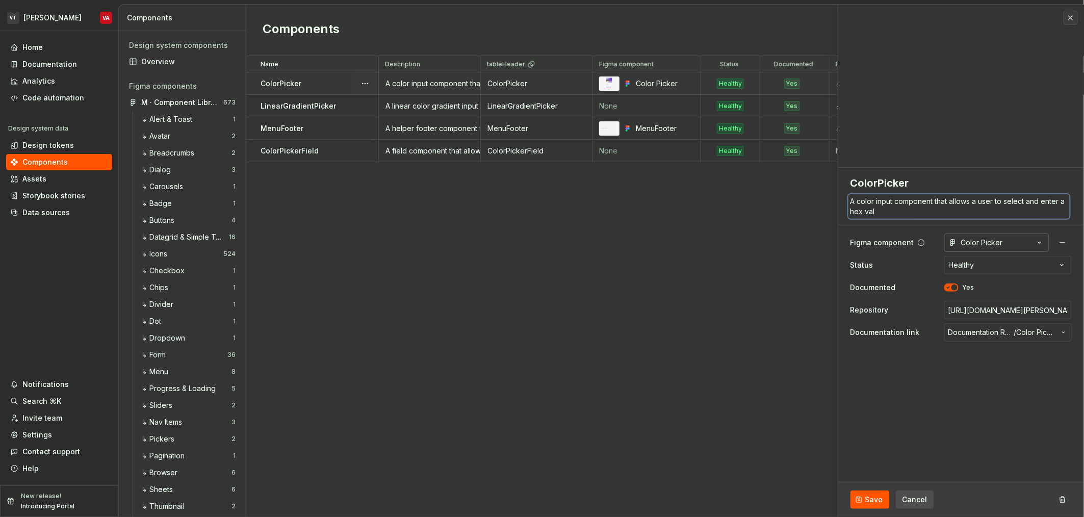
type textarea "*"
type textarea "A color input component that allows a user to select and enter a hex value"
type textarea "*"
type textarea "A color input component that allows a user to select and enter a hex value"
click at [906, 185] on textarea "ColorPicker" at bounding box center [959, 183] width 221 height 18
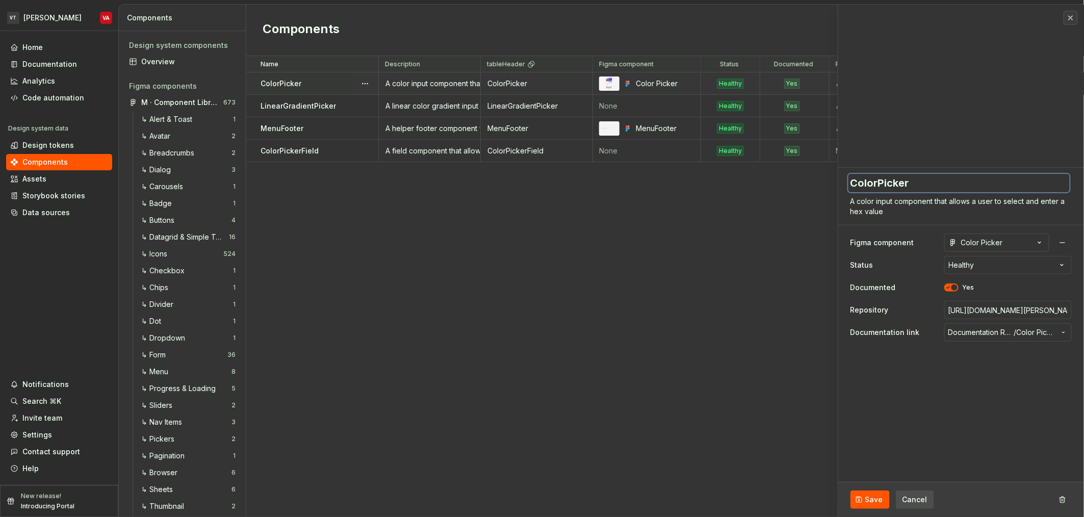
type textarea "H"
type textarea "*"
type textarea "He"
type textarea "*"
type textarea "Hex"
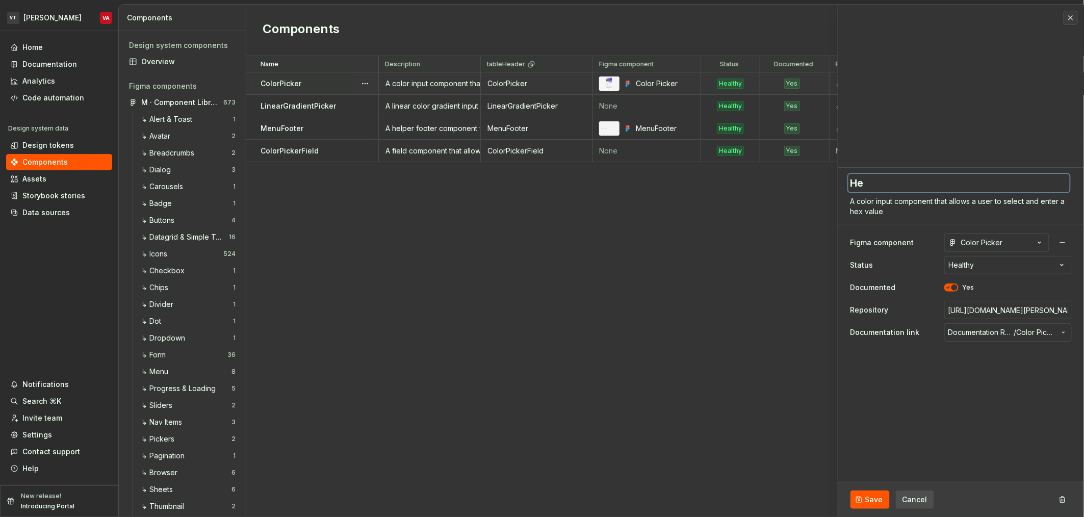
type textarea "*"
type textarea "HexP"
type textarea "*"
type textarea "HexPi"
type textarea "*"
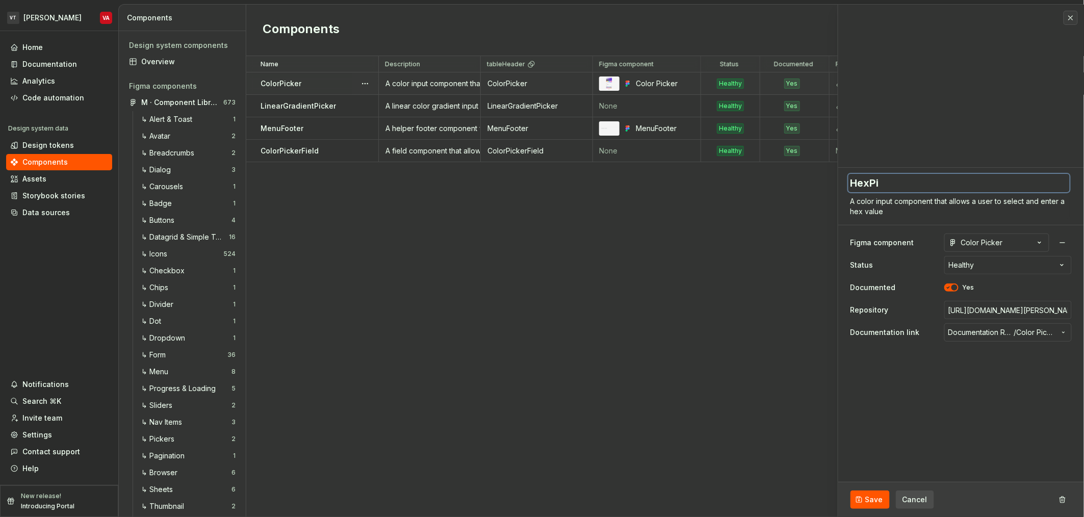
type textarea "HexPic"
type textarea "*"
type textarea "HexPick"
type textarea "*"
type textarea "HexPicke"
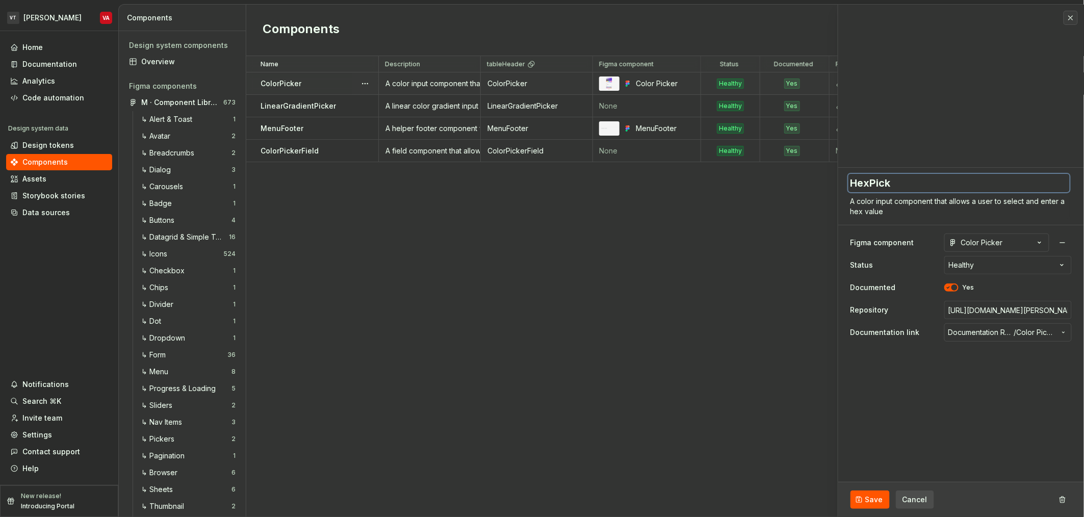
type textarea "*"
type textarea "HexPicker"
type textarea "*"
type textarea "HexPicker"
click at [1023, 243] on button "Color Picker" at bounding box center [997, 243] width 105 height 18
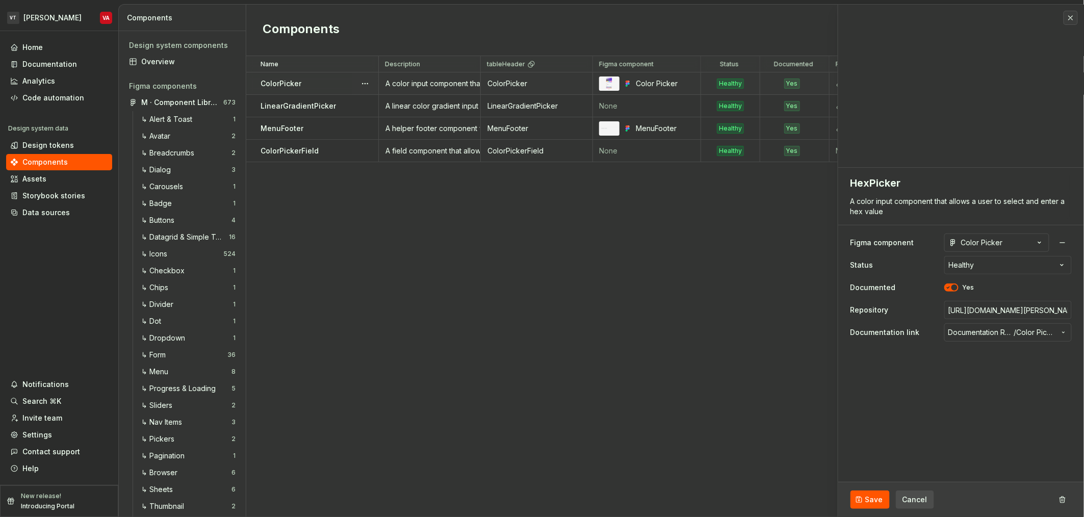
click at [970, 218] on html "VT Minerva VA Home Documentation Analytics Code automation Design system data D…" at bounding box center [542, 258] width 1084 height 517
click at [994, 265] on html "VT Minerva VA Home Documentation Analytics Code automation Design system data D…" at bounding box center [542, 258] width 1084 height 517
click at [929, 265] on html "VT Minerva VA Home Documentation Analytics Code automation Design system data D…" at bounding box center [542, 258] width 1084 height 517
click at [993, 313] on input "https://github.com/vivid-theory/minerva/blob/main/packages/color-pickers/src/Co…" at bounding box center [1009, 310] width 128 height 18
click at [920, 202] on textarea "A color input component that allows a user to select and enter a hex value" at bounding box center [959, 206] width 221 height 24
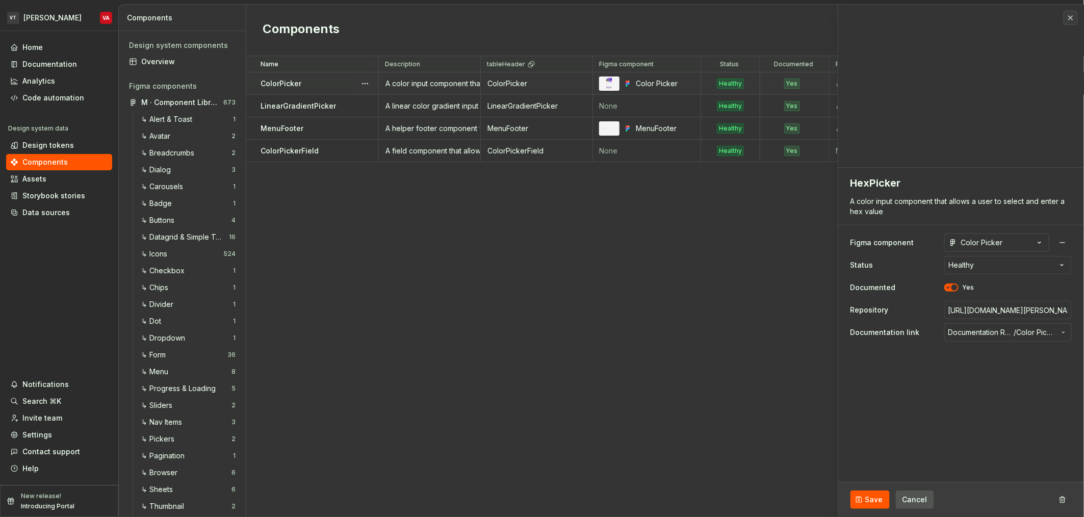
click at [923, 498] on span "Cancel" at bounding box center [915, 500] width 25 height 10
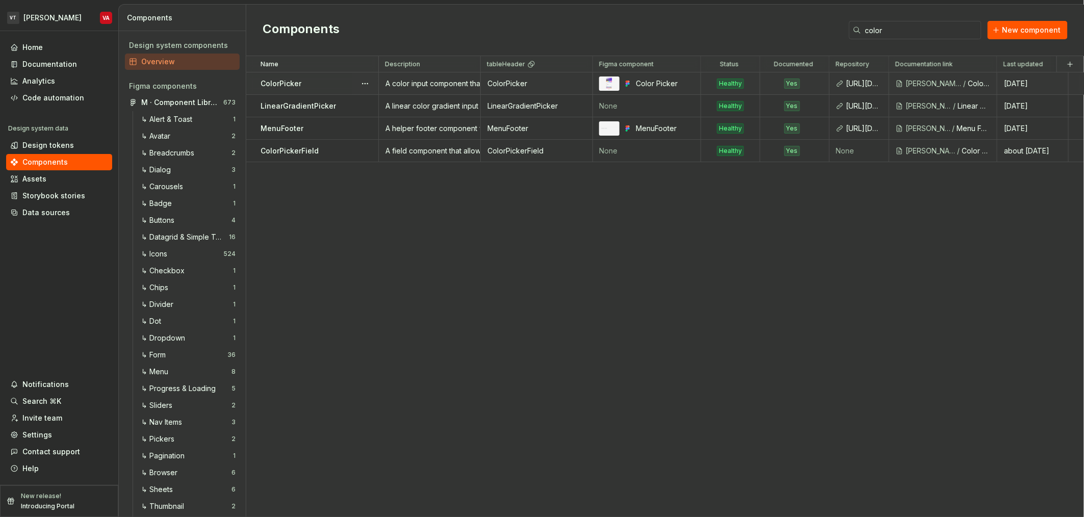
click at [497, 265] on div "Name Description tableHeader Figma component Status Documented Repository Docum…" at bounding box center [665, 286] width 838 height 461
click at [1023, 27] on span "New component" at bounding box center [1032, 30] width 59 height 10
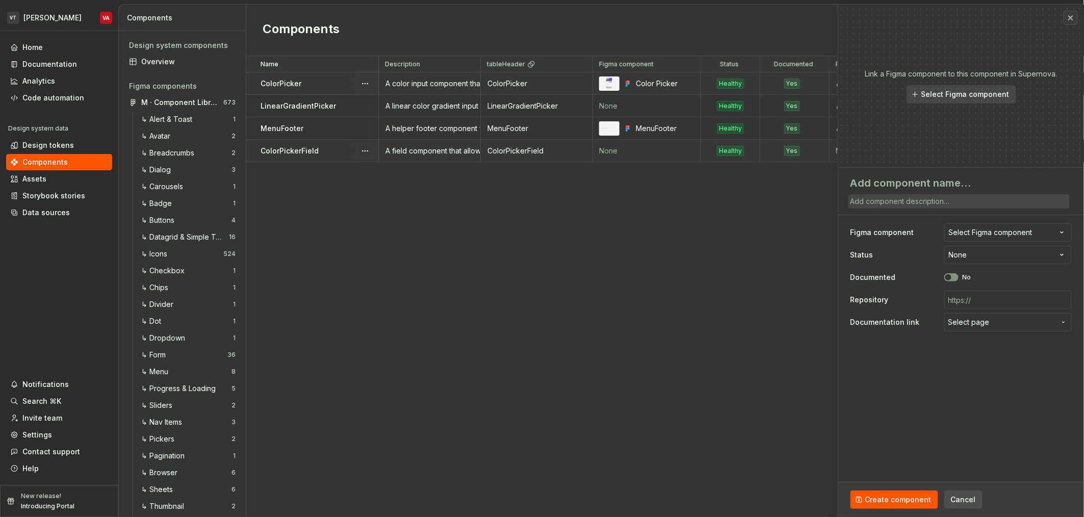
drag, startPoint x: 876, startPoint y: 185, endPoint x: 876, endPoint y: 198, distance: 12.8
click at [876, 189] on textarea at bounding box center [959, 183] width 221 height 18
click at [875, 200] on textarea at bounding box center [959, 201] width 221 height 14
paste textarea "A color input component that allows a user to select and enter a hex value"
type textarea "*"
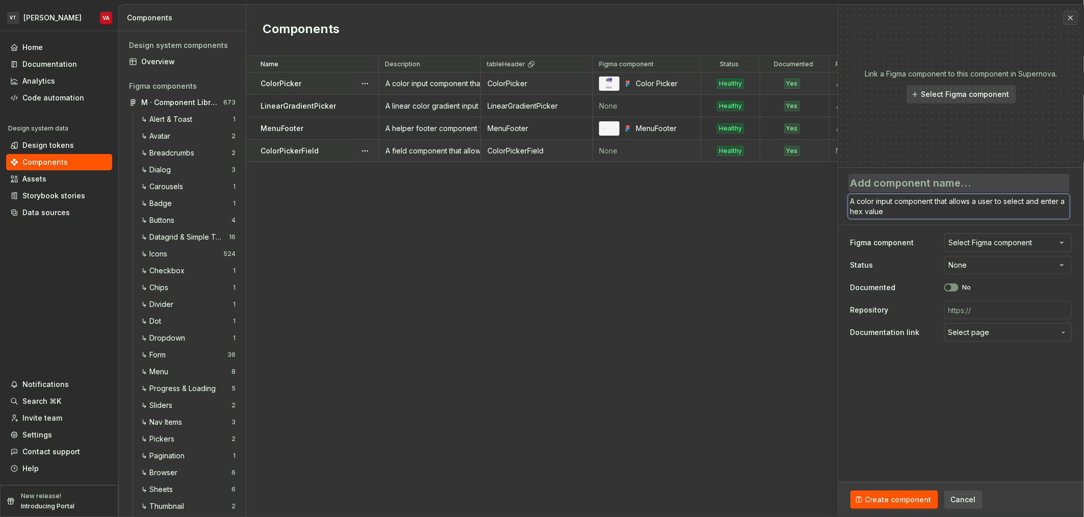
type textarea "A color input component that allows a user to select and enter a hex value"
click at [881, 184] on textarea at bounding box center [959, 183] width 221 height 18
type textarea "*"
type textarea "H"
type textarea "*"
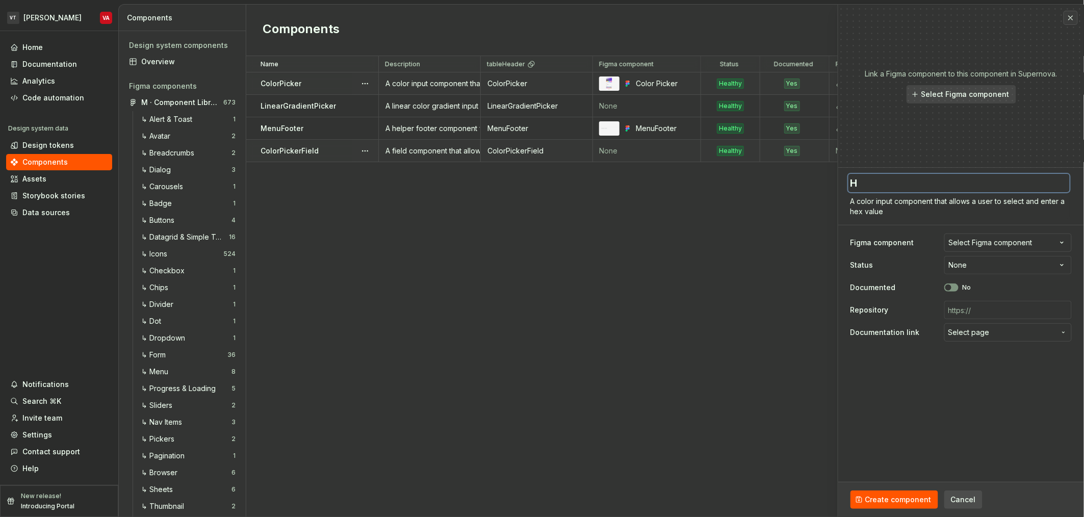
type textarea "He"
type textarea "*"
type textarea "Hex"
type textarea "*"
type textarea "HexP"
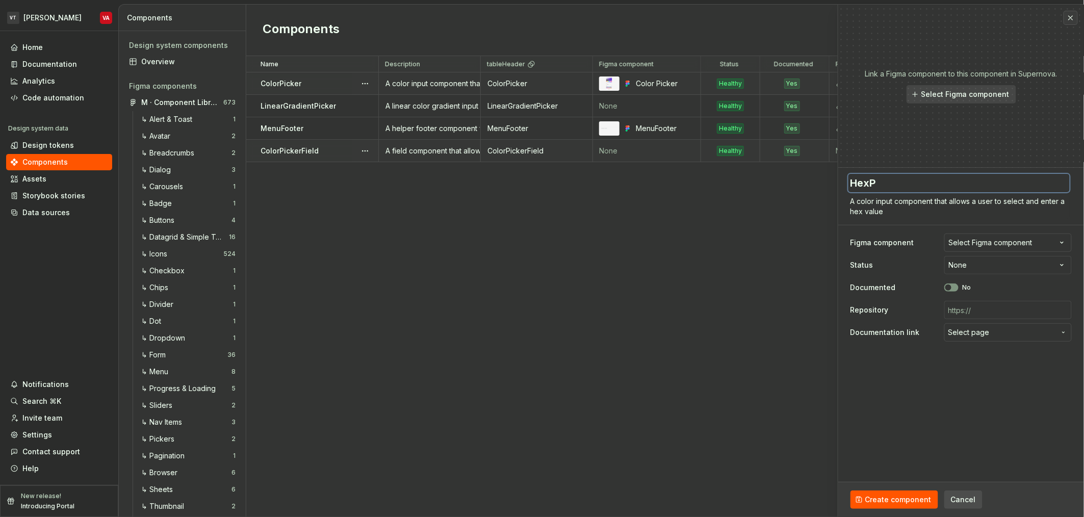
type textarea "*"
type textarea "HexPi"
type textarea "*"
type textarea "HexPic"
type textarea "*"
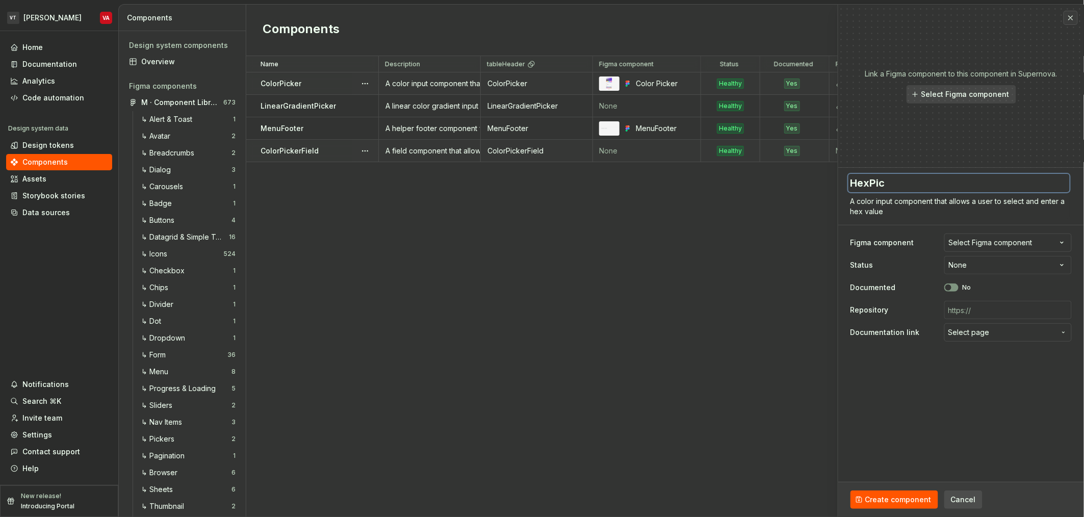
type textarea "HexPick"
type textarea "*"
type textarea "HexPicke"
type textarea "*"
type textarea "HexPicker"
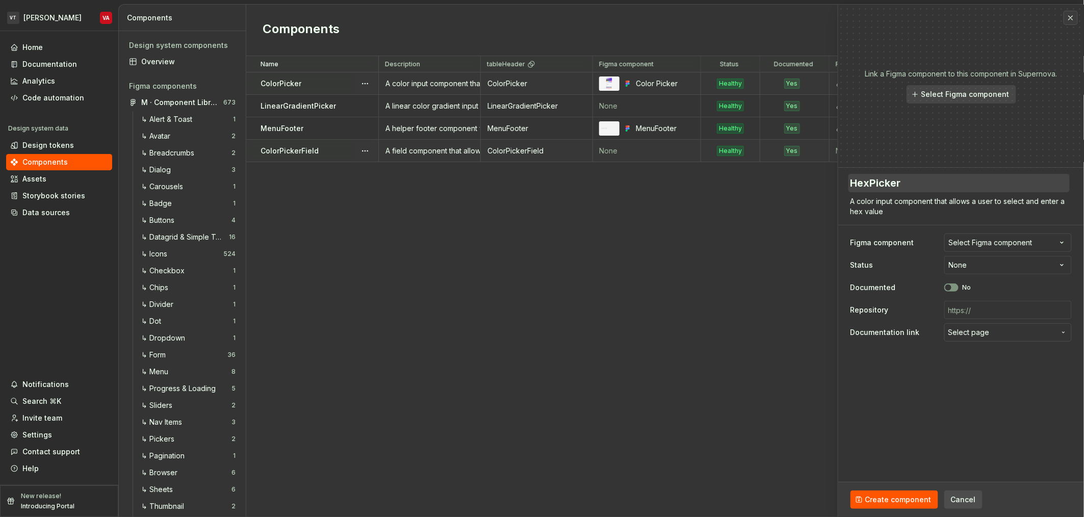
type textarea "*"
click at [955, 262] on html "VT Minerva VA Home Documentation Analytics Code automation Design system data D…" at bounding box center [542, 258] width 1084 height 517
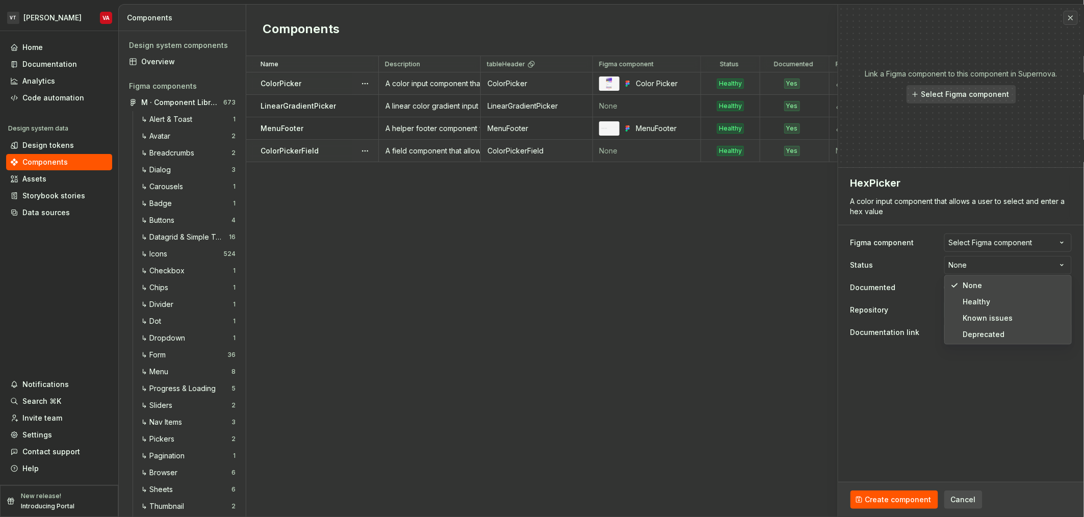
select select "**********"
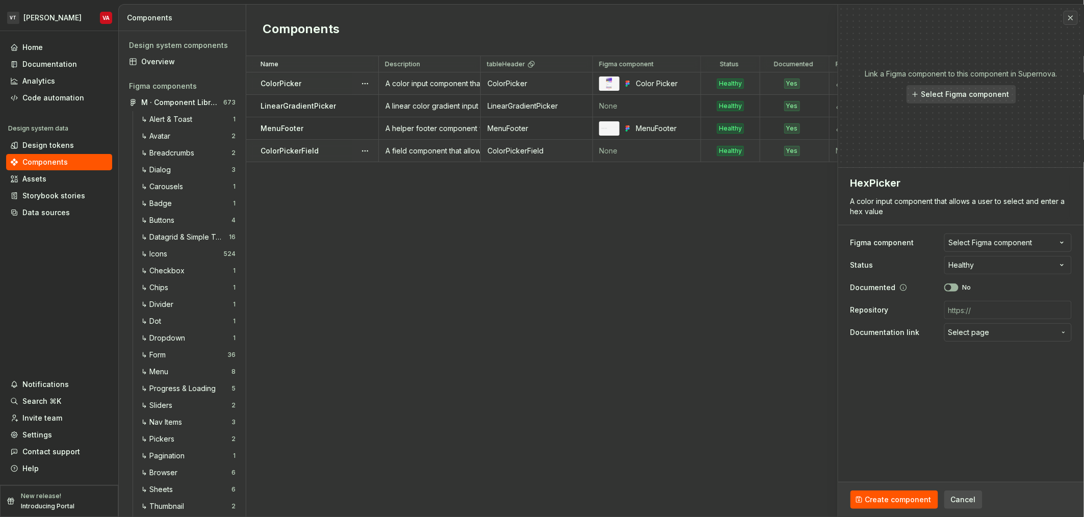
click at [951, 285] on icon "button" at bounding box center [949, 288] width 8 height 6
type textarea "*"
click at [978, 334] on span "Select page" at bounding box center [969, 332] width 41 height 10
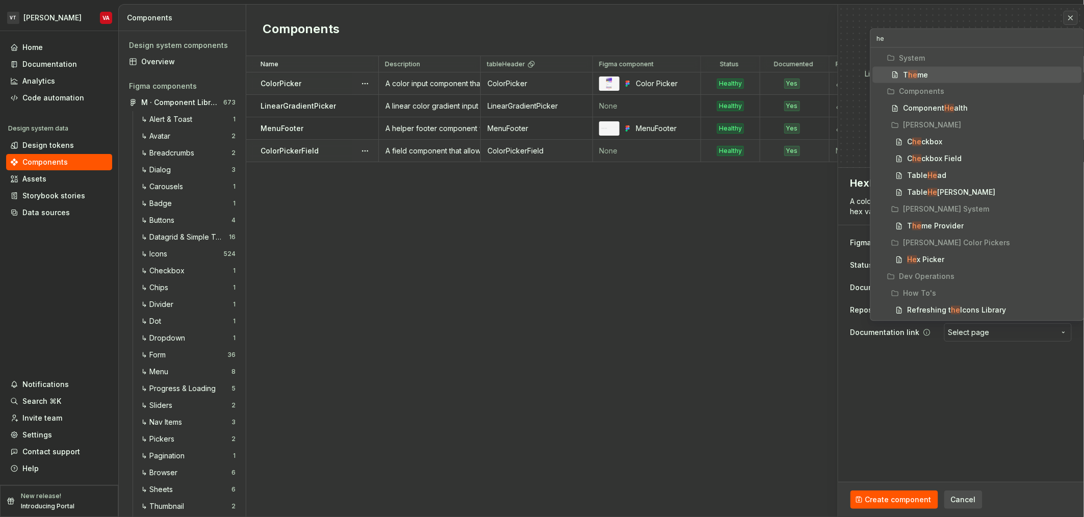
type input "hex"
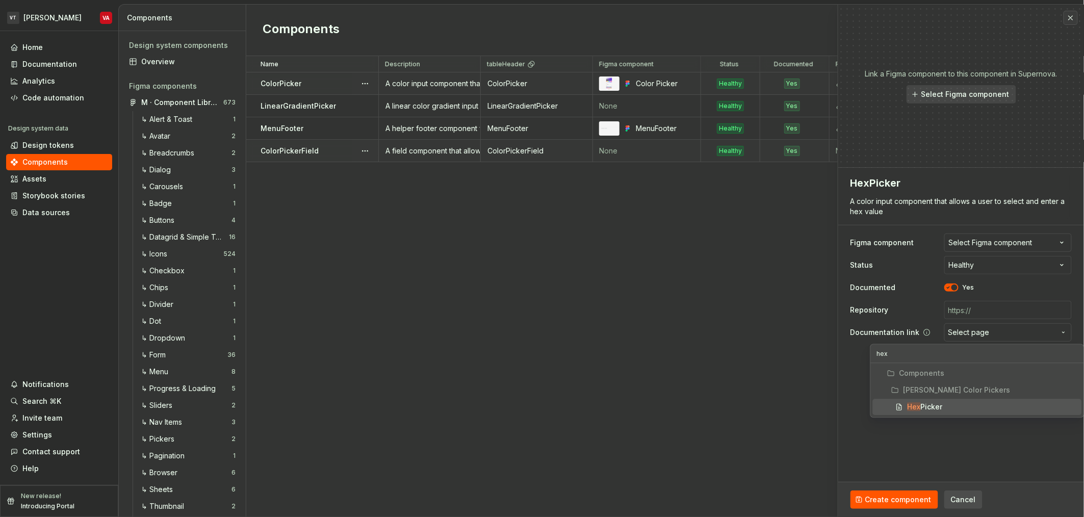
type textarea "*"
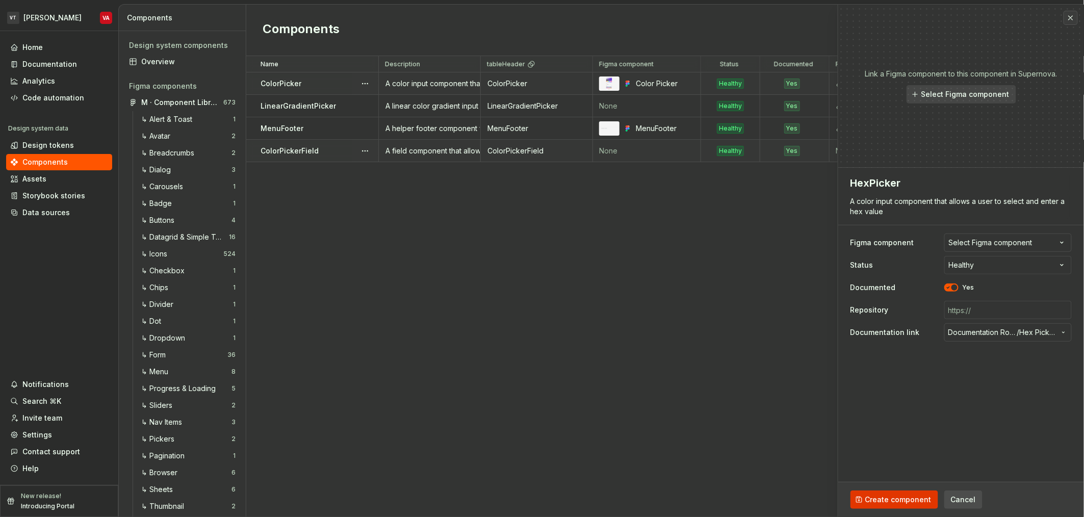
click at [905, 498] on span "Create component" at bounding box center [899, 500] width 66 height 10
click at [640, 375] on div "Name Description tableHeader Figma component Status Documented Repository Docum…" at bounding box center [665, 286] width 838 height 461
type textarea "*"
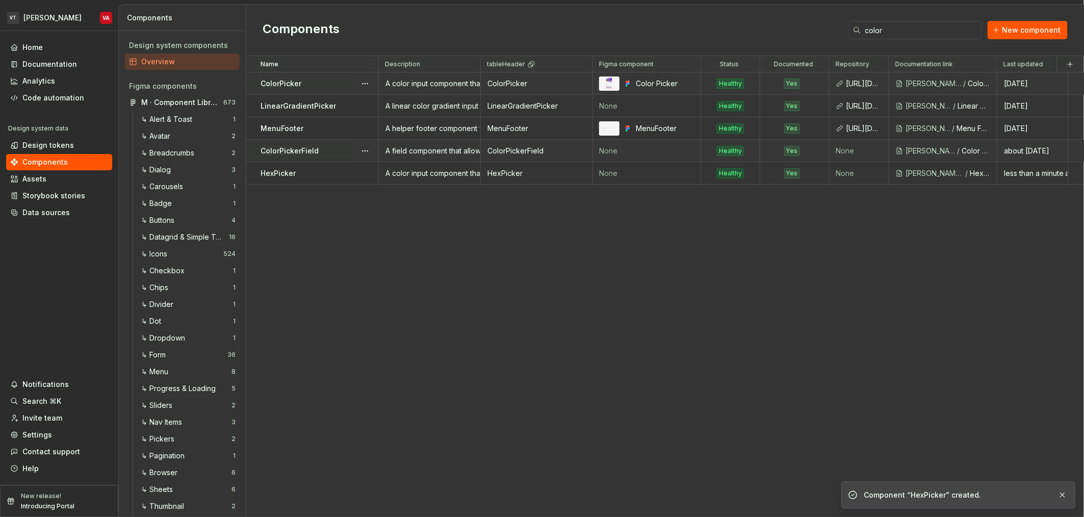
click at [479, 310] on div "Name Description tableHeader Figma component Status Documented Repository Docum…" at bounding box center [665, 286] width 838 height 461
click at [472, 14] on div "Components color New component" at bounding box center [665, 31] width 838 height 52
click at [657, 276] on div "Name Description tableHeader Figma component Status Documented Repository Docum…" at bounding box center [665, 286] width 838 height 461
click at [1035, 23] on button "New component" at bounding box center [1028, 30] width 80 height 18
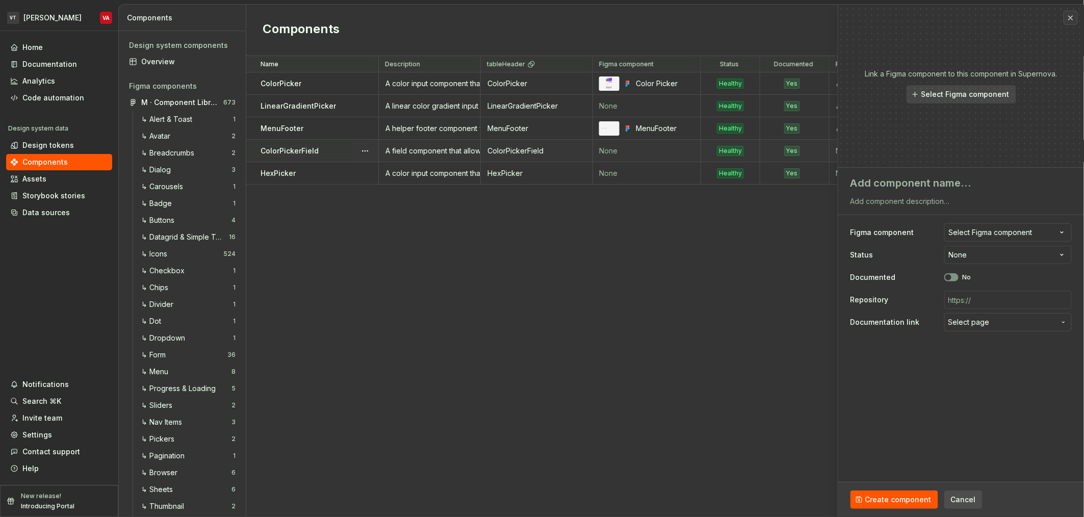
click at [570, 287] on div "Name Description tableHeader Figma component Status Documented Repository Docum…" at bounding box center [665, 286] width 838 height 461
click at [443, 155] on div "A field component that allows the user to input a color via text input or a col…" at bounding box center [430, 151] width 100 height 10
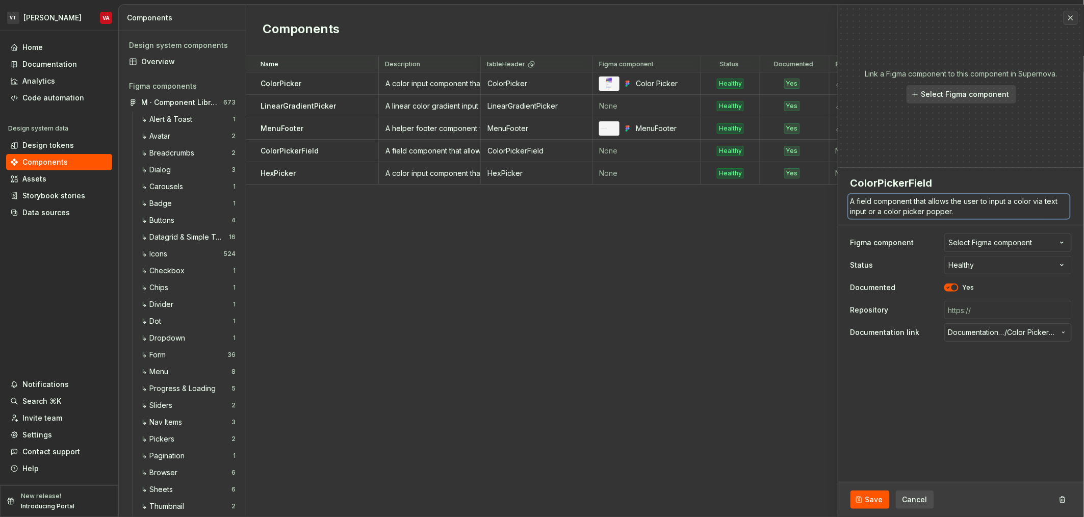
click at [936, 209] on textarea "A field component that allows the user to input a color via text input or a col…" at bounding box center [959, 206] width 221 height 24
click at [567, 283] on div "Name Description tableHeader Figma component Status Documented Repository Docum…" at bounding box center [665, 286] width 838 height 461
drag, startPoint x: 352, startPoint y: 255, endPoint x: 432, endPoint y: 213, distance: 90.4
click at [354, 254] on div "Name Description tableHeader Figma component Status Documented Repository Docum…" at bounding box center [665, 286] width 838 height 461
click at [1071, 19] on button "button" at bounding box center [1071, 18] width 14 height 14
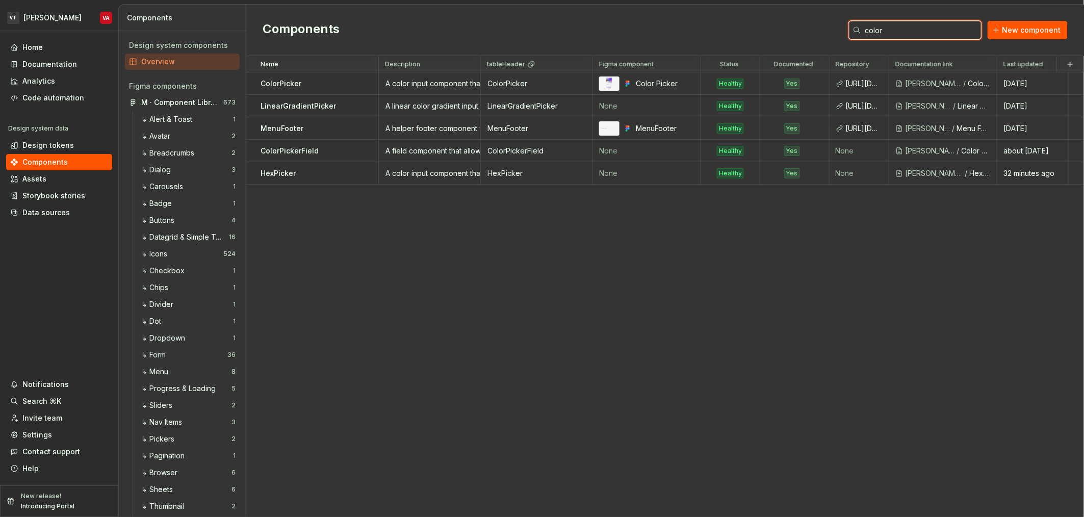
click at [912, 29] on input "color" at bounding box center [922, 30] width 120 height 18
click at [1035, 32] on span "New component" at bounding box center [1032, 30] width 59 height 10
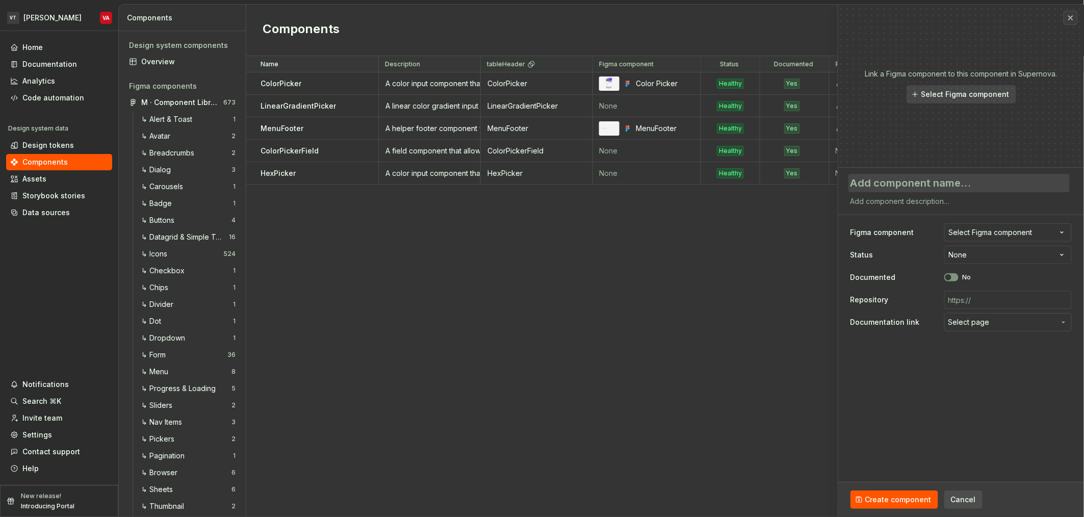
click at [897, 186] on textarea at bounding box center [959, 183] width 221 height 18
paste textarea "A field component that allows the user to input a color via text input or a col…"
type textarea "*"
type textarea "A field component that allows the user to input a color via text input or a col…"
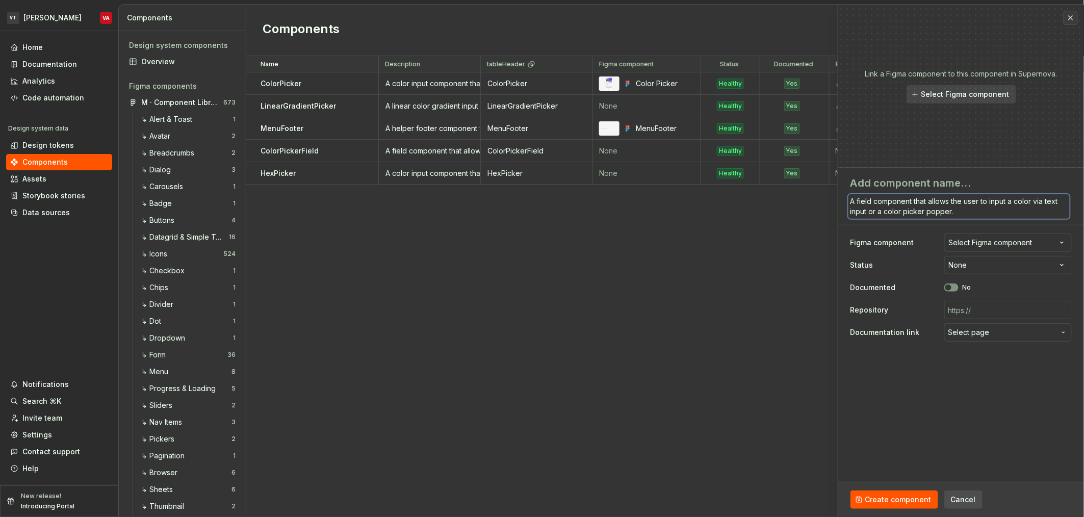
click at [865, 212] on textarea "A field component that allows the user to input a color via text input or a col…" at bounding box center [959, 206] width 221 height 24
click at [950, 211] on textarea "A field component that allows the user to input a color via text input or a col…" at bounding box center [959, 206] width 221 height 24
click at [893, 212] on textarea "A field component that allows the user to input a color via text input or a col…" at bounding box center [959, 206] width 221 height 24
type textarea "*"
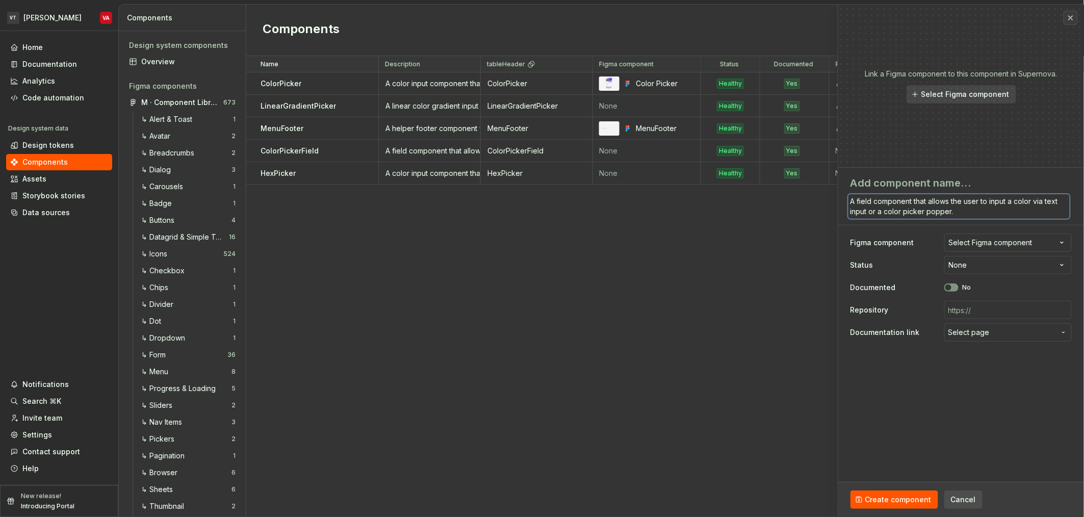
type textarea "A field component that allows the user to input a color via text input or a h p…"
type textarea "*"
type textarea "A field component that allows the user to input a color via text input or a he …"
type textarea "*"
type textarea "A field component that allows the user to input a color via text input or a hex…"
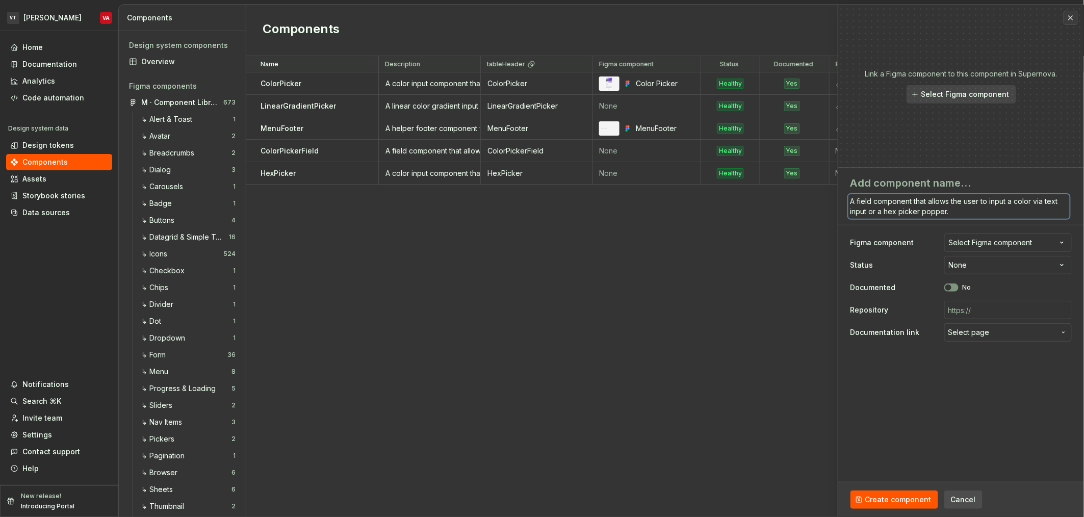
type textarea "*"
type textarea "A field component that allows the user to input a hcolor via text input or a he…"
type textarea "*"
type textarea "A field component that allows the user to input a hecolor via text input or a h…"
type textarea "*"
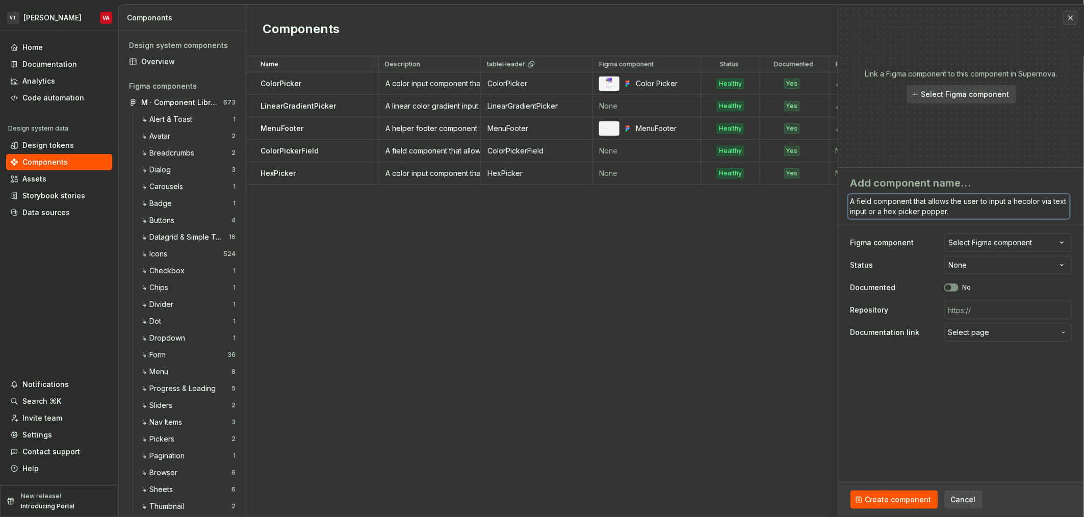
type textarea "A field component that allows the user to input a hexcolor via text input or a …"
type textarea "*"
type textarea "A field component that allows the user to input a hex color via text input or a…"
type textarea "*"
type textarea "A field component that allows the user to input a hex color via text input or a…"
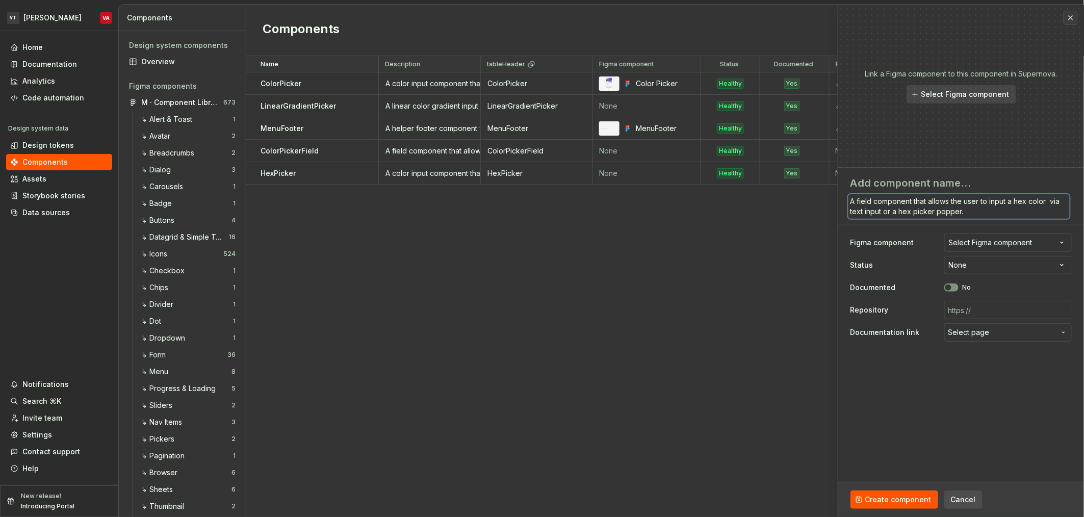
type textarea "*"
type textarea "A field component that allows the user to input a hex color c via text input or…"
type textarea "*"
type textarea "A field component that allows the user to input a hex color co via text input o…"
type textarea "*"
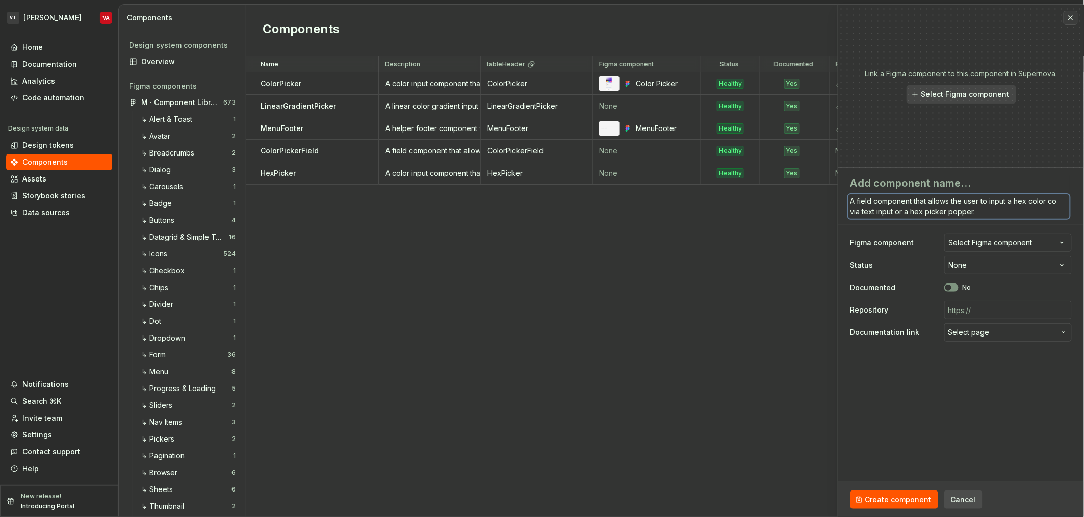
type textarea "A field component that allows the user to input a hex color col via text input …"
type textarea "*"
type textarea "A field component that allows the user to input a hex color cold via text input…"
type textarea "*"
type textarea "A field component that allows the user to input a hex color col via text input …"
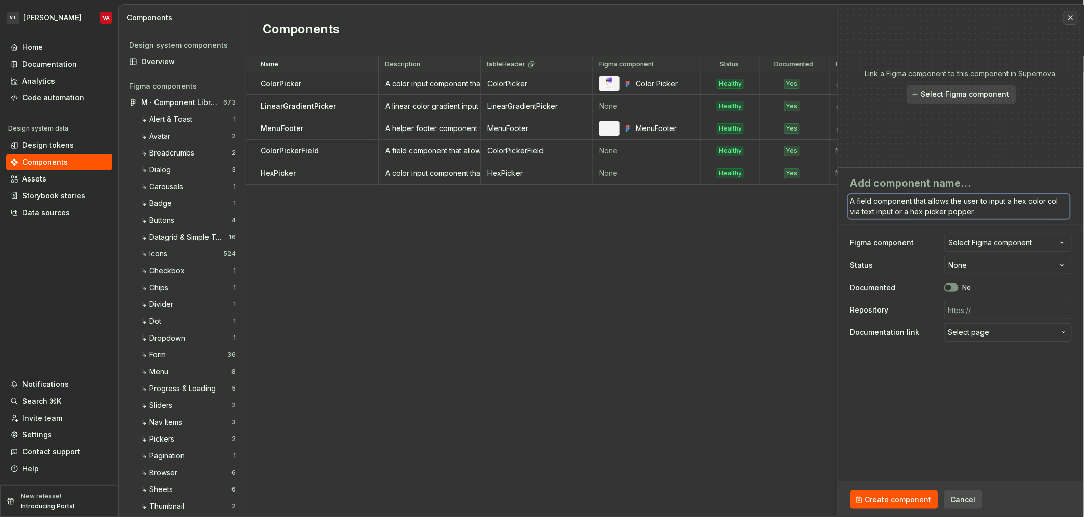
type textarea "*"
type textarea "A field component that allows the user to input a hex color co via text input o…"
type textarea "*"
type textarea "A field component that allows the user to input a hex color cod via text input …"
type textarea "*"
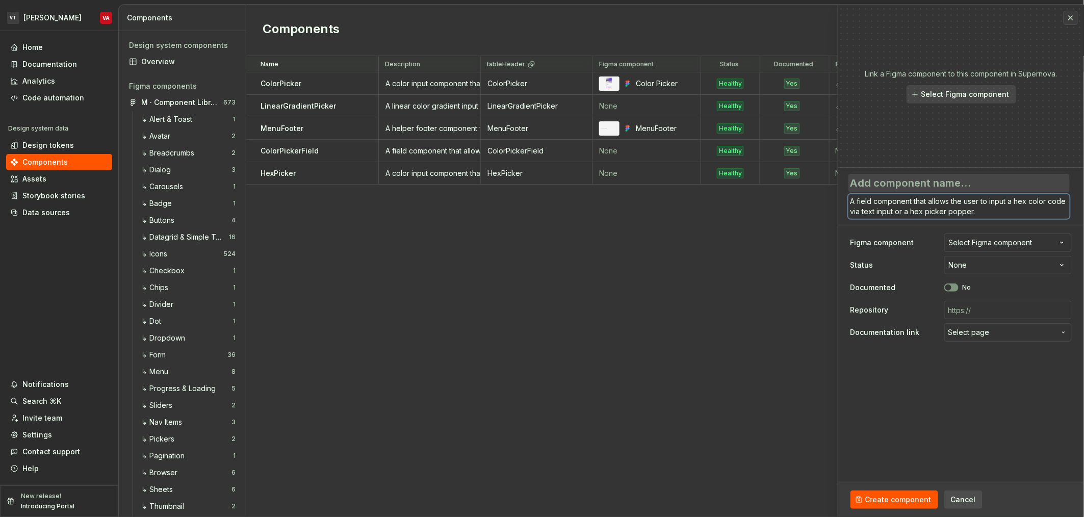
type textarea "A field component that allows the user to input a hex color code via text input…"
click at [911, 182] on textarea at bounding box center [959, 183] width 221 height 18
type textarea "*"
type textarea "H"
type textarea "*"
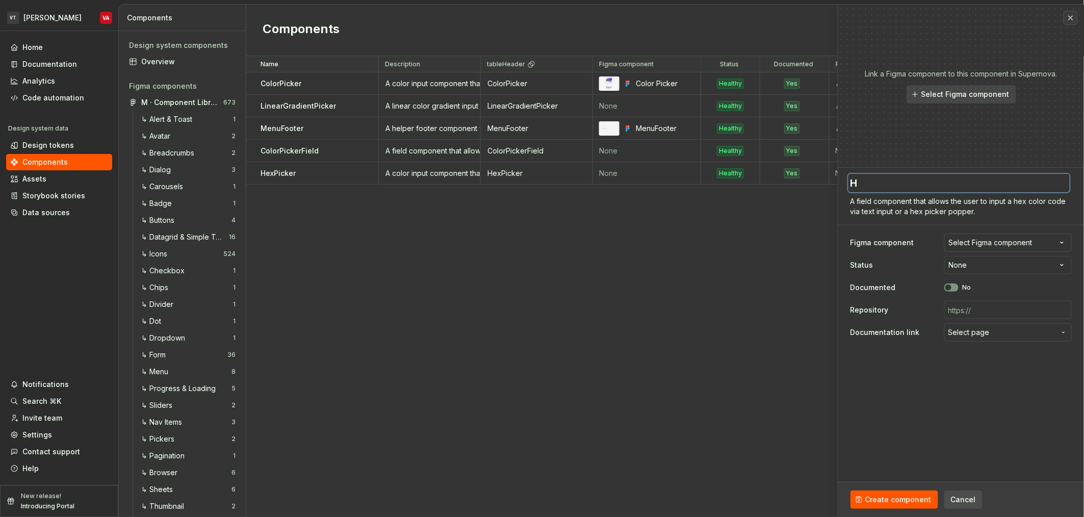
type textarea "He"
type textarea "*"
type textarea "Hex"
type textarea "*"
type textarea "HexP"
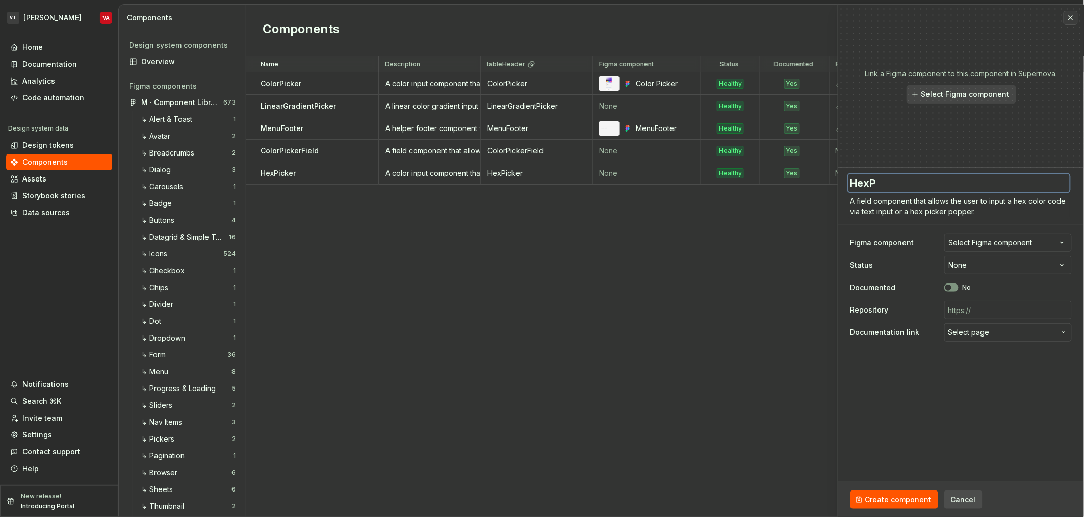
type textarea "*"
type textarea "HexPi"
type textarea "*"
type textarea "HexPic"
type textarea "*"
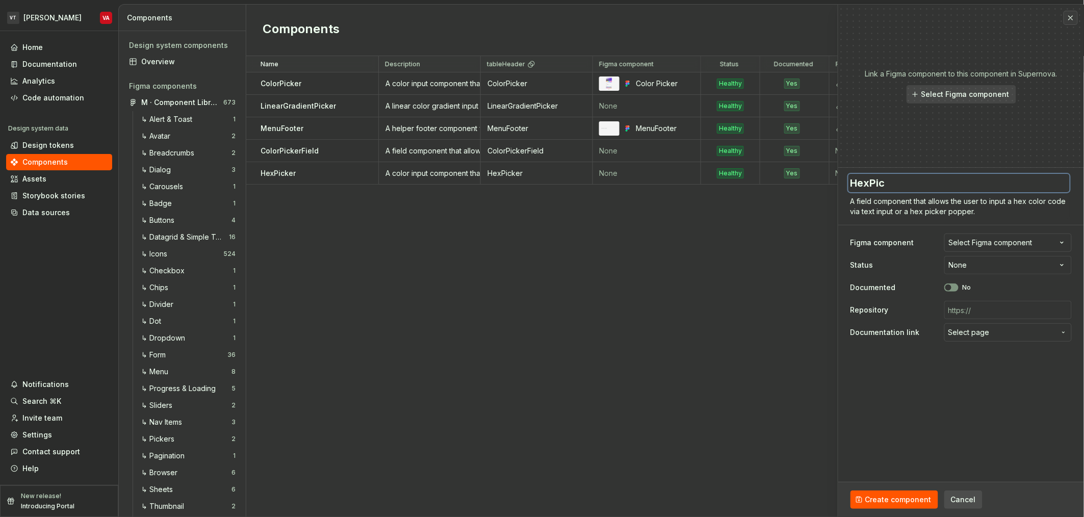
type textarea "HexPick"
type textarea "*"
type textarea "HexPicke"
type textarea "*"
type textarea "HexPicker"
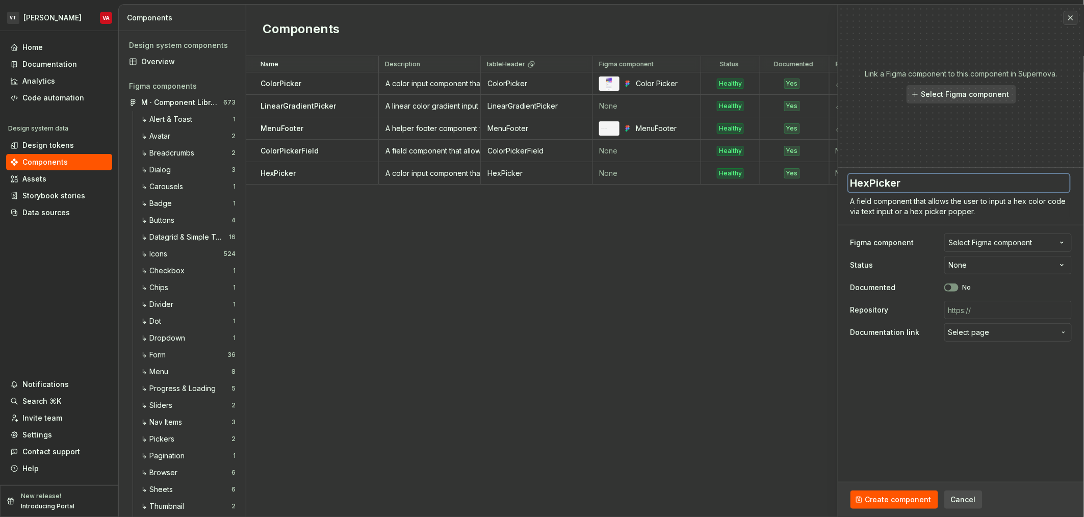
type textarea "*"
type textarea "HexPickerF"
type textarea "*"
type textarea "HexPickerFie"
type textarea "*"
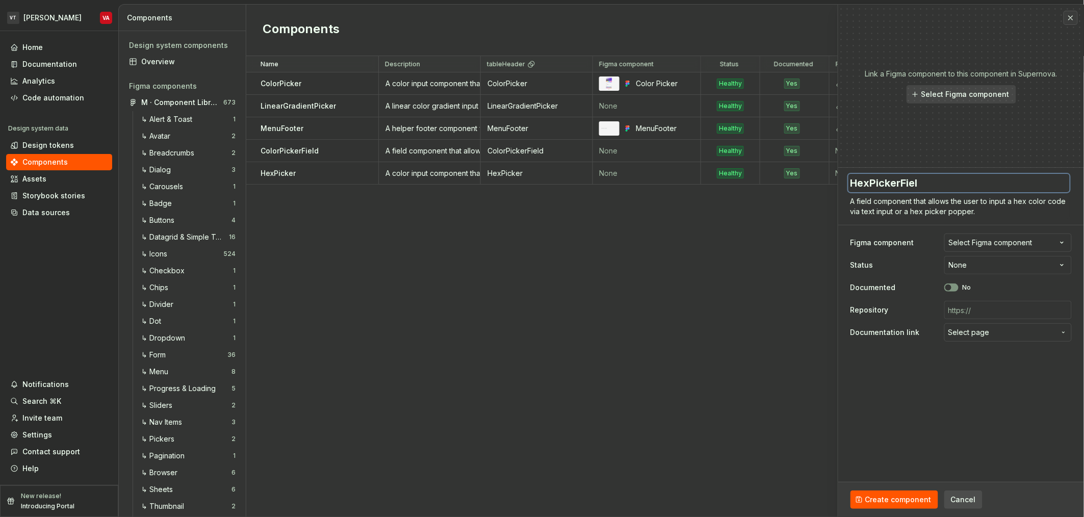
type textarea "HexPickerField"
type textarea "*"
type textarea "HexPickerField"
click at [947, 292] on div "Documented No" at bounding box center [961, 288] width 221 height 18
click at [953, 288] on icon "button" at bounding box center [949, 288] width 8 height 6
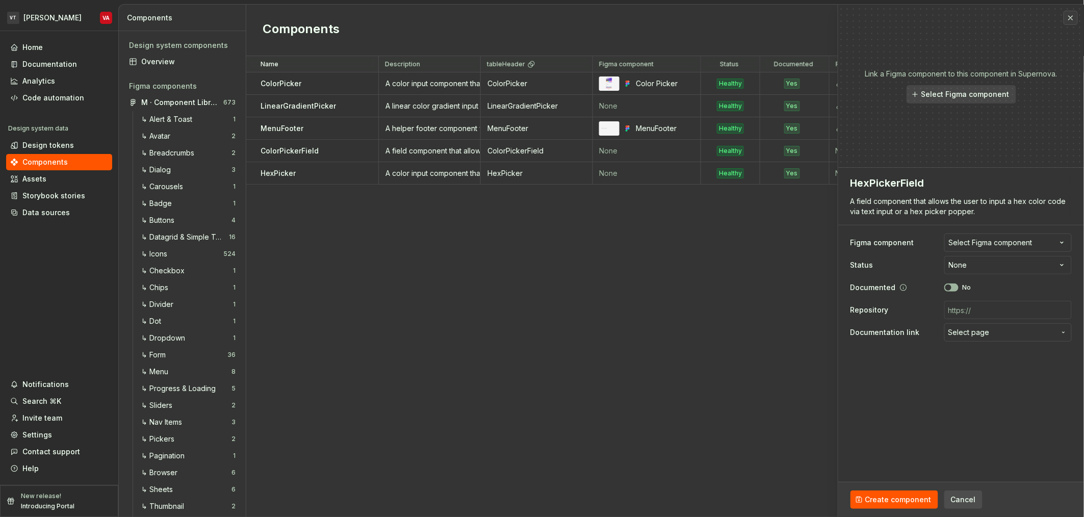
type textarea "*"
click at [977, 247] on div "Select Figma component" at bounding box center [991, 243] width 84 height 10
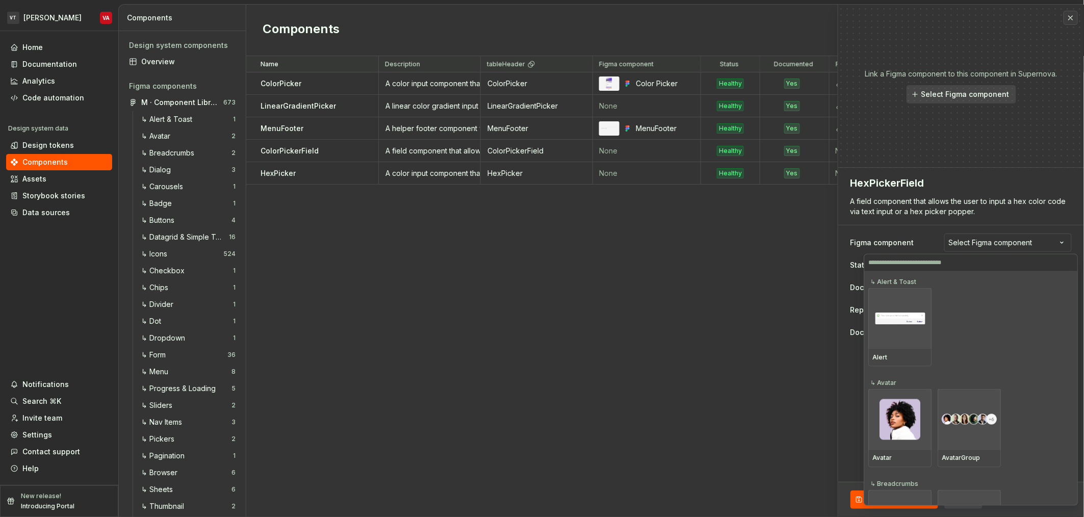
click at [838, 418] on html "VT Minerva VA Home Documentation Analytics Code automation Design system data D…" at bounding box center [542, 258] width 1084 height 517
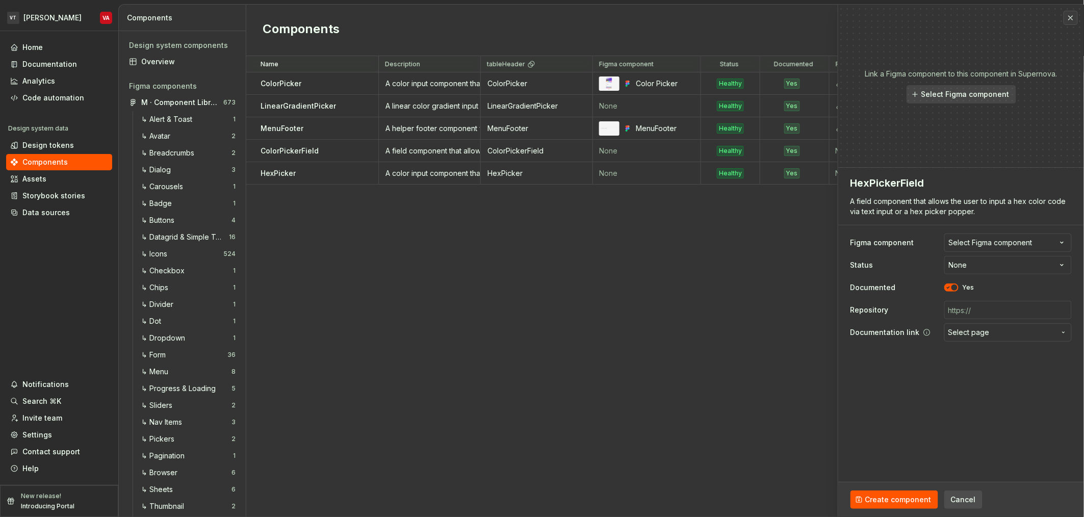
click at [1000, 336] on span "Select page" at bounding box center [1002, 332] width 107 height 10
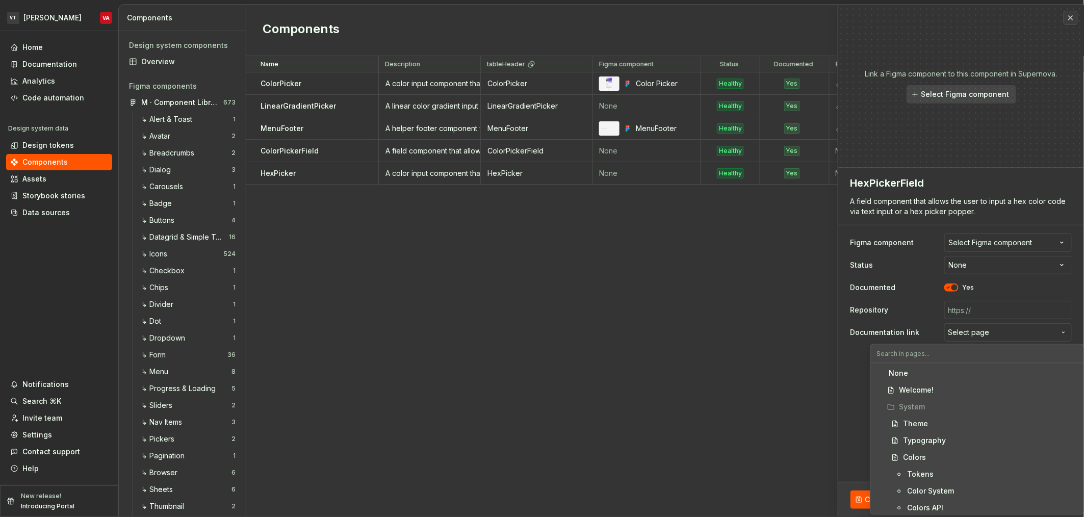
click at [849, 375] on html "VT Minerva VA Home Documentation Analytics Code automation Design system data D…" at bounding box center [542, 258] width 1084 height 517
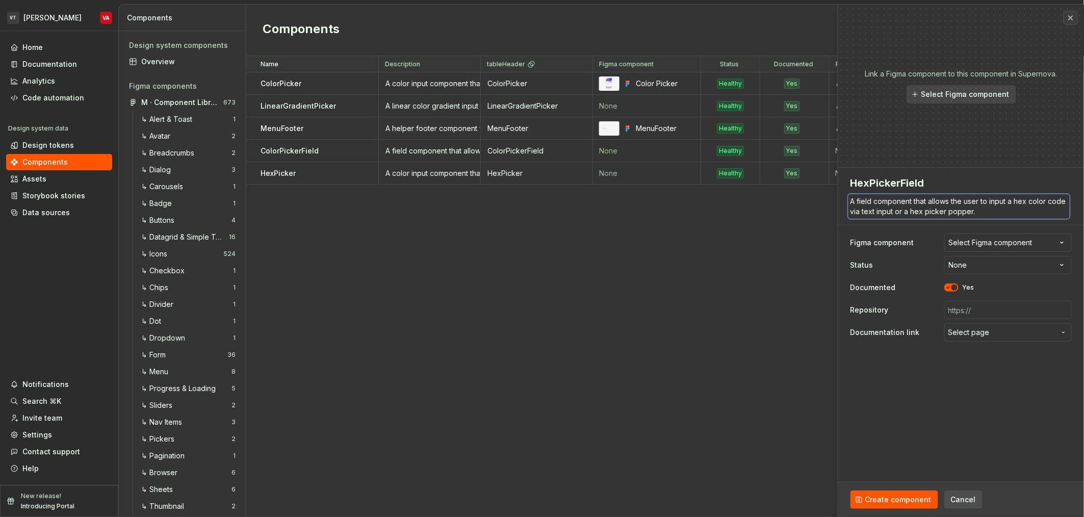
click at [896, 214] on textarea "A field component that allows the user to input a hex color code via text input…" at bounding box center [959, 206] width 221 height 24
click at [990, 337] on span "Select page" at bounding box center [1002, 332] width 107 height 10
click at [876, 447] on html "VT Minerva VA Home Documentation Analytics Code automation Design system data D…" at bounding box center [542, 258] width 1084 height 517
click at [981, 329] on span "Select page" at bounding box center [969, 332] width 41 height 10
click at [902, 500] on span "Create component" at bounding box center [899, 500] width 66 height 10
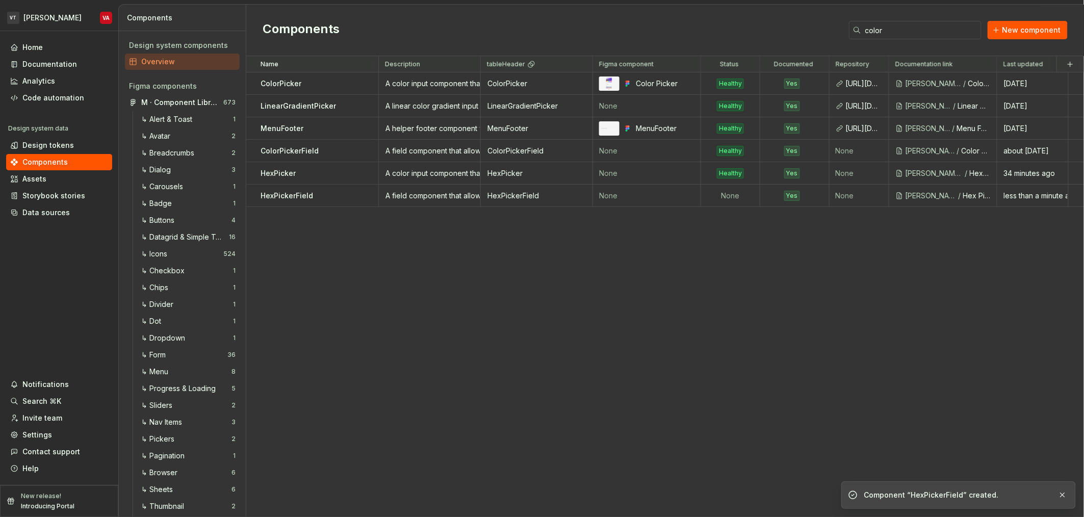
click at [610, 309] on div "Name Description tableHeader Figma component Status Documented Repository Docum…" at bounding box center [665, 286] width 838 height 461
click at [723, 206] on td "None" at bounding box center [730, 196] width 59 height 22
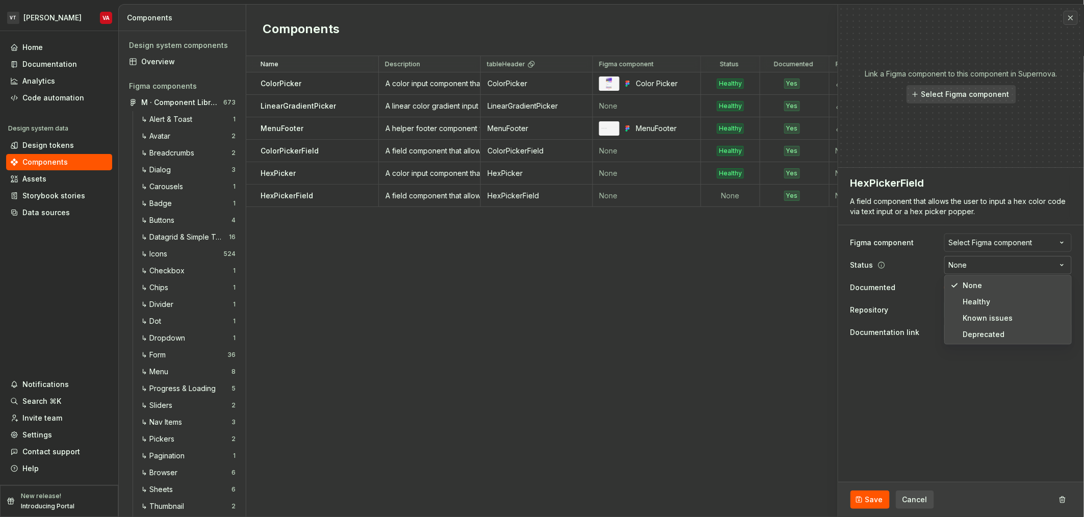
click at [977, 266] on html "VT Minerva VA Home Documentation Analytics Code automation Design system data D…" at bounding box center [542, 258] width 1084 height 517
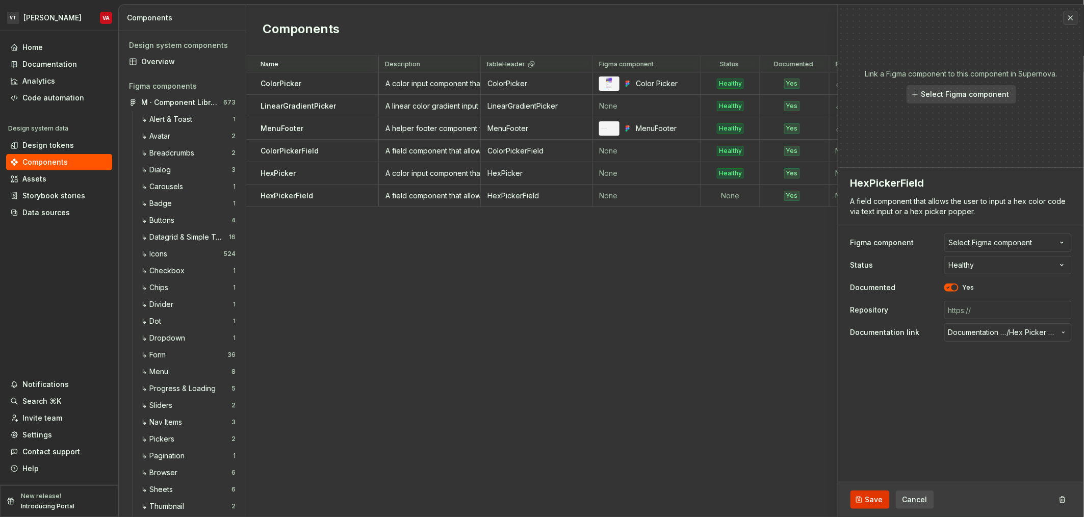
click at [876, 503] on span "Save" at bounding box center [875, 500] width 18 height 10
click at [646, 347] on div "Name Description tableHeader Figma component Status Documented Repository Docum…" at bounding box center [665, 286] width 838 height 461
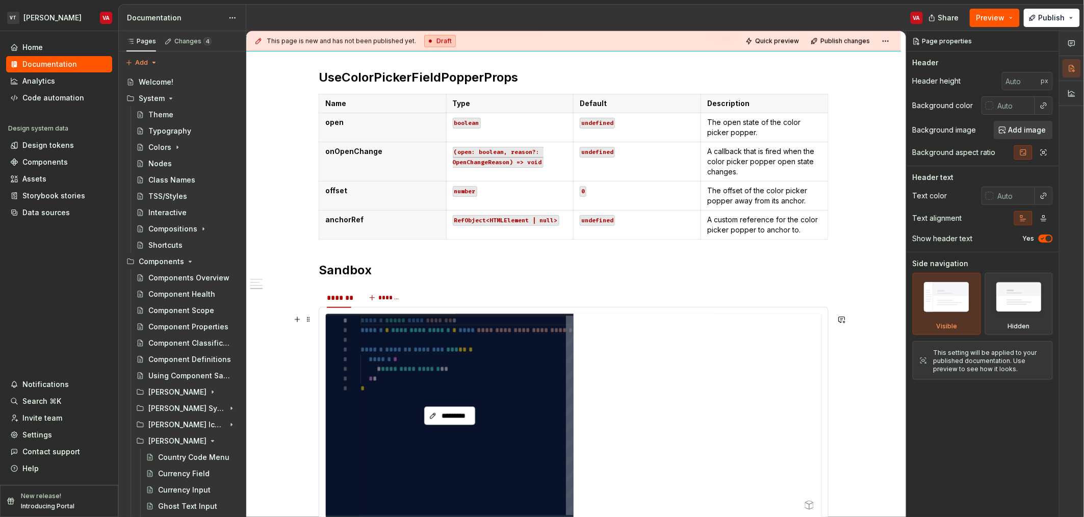
type textarea "*"
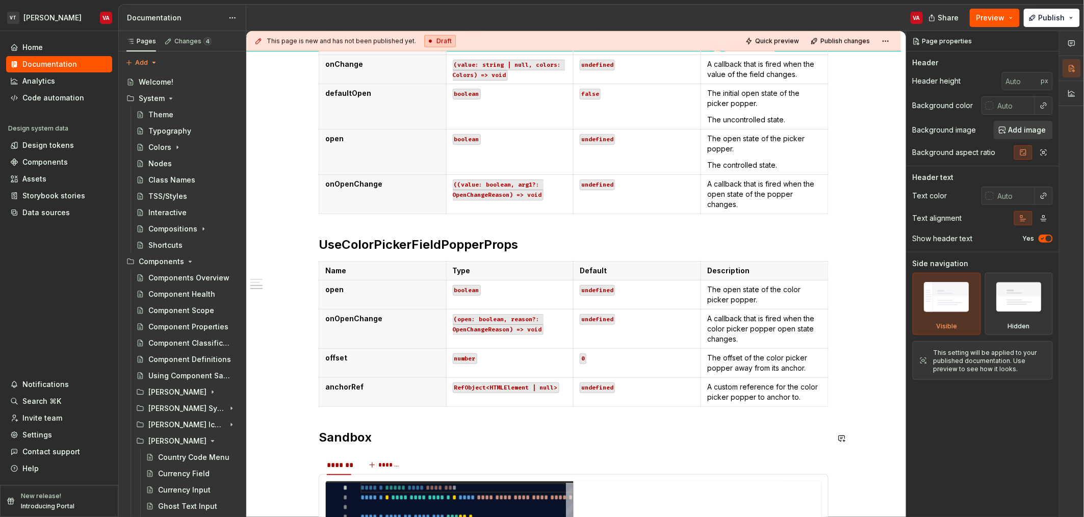
scroll to position [587, 0]
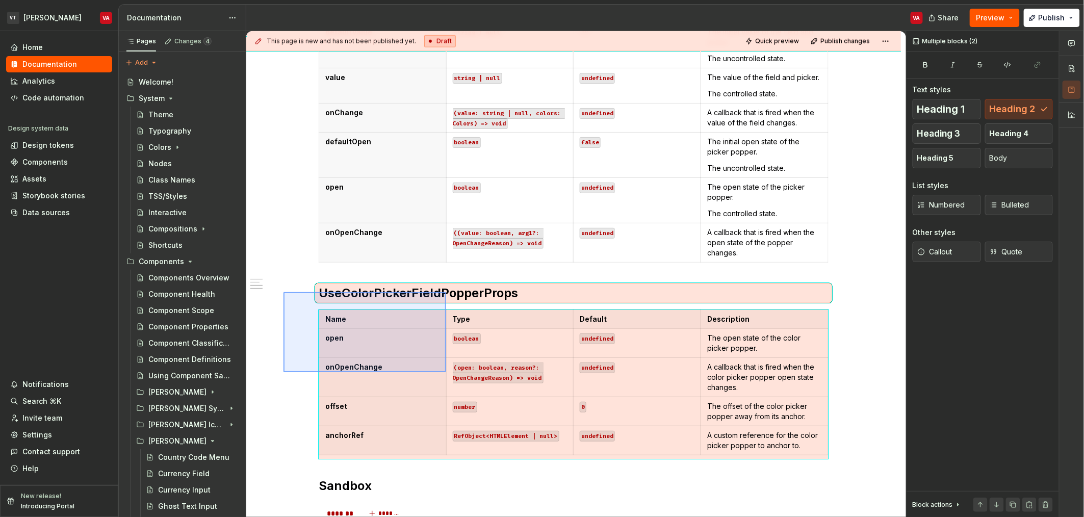
drag, startPoint x: 284, startPoint y: 292, endPoint x: 446, endPoint y: 372, distance: 181.4
click at [446, 372] on div "**********" at bounding box center [576, 274] width 660 height 487
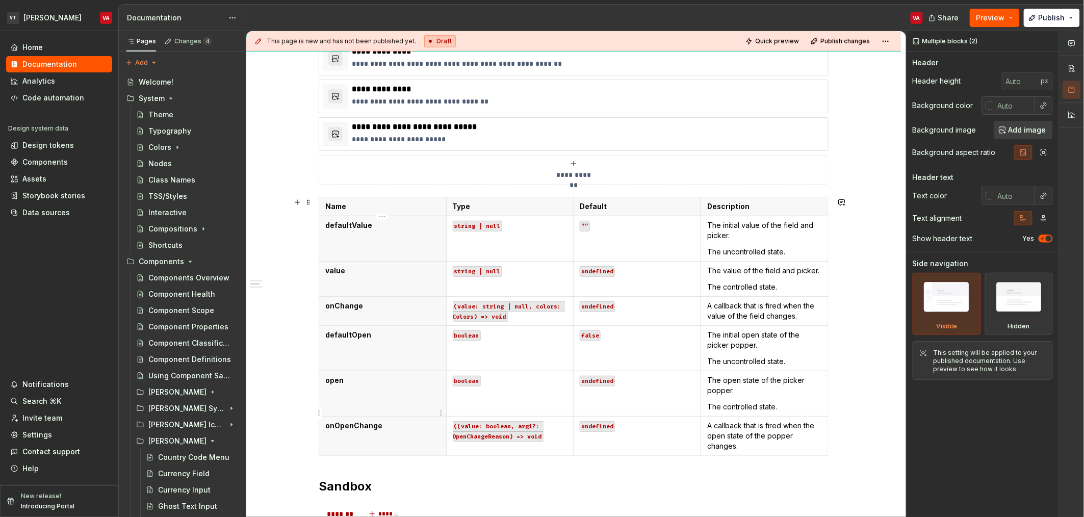
scroll to position [374, 0]
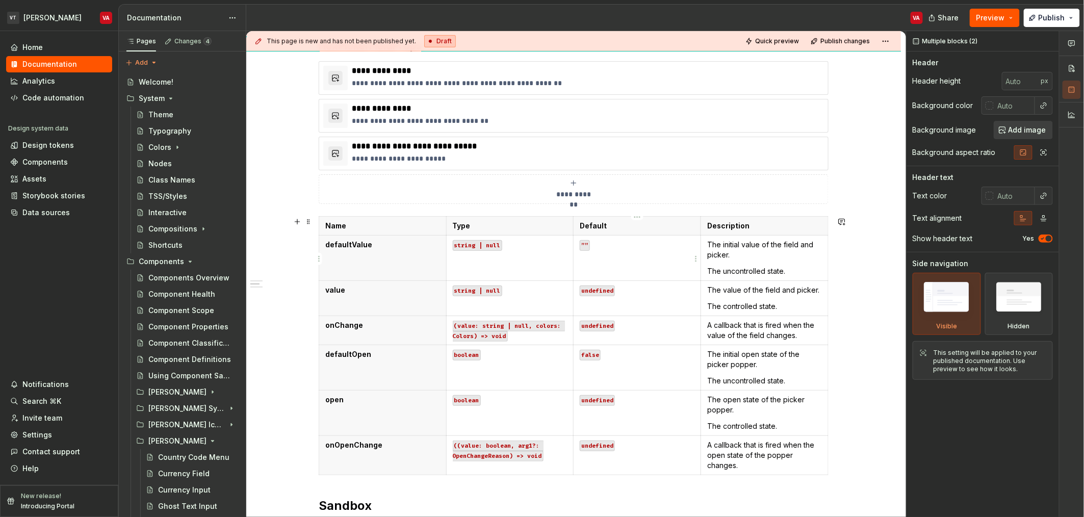
click at [585, 246] on code "””" at bounding box center [585, 245] width 10 height 11
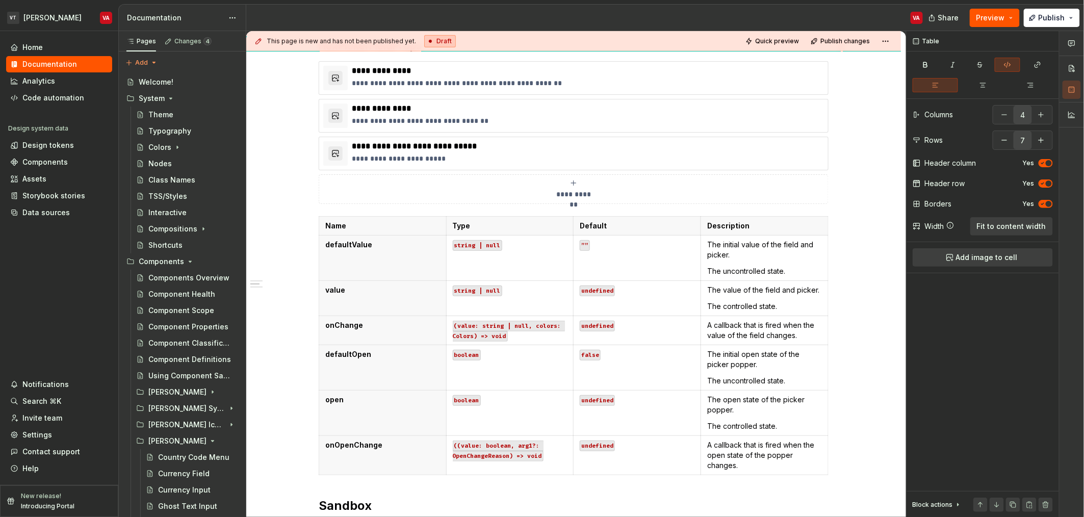
type textarea "*"
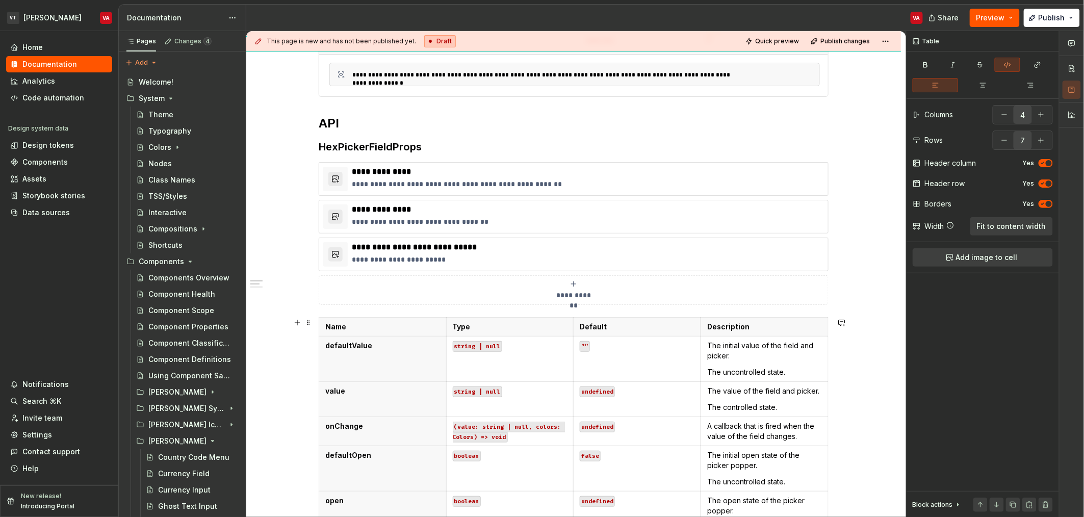
scroll to position [256, 0]
